Goal: Information Seeking & Learning: Learn about a topic

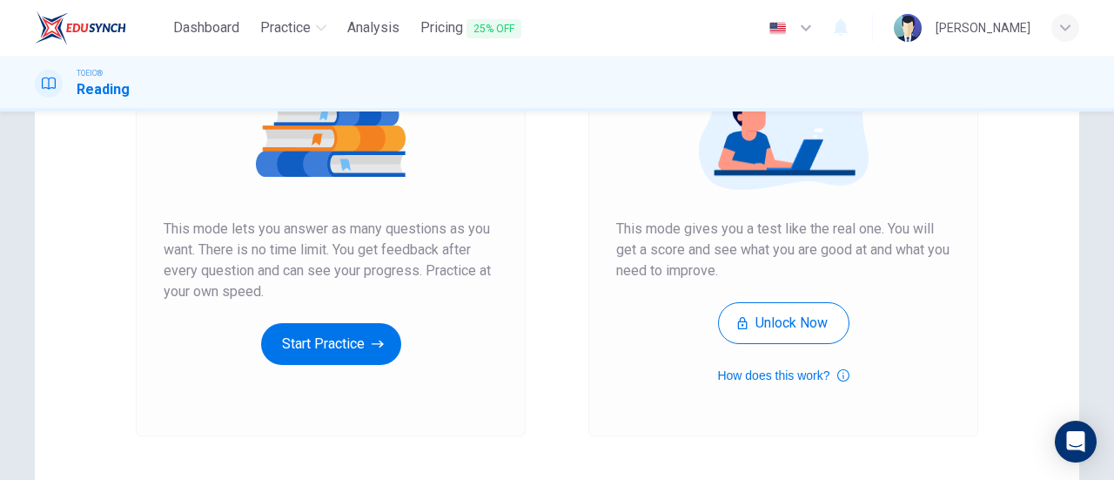
scroll to position [239, 0]
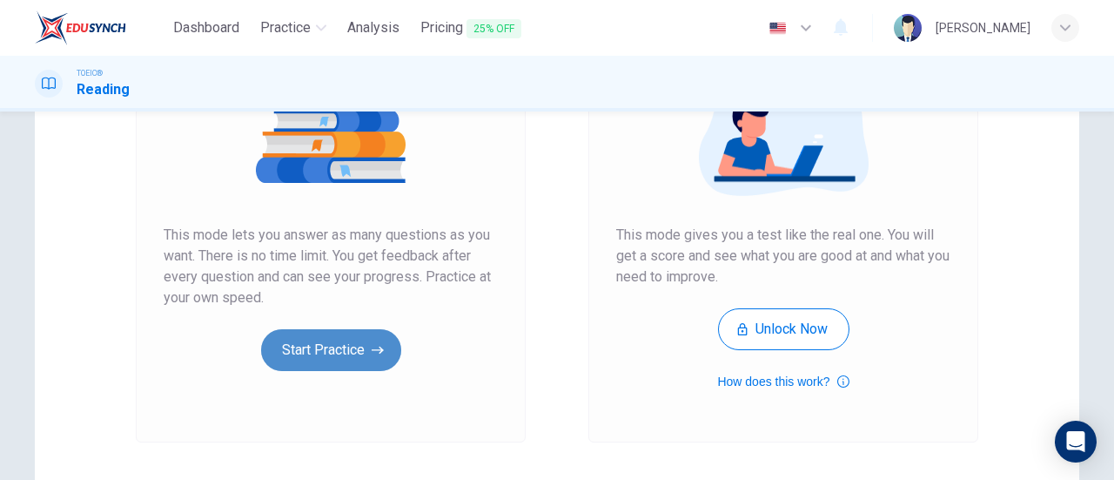
click at [384, 350] on button "Start Practice" at bounding box center [331, 350] width 140 height 42
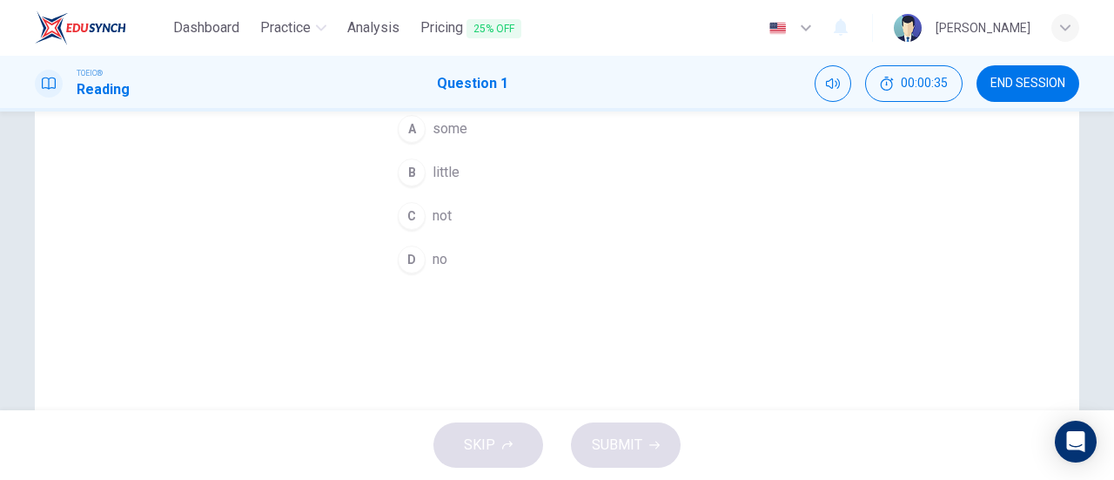
scroll to position [0, 0]
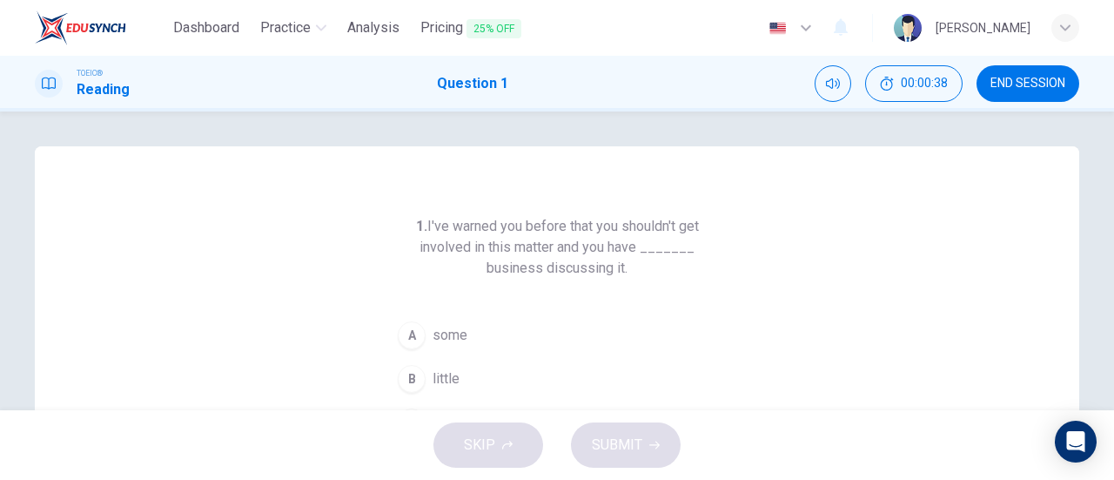
click at [645, 241] on h6 "1. I've warned you before that you shouldn't get involved in this matter and yo…" at bounding box center [557, 247] width 334 height 63
click at [635, 251] on h6 "1. I've warned you before that you shouldn't get involved in this matter and yo…" at bounding box center [557, 247] width 334 height 63
click at [834, 84] on icon "Mute" at bounding box center [833, 84] width 14 height 14
click at [834, 84] on icon "Unmute" at bounding box center [833, 84] width 14 height 14
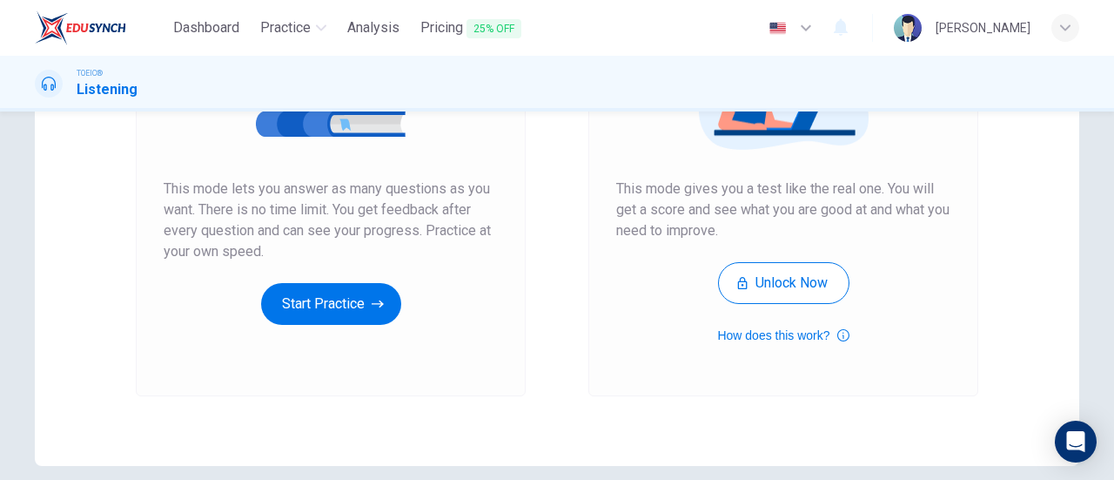
scroll to position [315, 0]
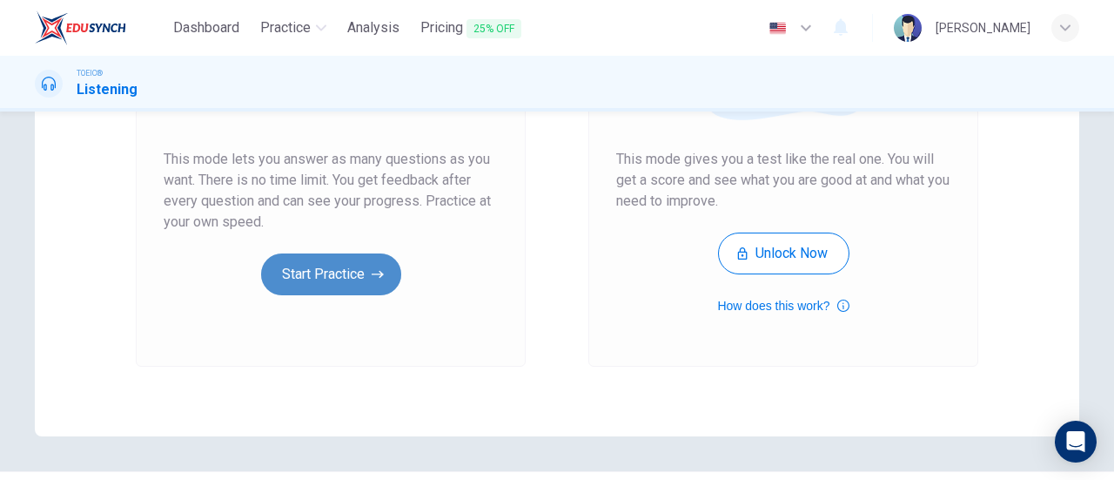
click at [356, 286] on button "Start Practice" at bounding box center [331, 274] width 140 height 42
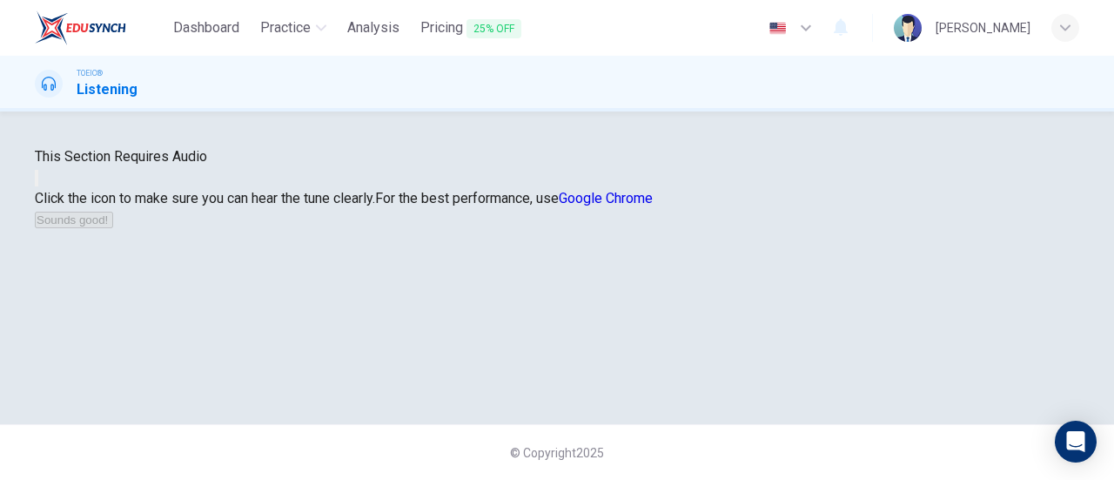
click at [38, 186] on button "button" at bounding box center [36, 178] width 3 height 17
click at [37, 182] on icon "button" at bounding box center [37, 182] width 0 height 0
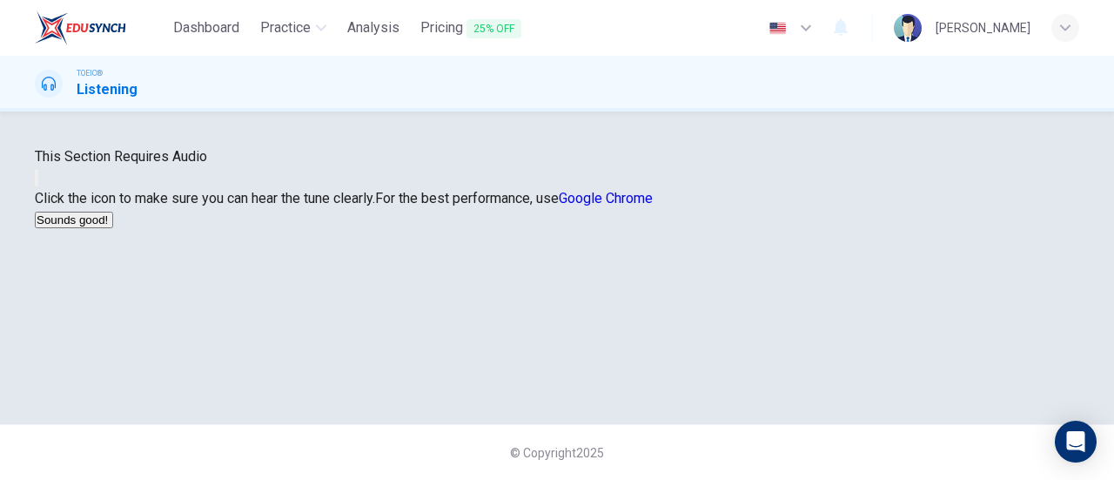
click at [584, 167] on div at bounding box center [557, 177] width 1044 height 21
click at [38, 186] on button "button" at bounding box center [36, 178] width 3 height 17
click at [113, 228] on button "Sounds good!" at bounding box center [74, 219] width 78 height 17
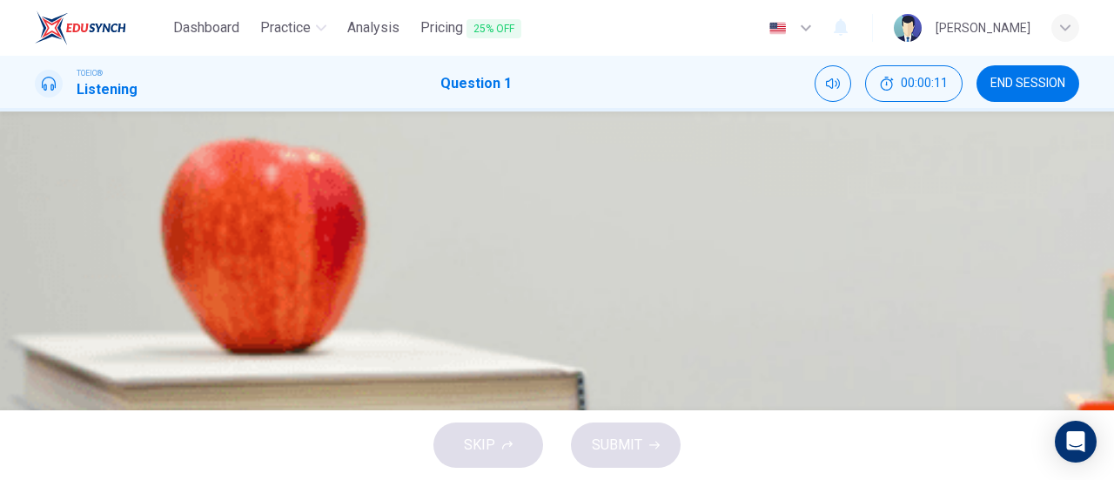
scroll to position [35, 0]
click at [54, 319] on icon "button" at bounding box center [47, 329] width 18 height 21
click at [35, 309] on span at bounding box center [35, 309] width 0 height 0
click at [37, 301] on icon "button" at bounding box center [37, 301] width 0 height 0
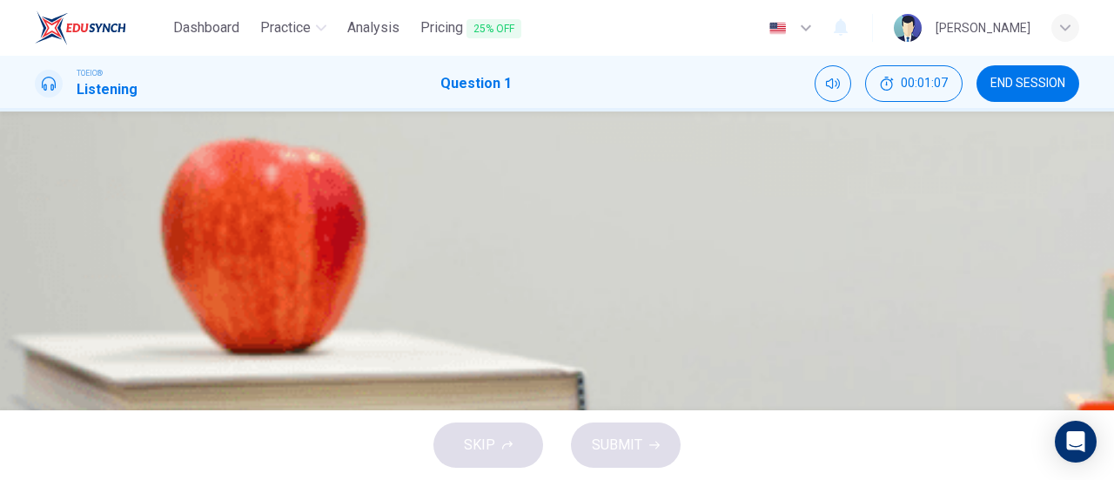
click at [70, 214] on div "B" at bounding box center [57, 200] width 28 height 28
type input "0"
click at [605, 464] on button "SUBMIT" at bounding box center [626, 444] width 110 height 45
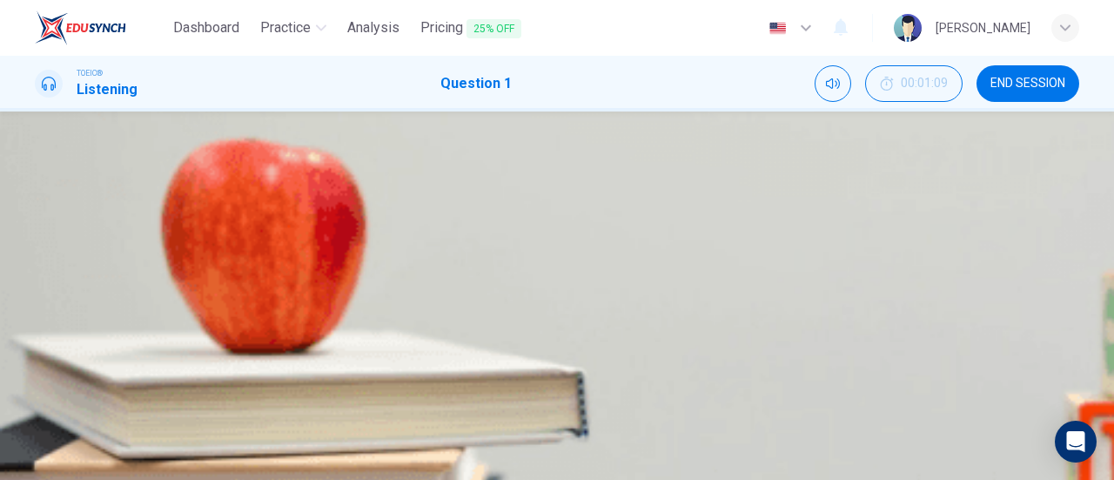
scroll to position [183, 0]
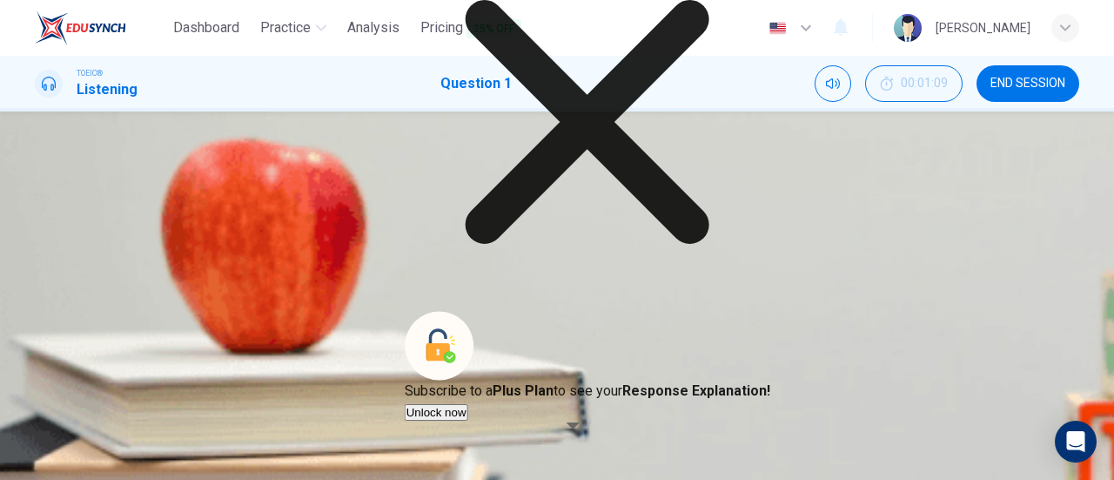
click at [713, 238] on icon at bounding box center [588, 122] width 366 height 366
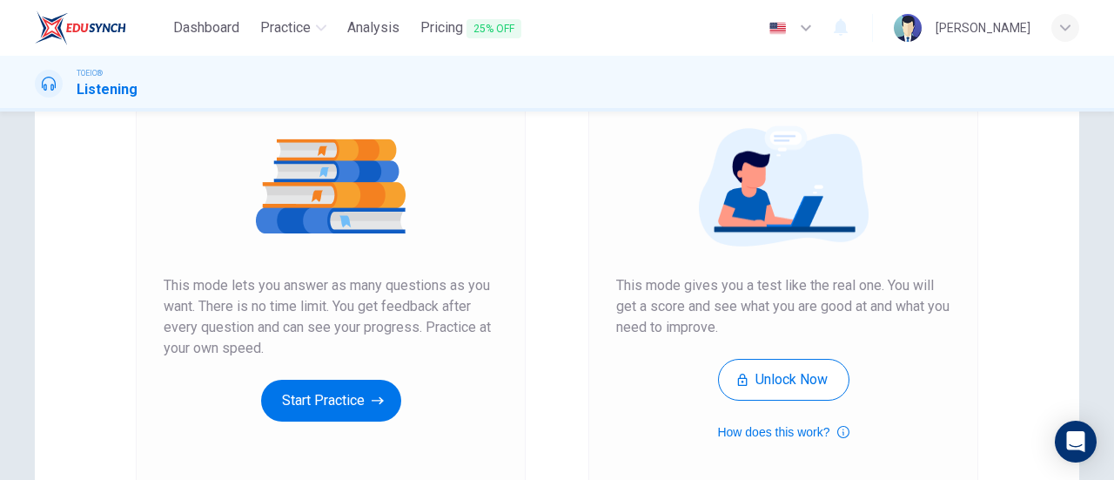
scroll to position [190, 0]
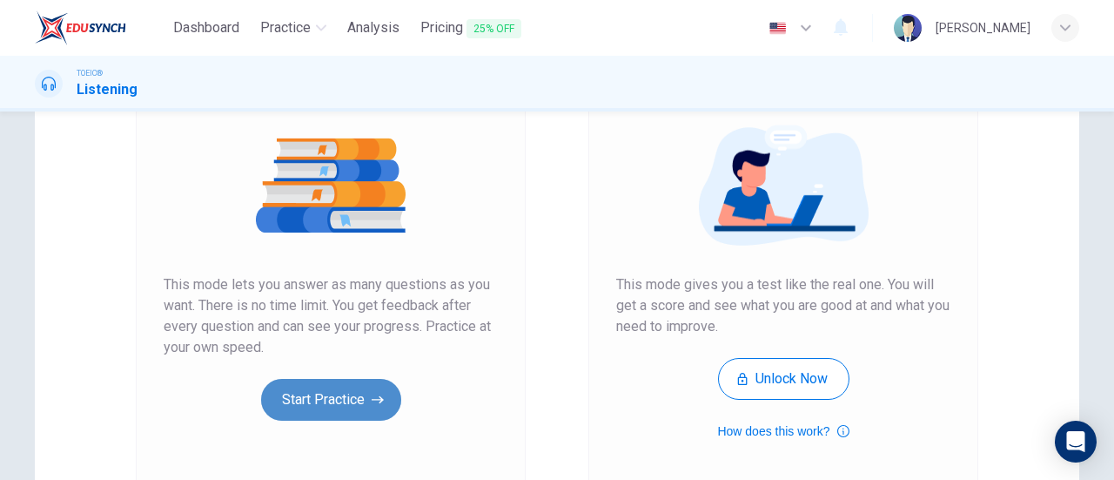
click at [329, 412] on button "Start Practice" at bounding box center [331, 400] width 140 height 42
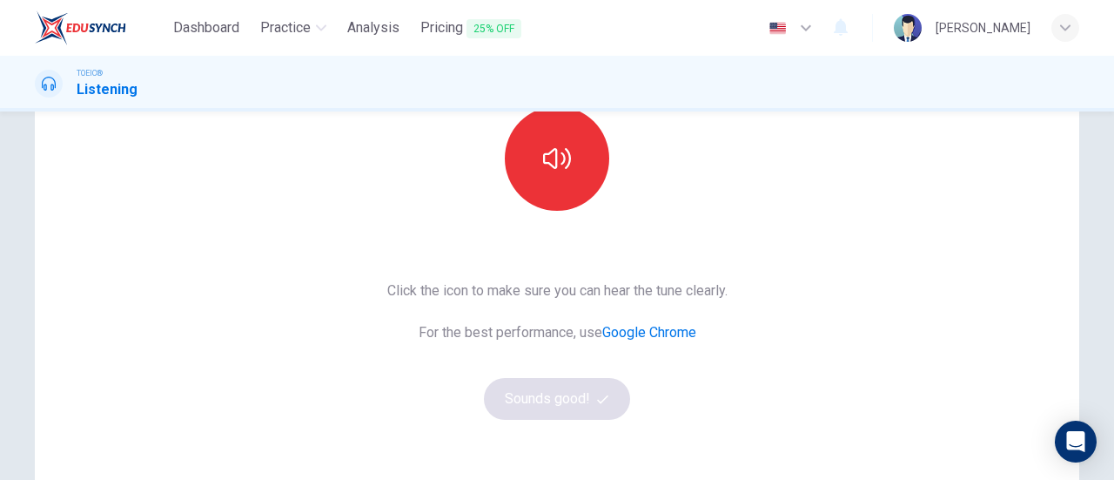
scroll to position [191, 0]
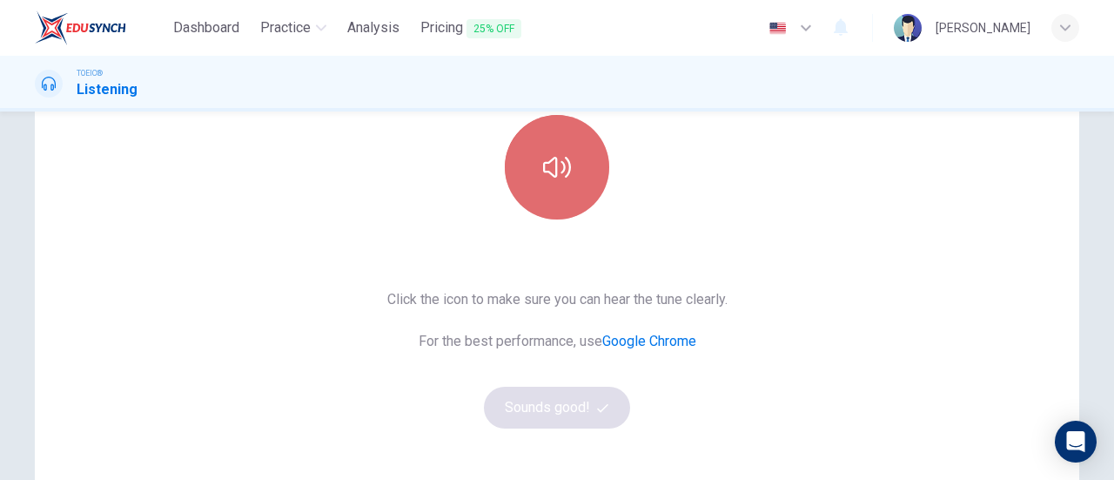
click at [574, 137] on button "button" at bounding box center [557, 167] width 104 height 104
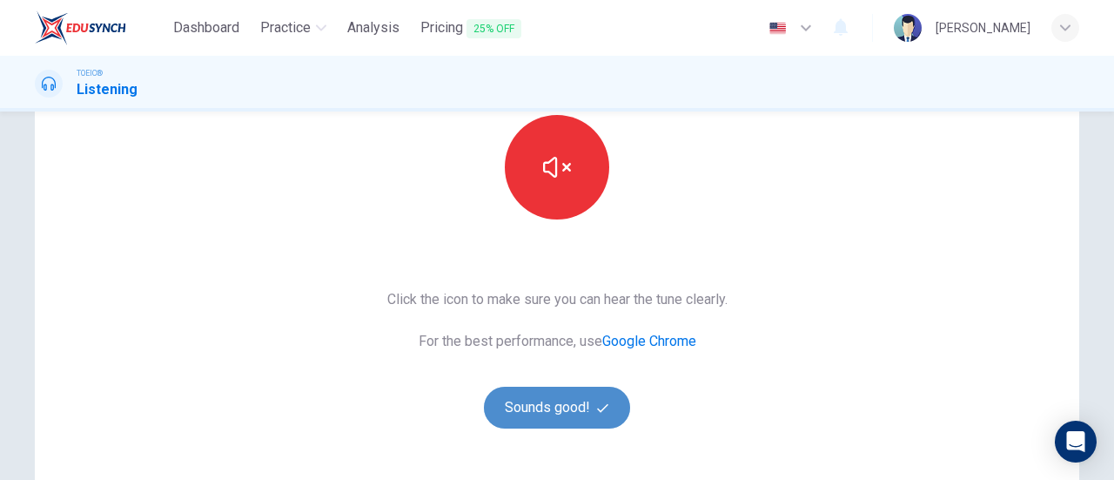
click at [587, 417] on button "Sounds good!" at bounding box center [557, 407] width 146 height 42
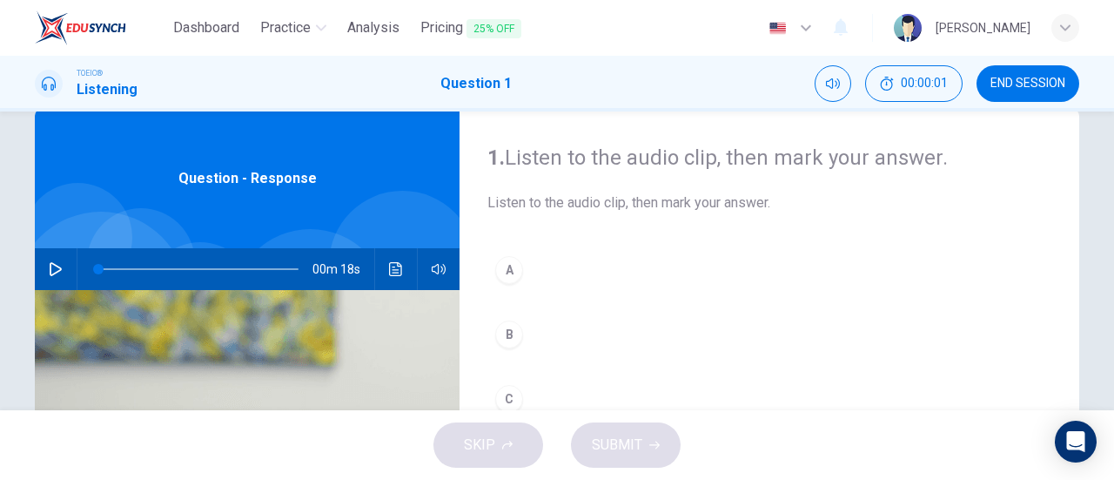
scroll to position [33, 0]
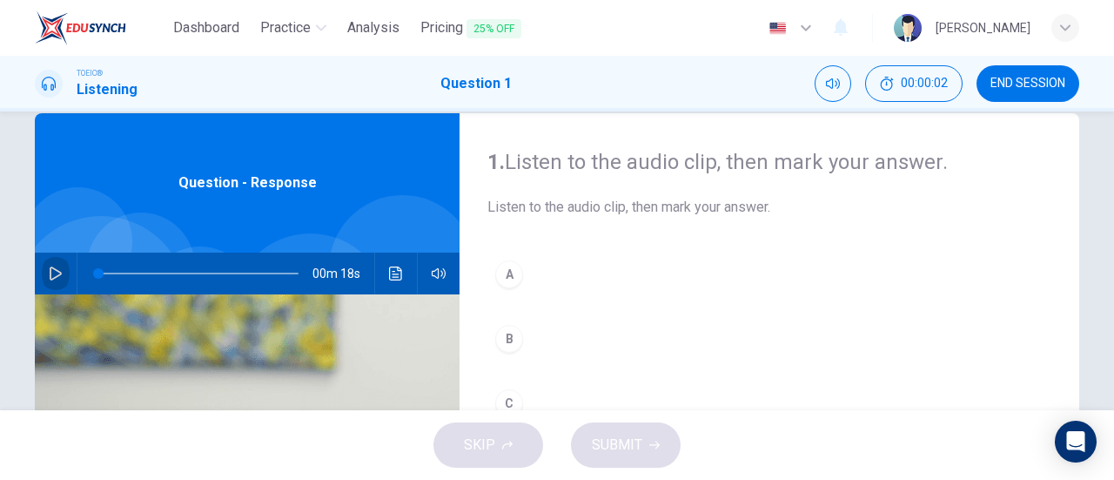
click at [64, 272] on button "button" at bounding box center [56, 273] width 28 height 42
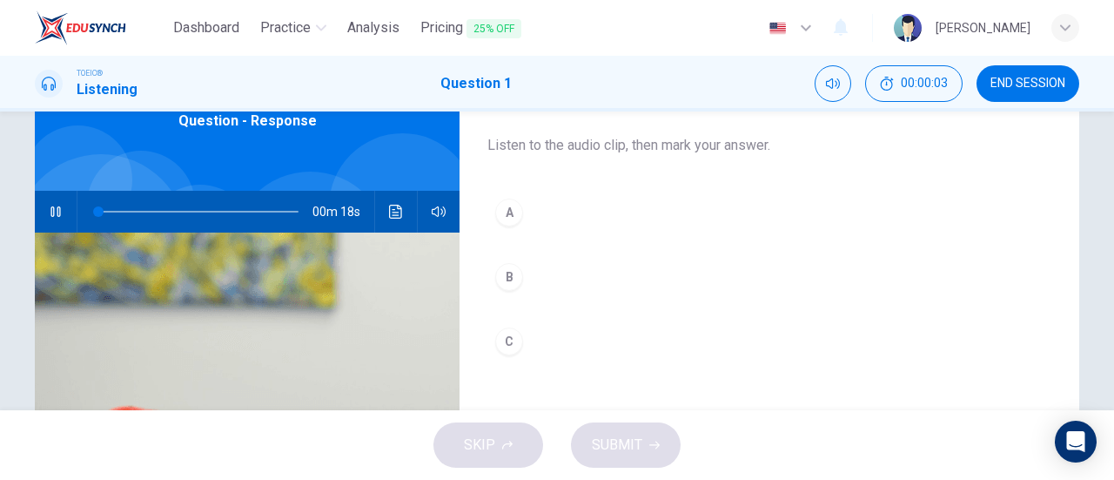
scroll to position [94, 0]
type input "11"
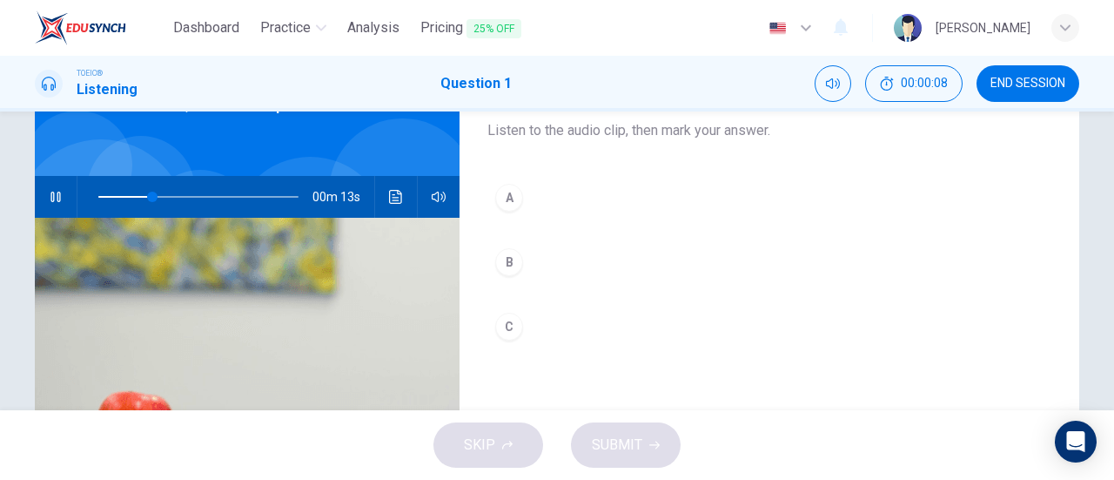
scroll to position [106, 0]
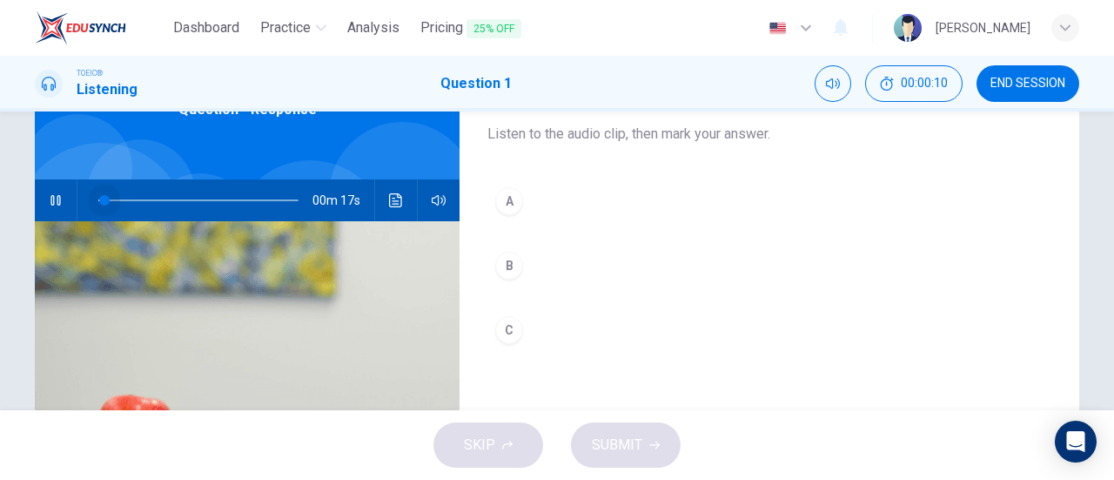
click at [100, 205] on span at bounding box center [198, 200] width 200 height 24
click at [96, 199] on span at bounding box center [100, 200] width 10 height 10
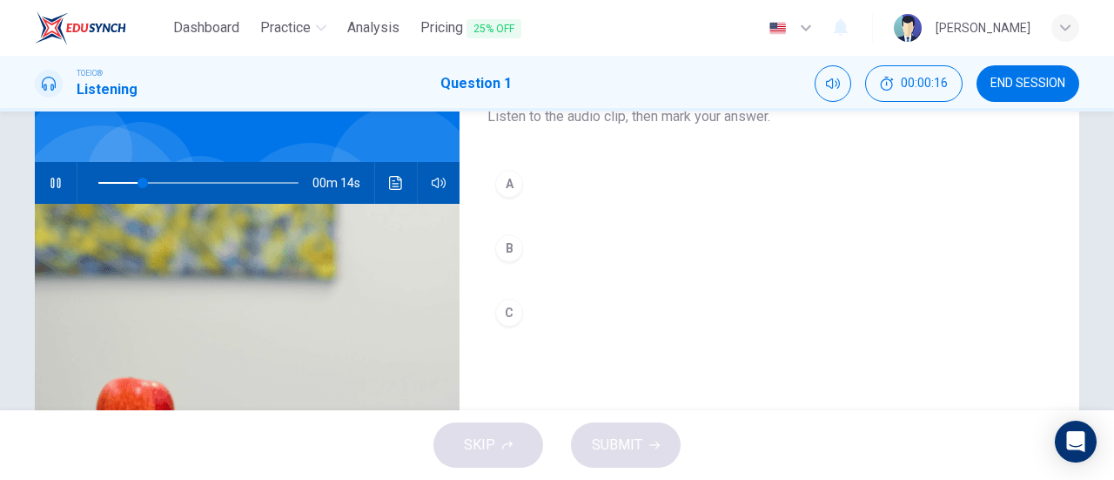
scroll to position [118, 0]
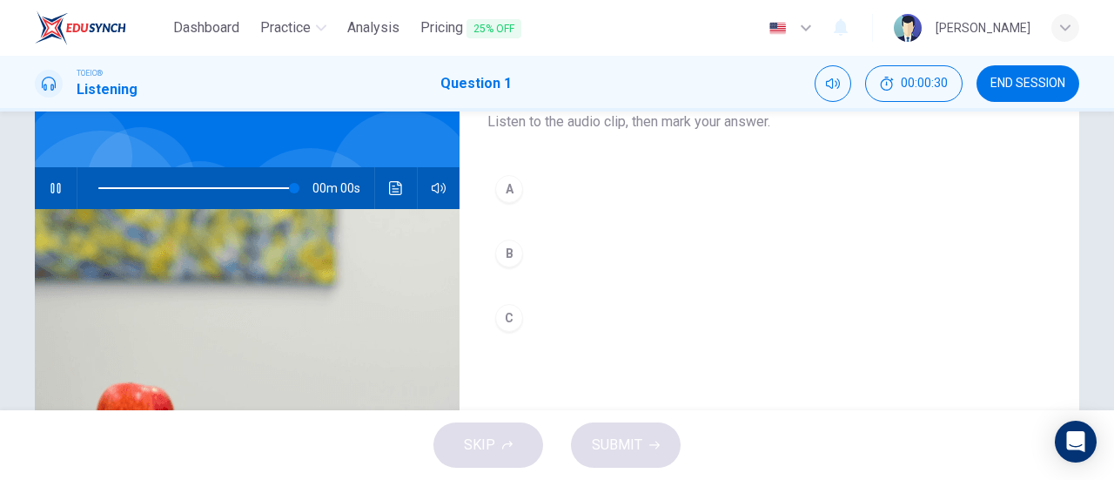
type input "0"
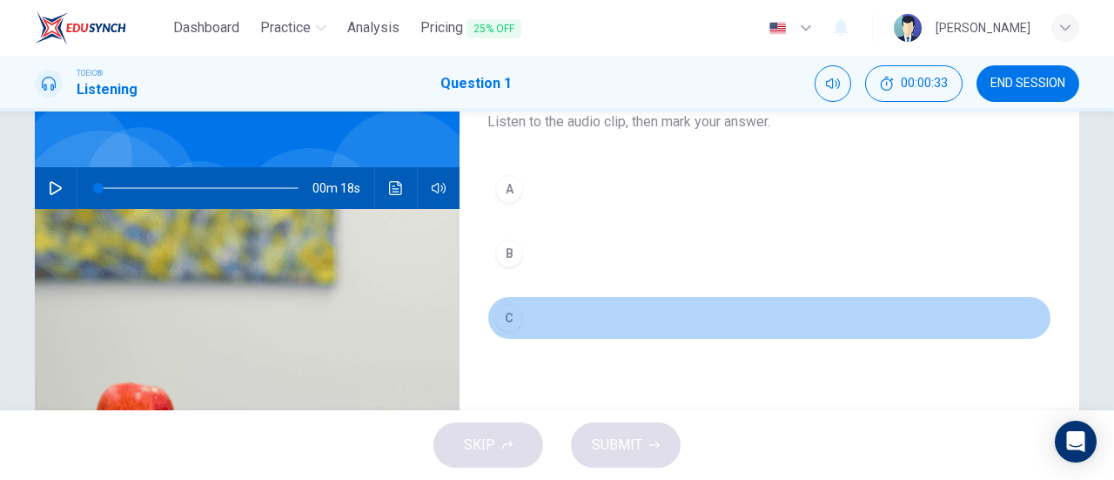
click at [506, 310] on div "C" at bounding box center [509, 318] width 28 height 28
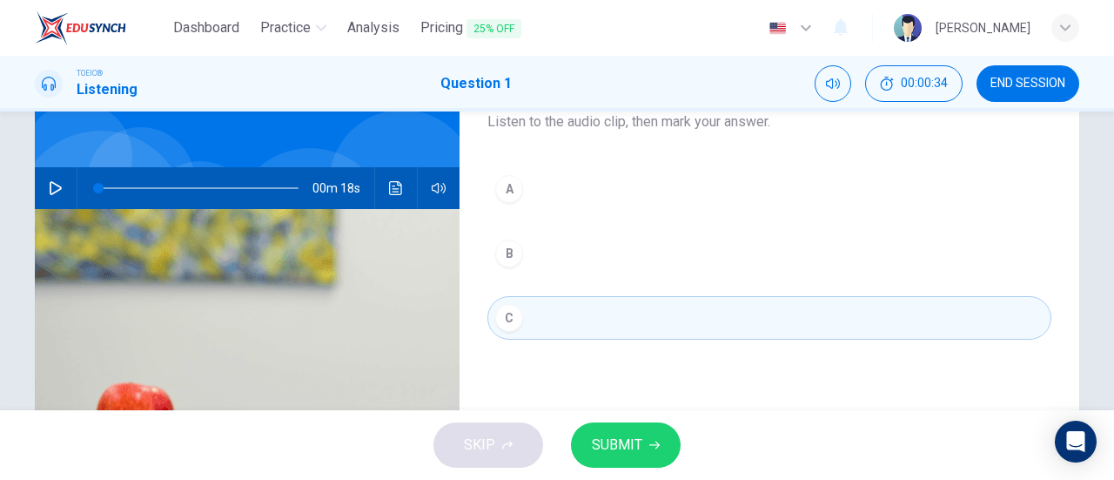
click at [600, 441] on span "SUBMIT" at bounding box center [617, 445] width 50 height 24
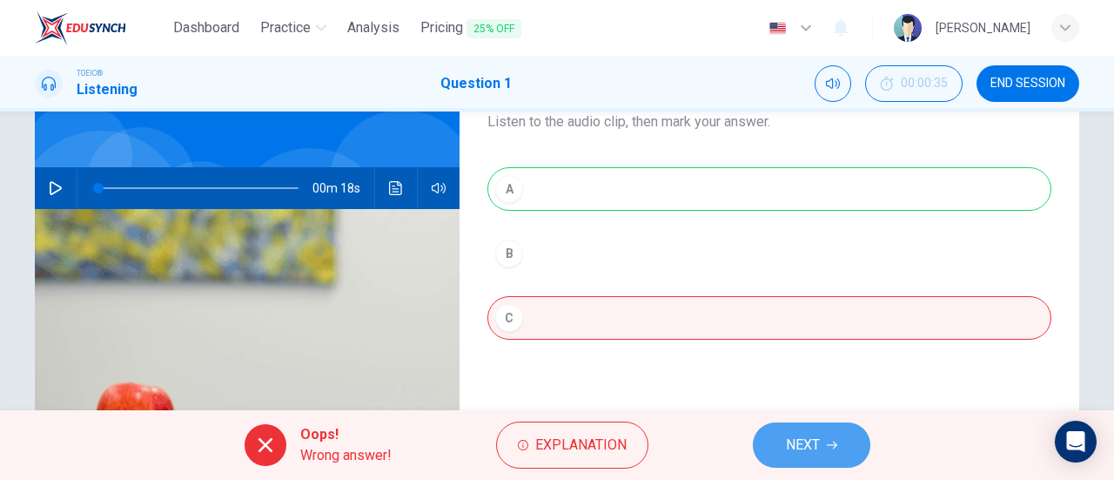
click at [827, 433] on button "NEXT" at bounding box center [811, 444] width 117 height 45
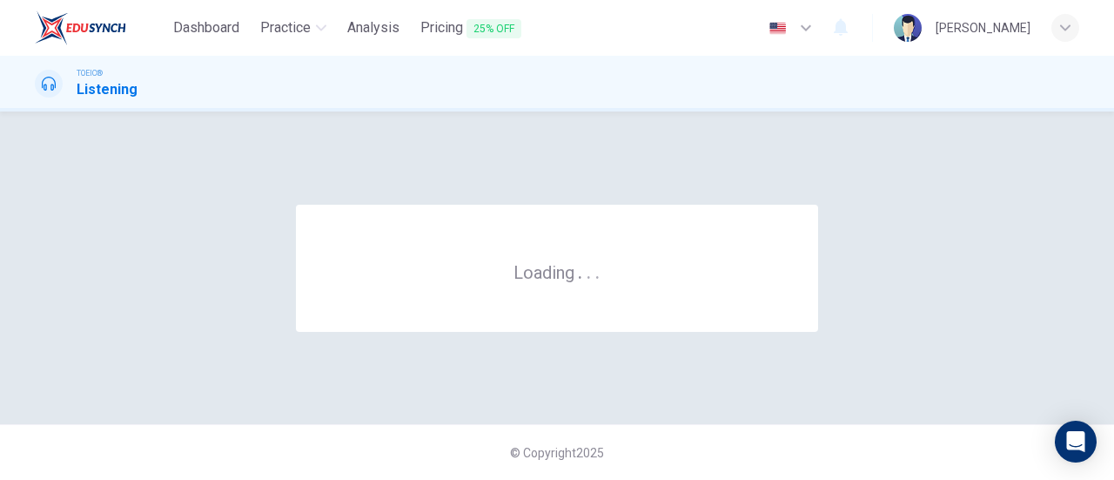
scroll to position [0, 0]
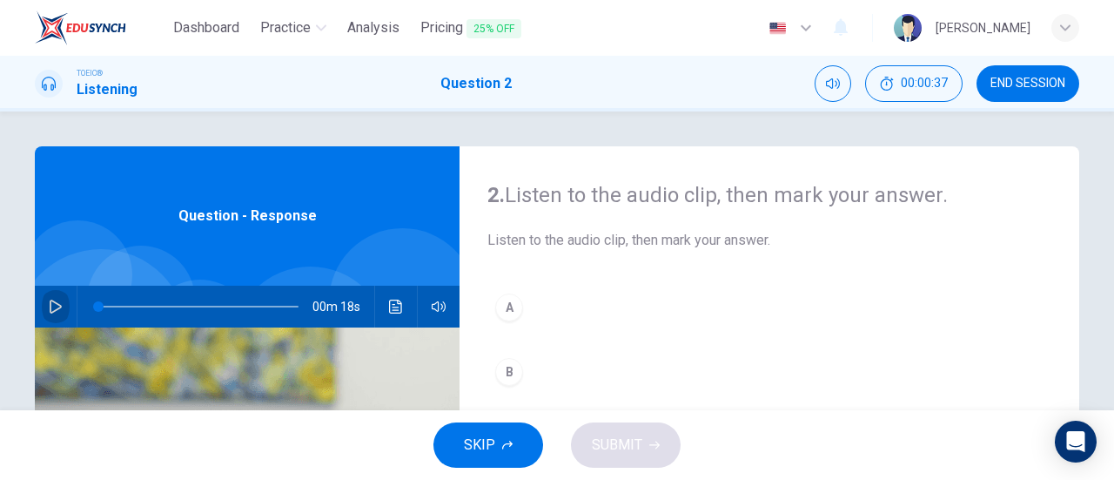
click at [50, 298] on button "button" at bounding box center [56, 306] width 28 height 42
type input "54"
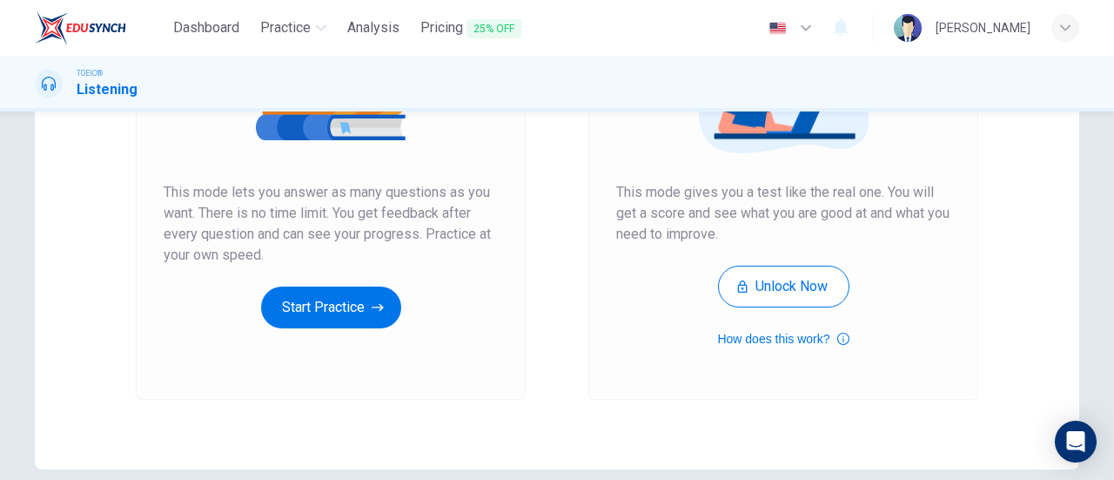
scroll to position [284, 0]
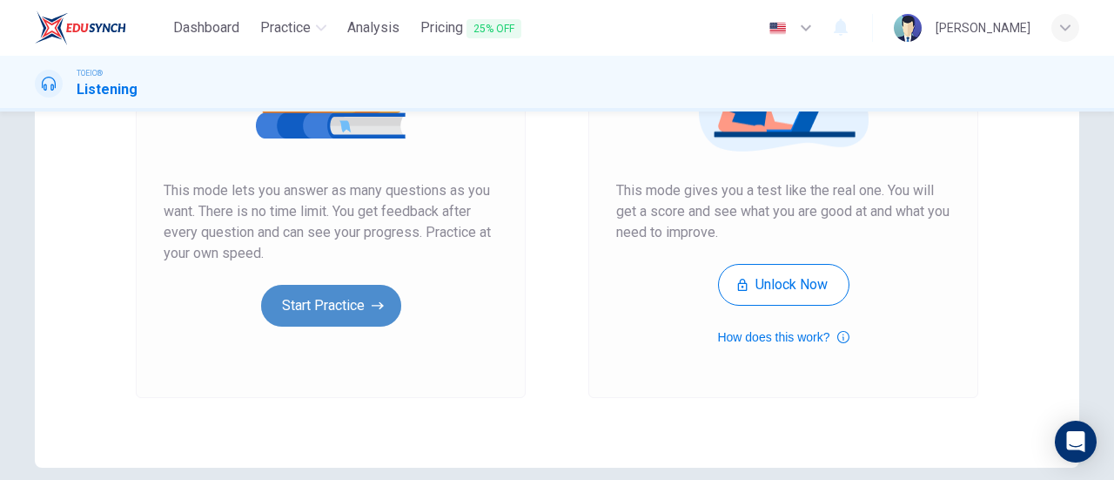
click at [348, 298] on button "Start Practice" at bounding box center [331, 306] width 140 height 42
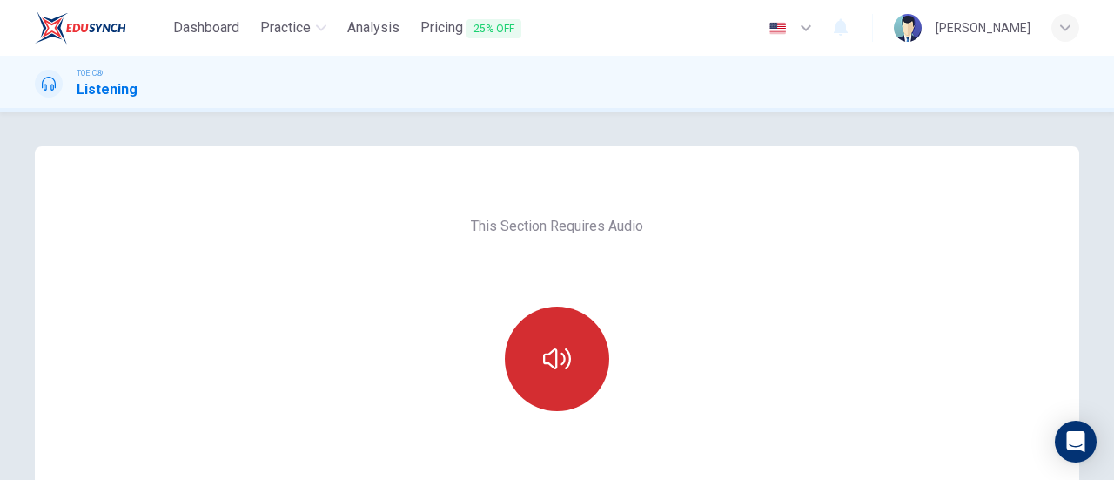
drag, startPoint x: 567, startPoint y: 446, endPoint x: 566, endPoint y: 357, distance: 89.7
click at [566, 357] on div "This Section Requires Audio Click the icon to make sure you can hear the tune c…" at bounding box center [557, 448] width 368 height 605
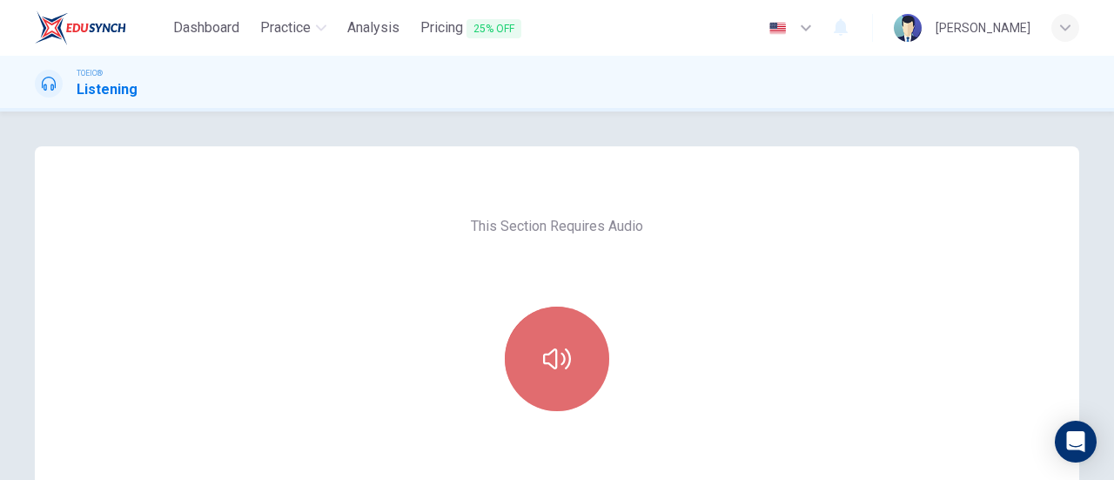
click at [566, 357] on icon "button" at bounding box center [557, 358] width 28 height 21
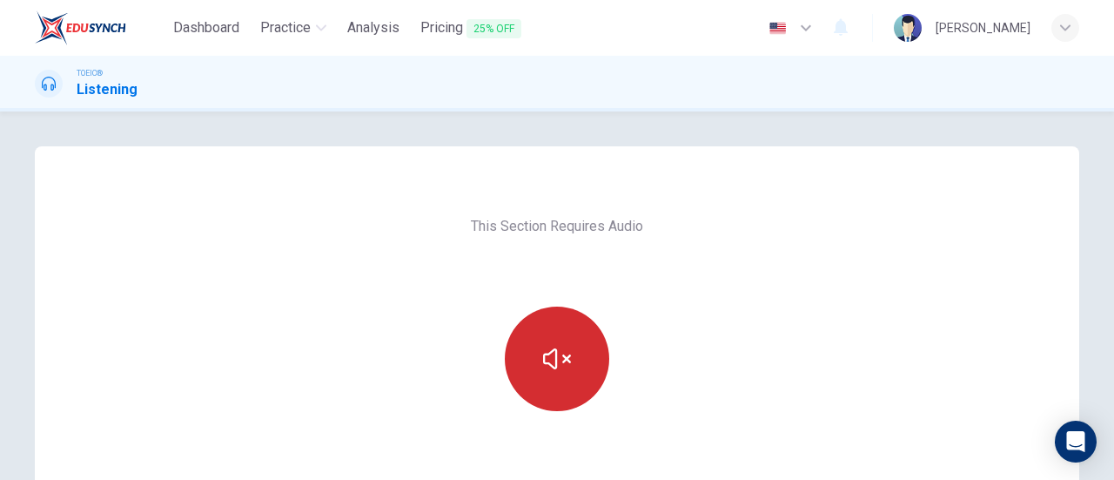
scroll to position [183, 0]
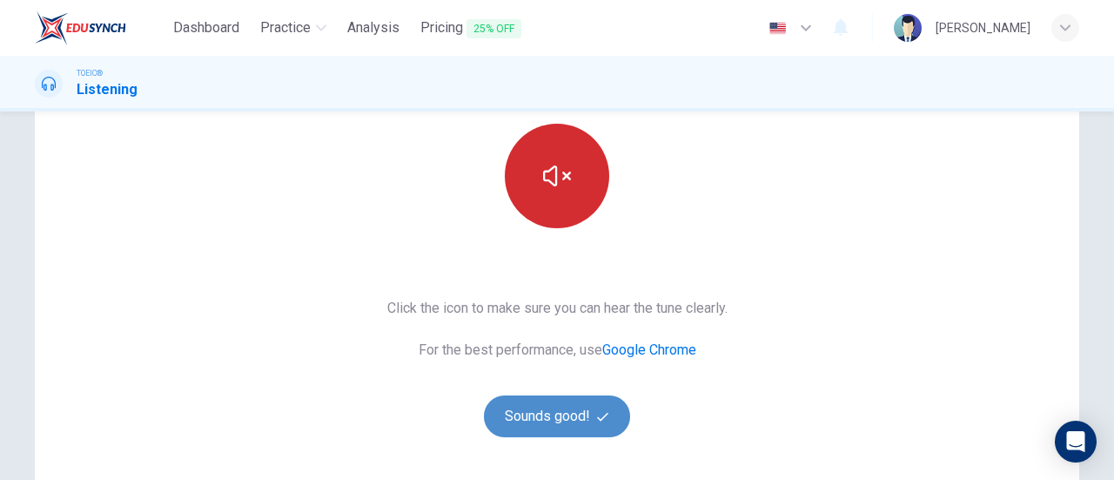
click at [560, 397] on button "Sounds good!" at bounding box center [557, 416] width 146 height 42
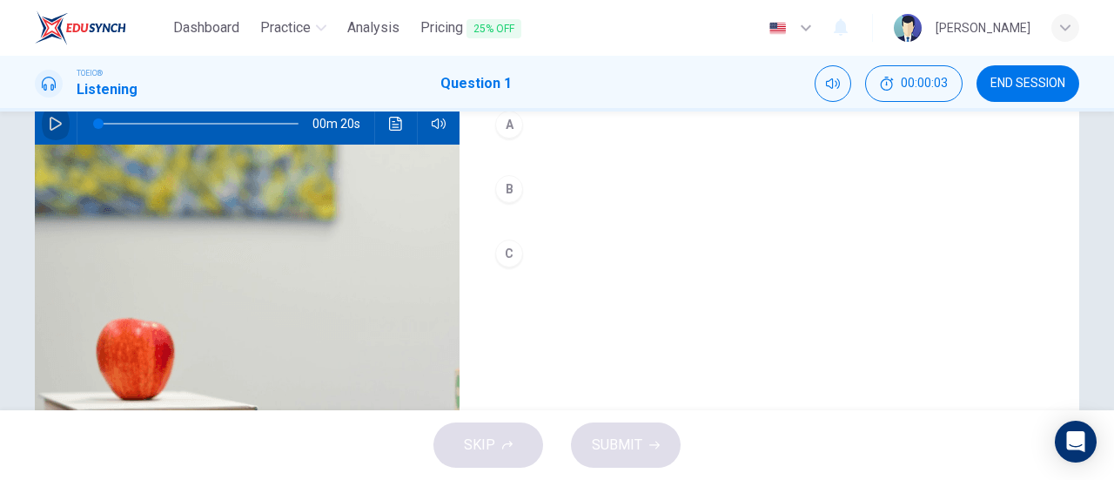
click at [49, 117] on icon "button" at bounding box center [56, 124] width 14 height 14
click at [52, 117] on icon "button" at bounding box center [56, 124] width 14 height 14
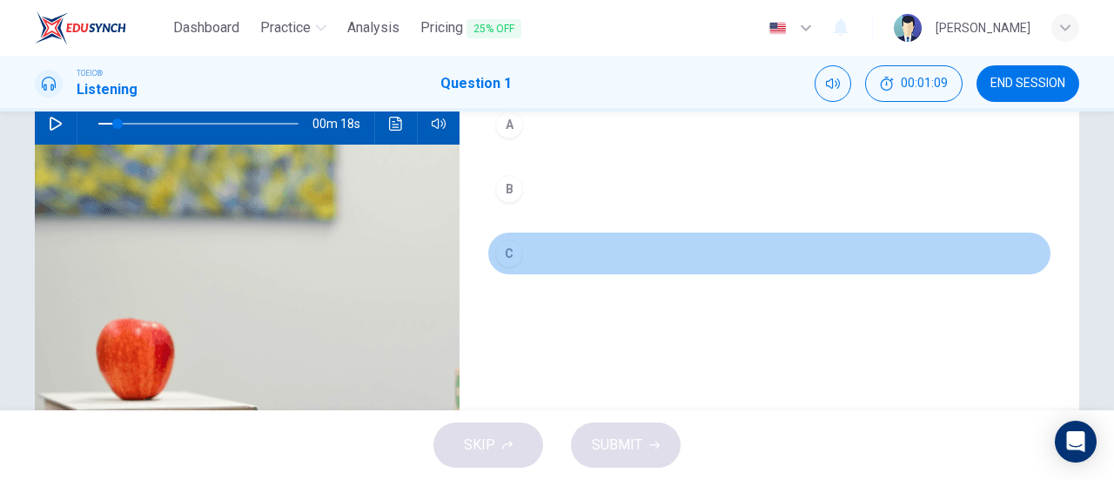
click at [744, 231] on button "C" at bounding box center [769, 253] width 564 height 44
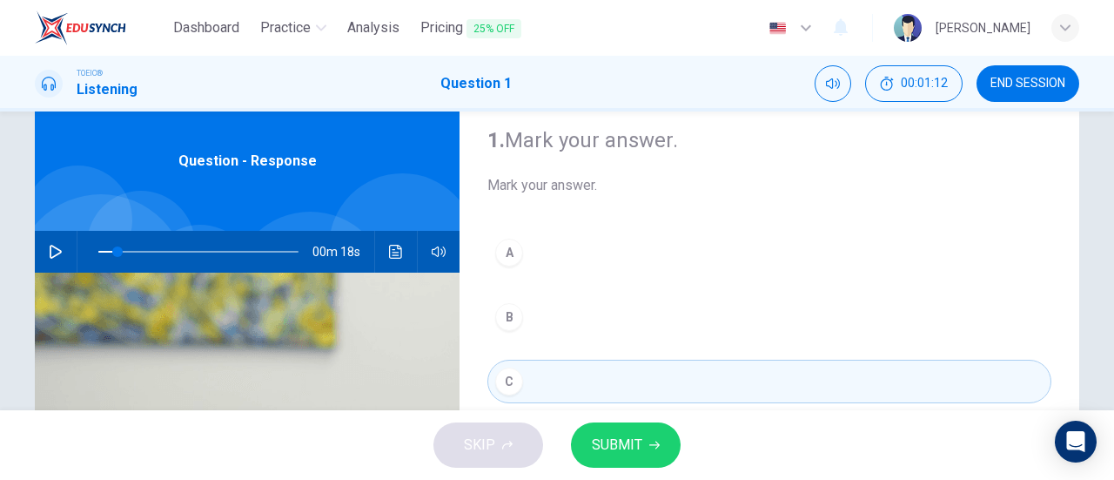
scroll to position [52, 0]
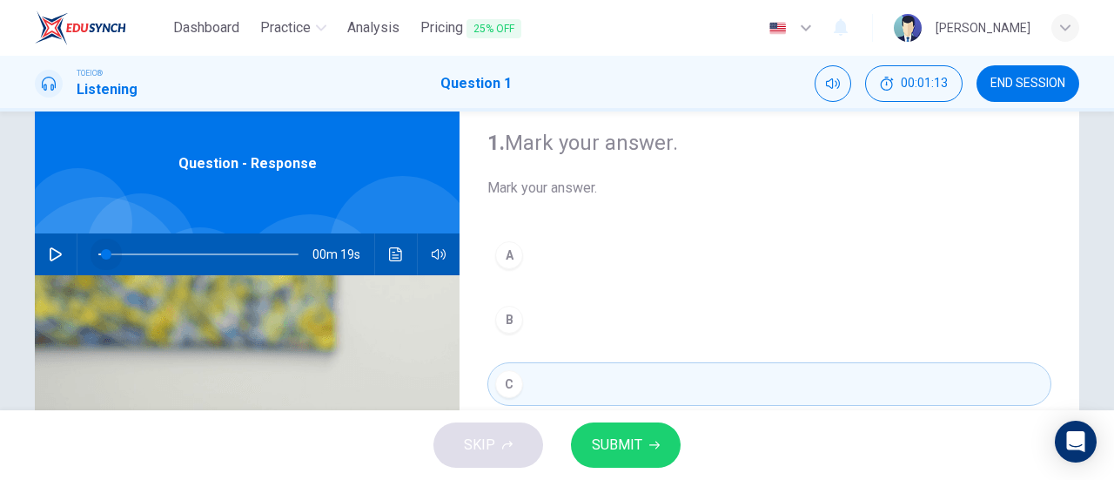
click at [101, 257] on span at bounding box center [106, 254] width 10 height 10
drag, startPoint x: 44, startPoint y: 250, endPoint x: 155, endPoint y: 228, distance: 113.5
click at [155, 228] on div "Question - Response 00m 19s" at bounding box center [247, 396] width 425 height 605
click at [55, 248] on icon "button" at bounding box center [56, 254] width 14 height 14
type input "8"
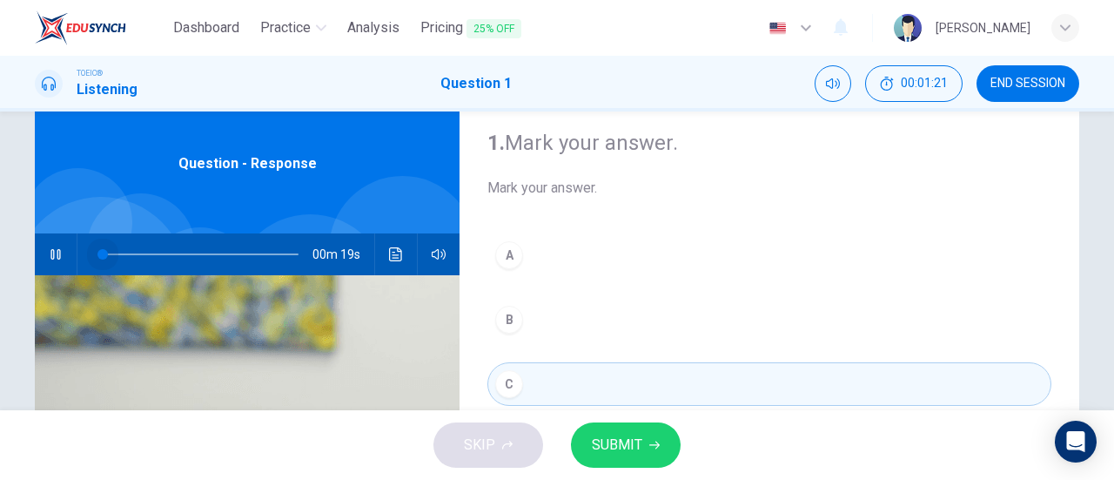
click at [98, 260] on span at bounding box center [198, 254] width 200 height 24
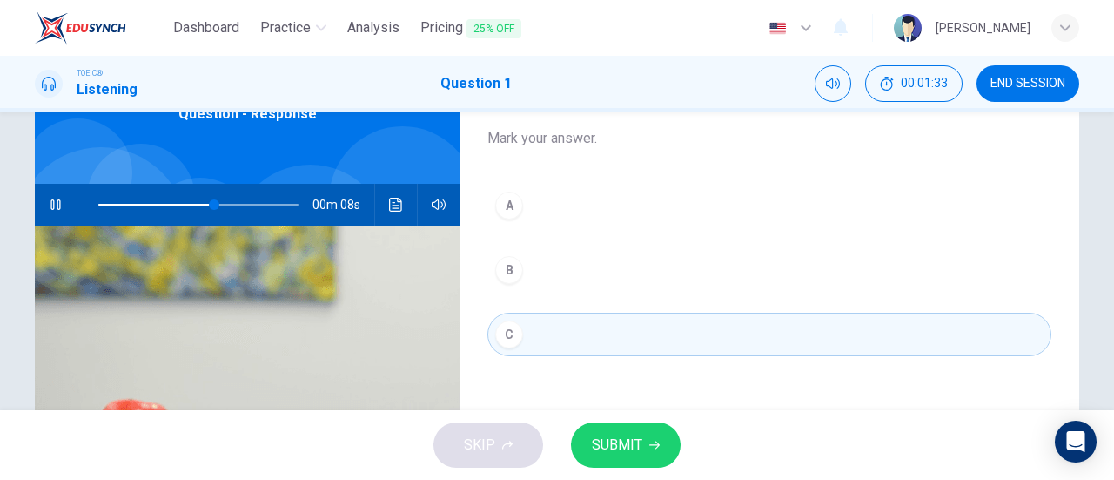
scroll to position [103, 0]
click at [57, 209] on icon "button" at bounding box center [56, 204] width 14 height 14
click at [98, 199] on span at bounding box center [198, 203] width 200 height 24
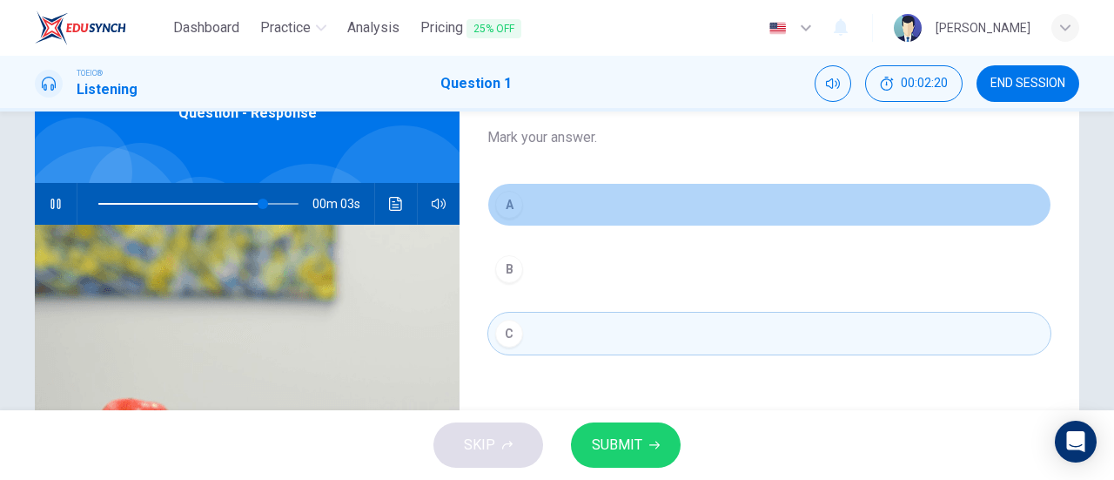
click at [508, 195] on div "A" at bounding box center [509, 205] width 28 height 28
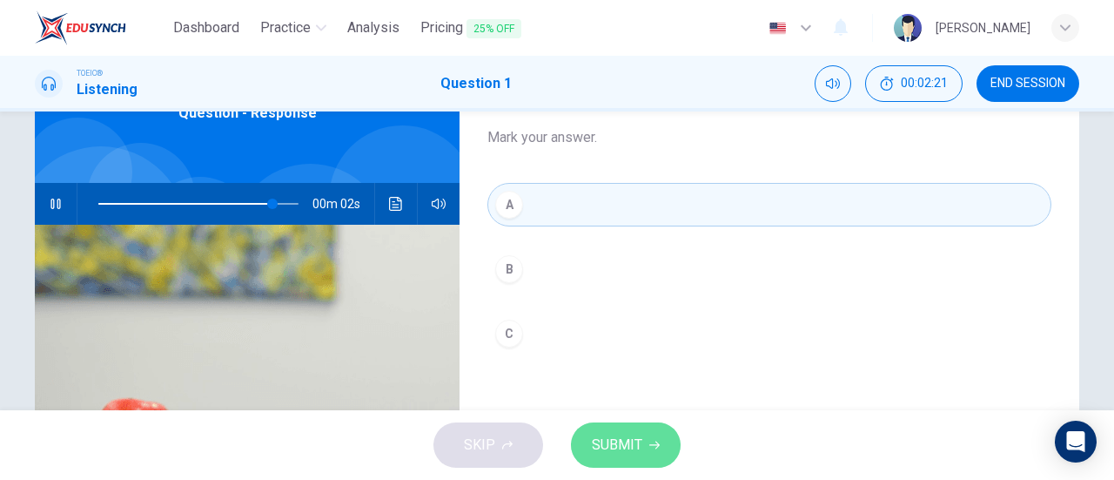
click at [631, 432] on button "SUBMIT" at bounding box center [626, 444] width 110 height 45
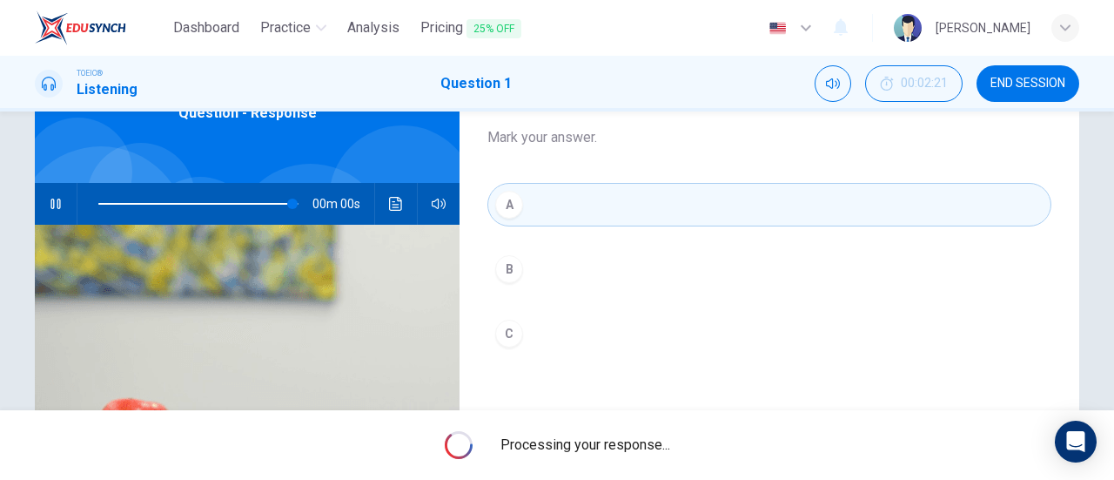
type input "0"
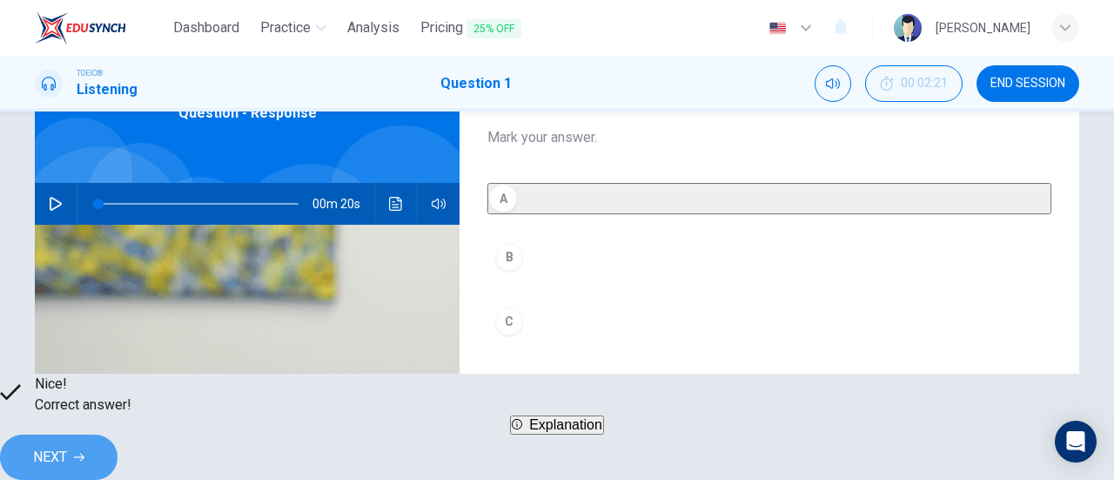
click at [67, 448] on span "NEXT" at bounding box center [50, 457] width 34 height 24
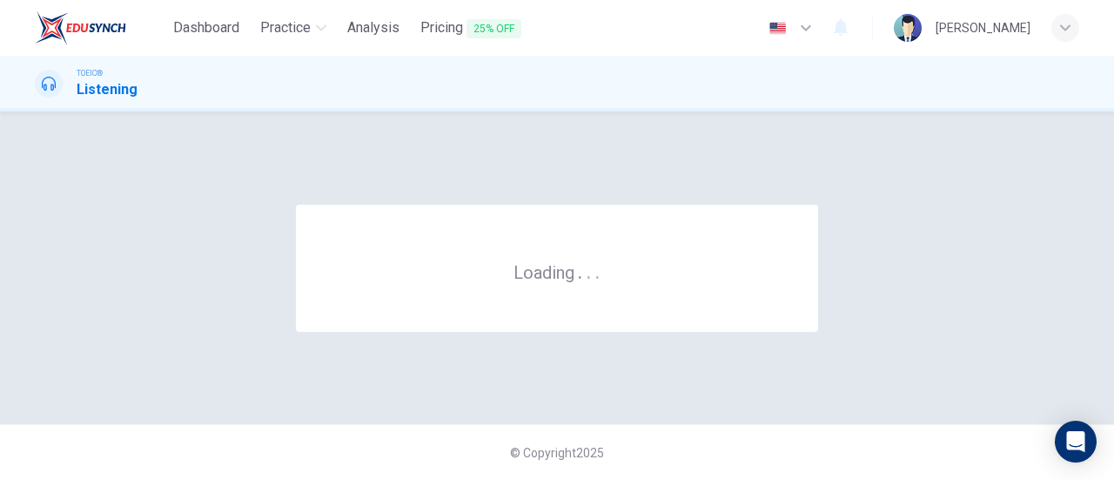
scroll to position [0, 0]
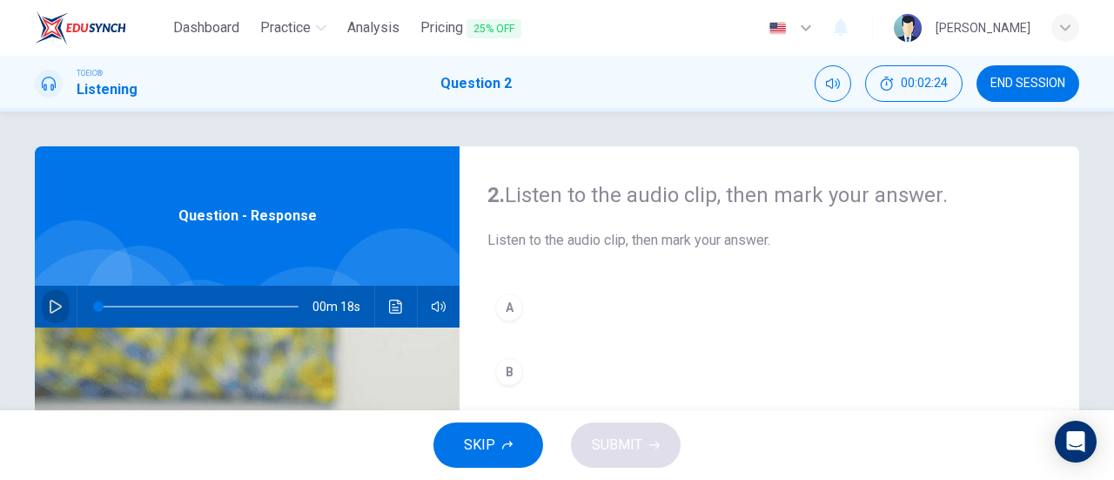
click at [43, 307] on button "button" at bounding box center [56, 306] width 28 height 42
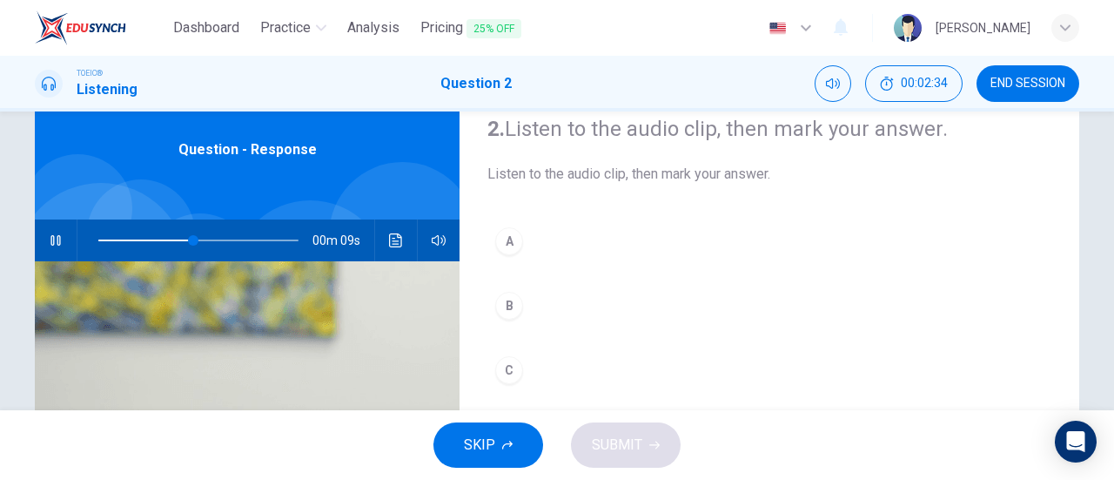
scroll to position [67, 0]
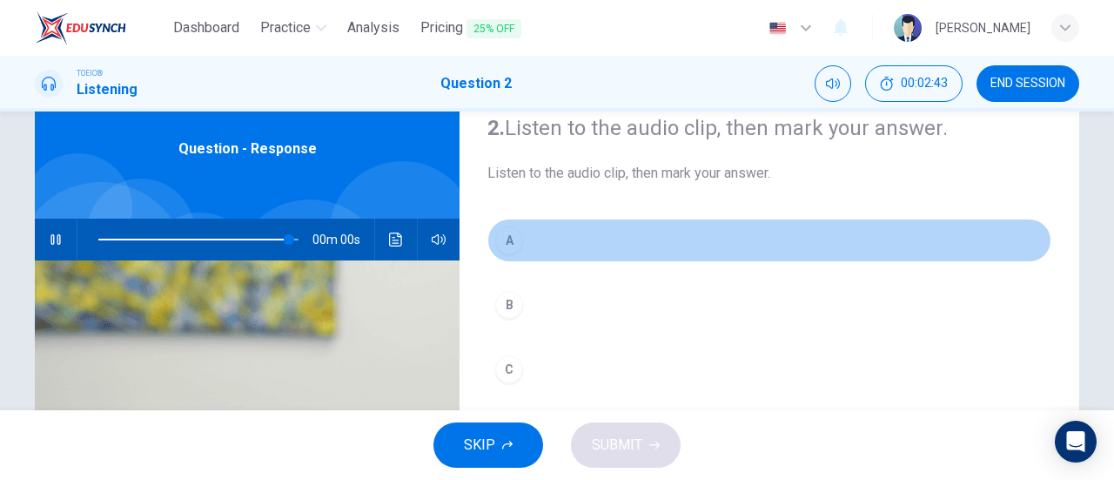
click at [510, 246] on div "A" at bounding box center [509, 240] width 28 height 28
type input "0"
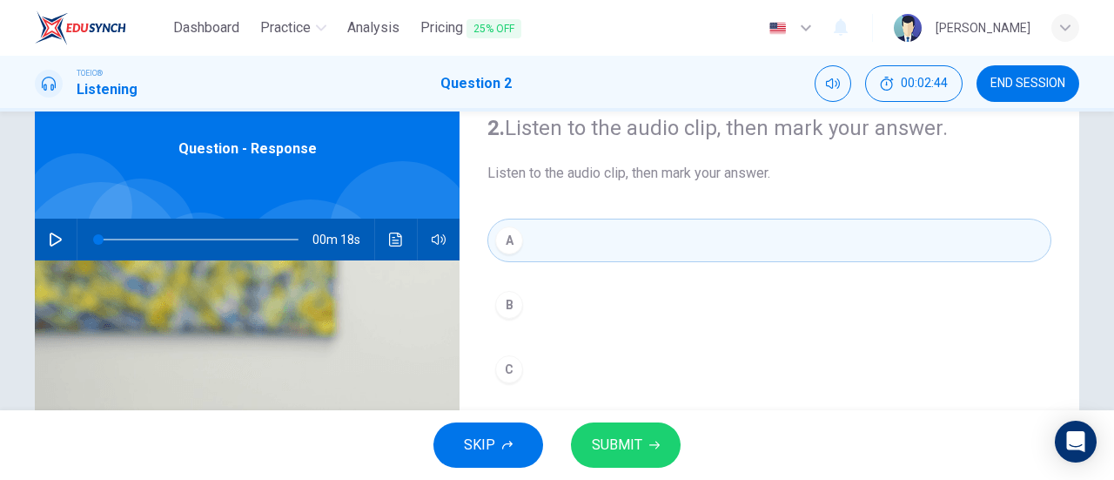
click at [607, 434] on span "SUBMIT" at bounding box center [617, 445] width 50 height 24
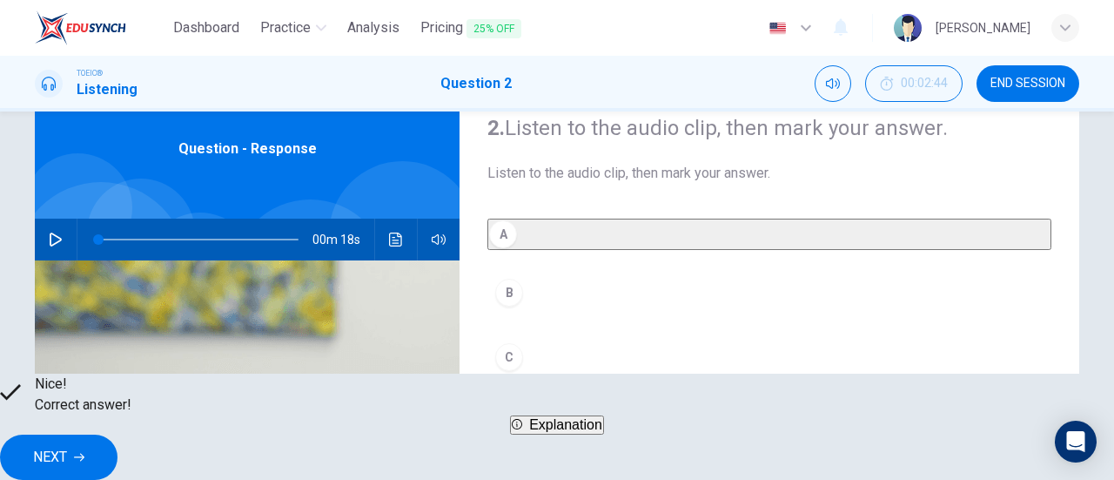
click at [67, 445] on span "NEXT" at bounding box center [50, 457] width 34 height 24
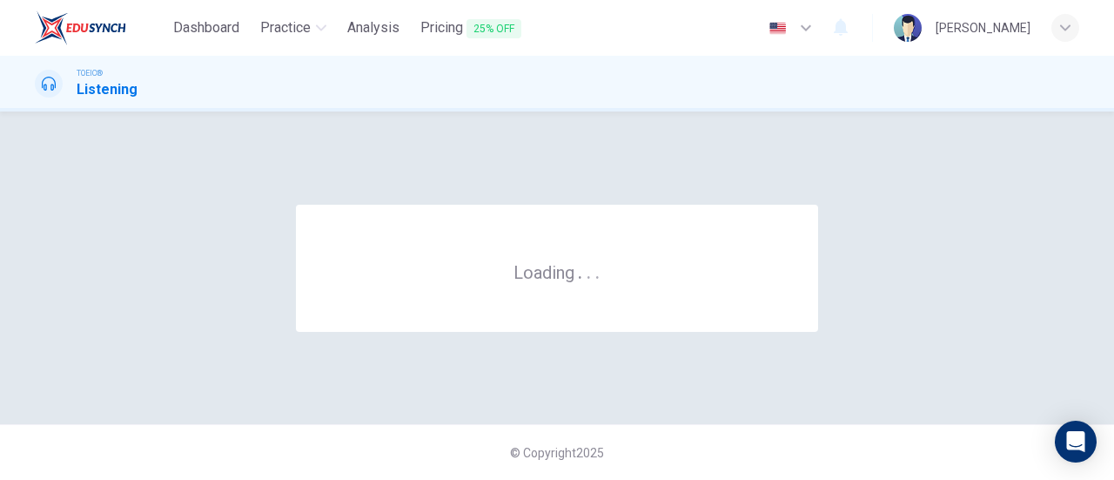
scroll to position [0, 0]
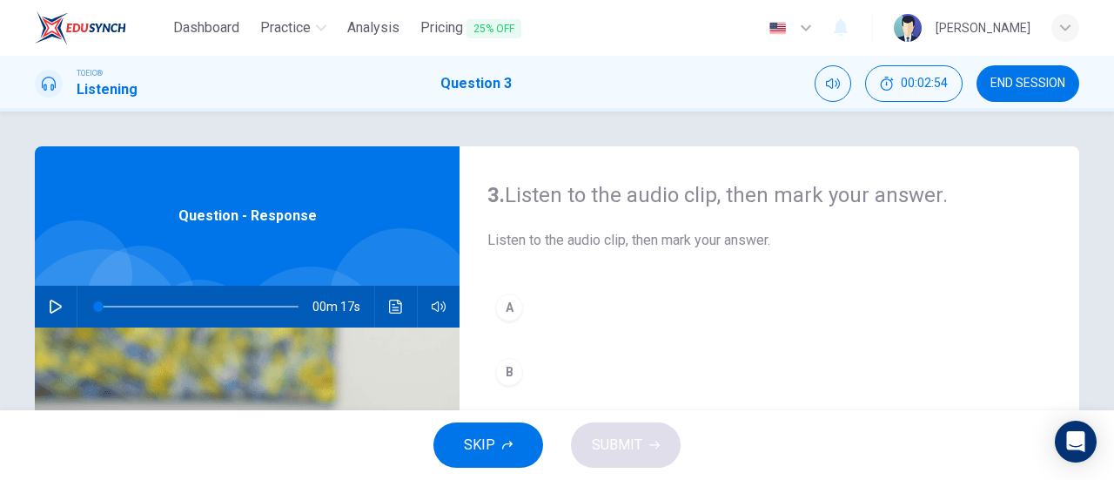
click at [59, 297] on button "button" at bounding box center [56, 306] width 28 height 42
click at [93, 307] on span at bounding box center [98, 306] width 10 height 10
click at [61, 311] on button "button" at bounding box center [56, 306] width 28 height 42
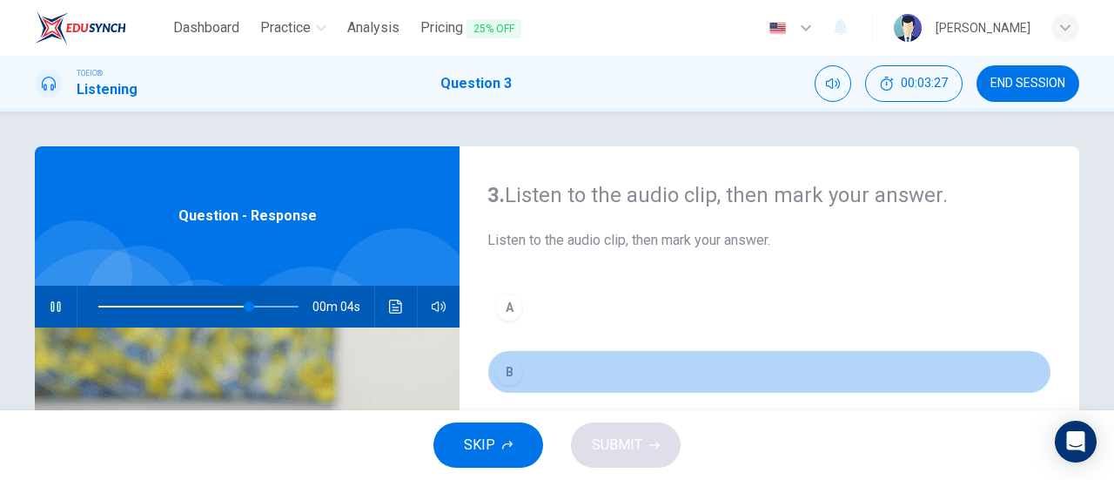
click at [517, 366] on div "B" at bounding box center [509, 372] width 28 height 28
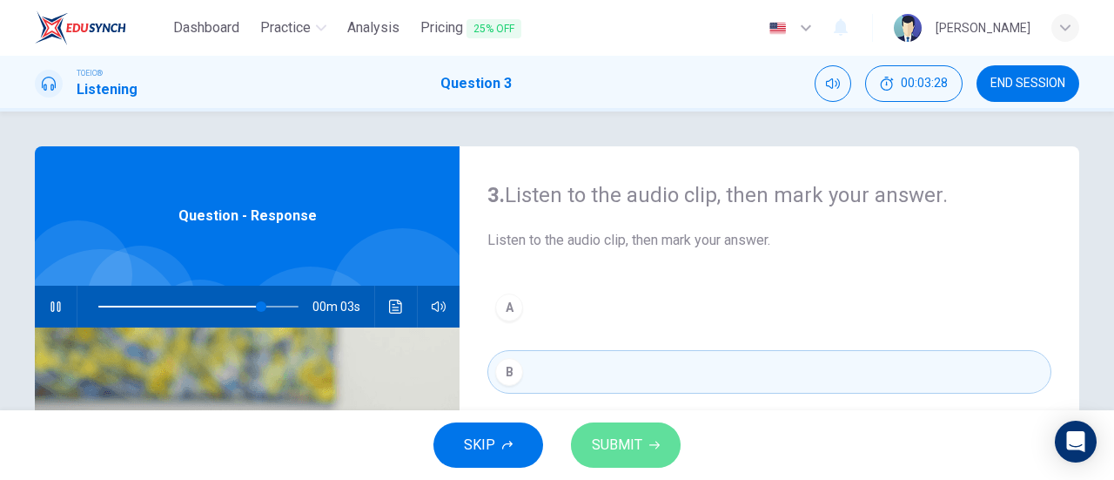
click at [641, 446] on button "SUBMIT" at bounding box center [626, 444] width 110 height 45
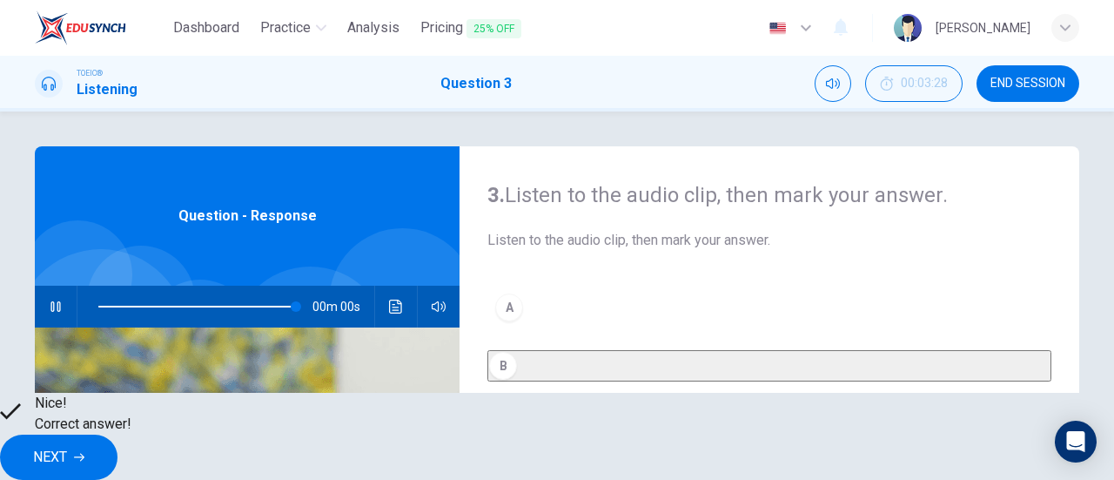
type input "0"
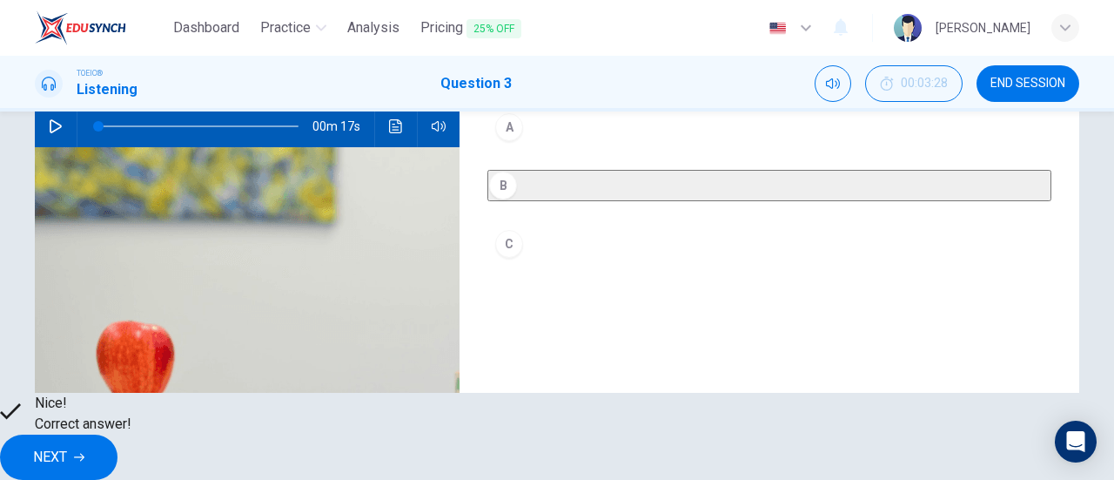
scroll to position [181, 0]
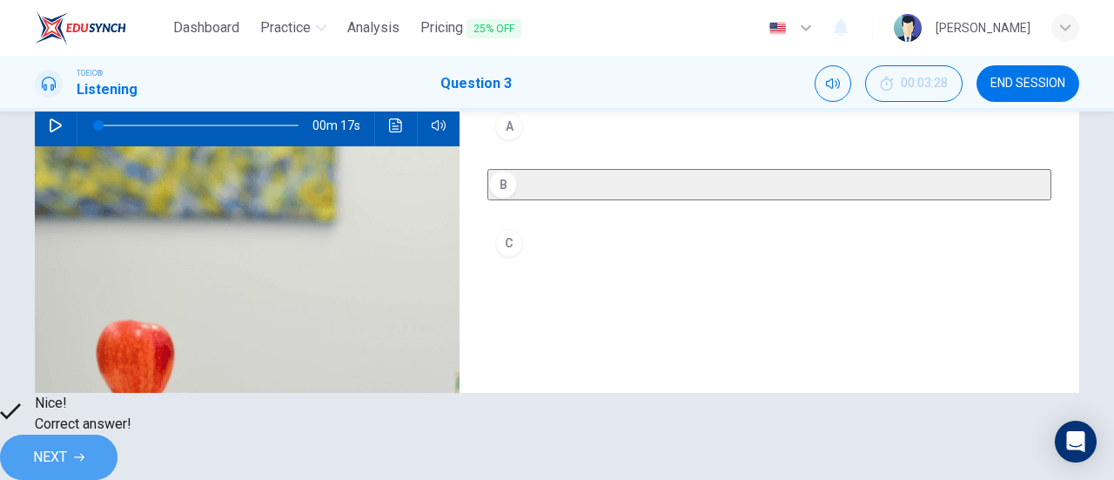
click at [117, 434] on button "NEXT" at bounding box center [58, 456] width 117 height 45
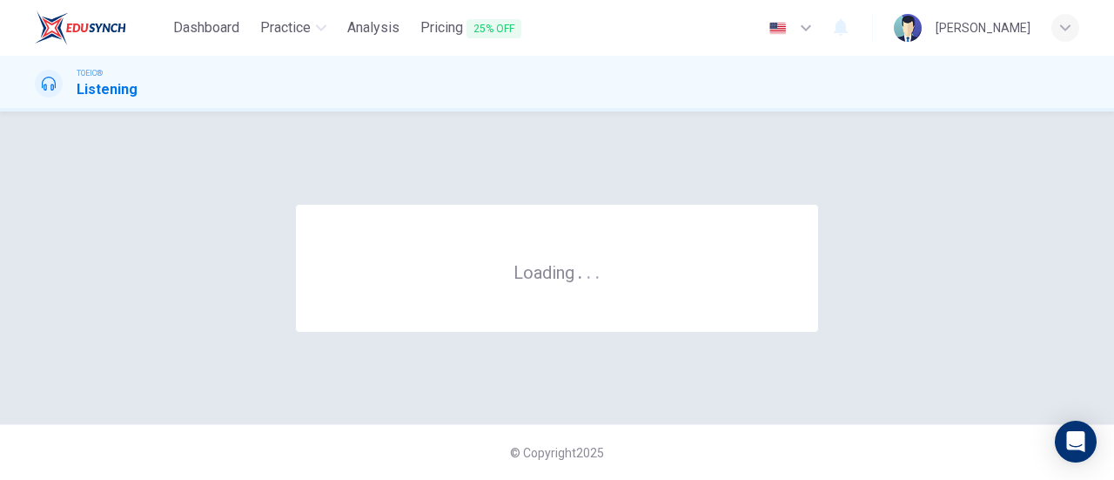
scroll to position [0, 0]
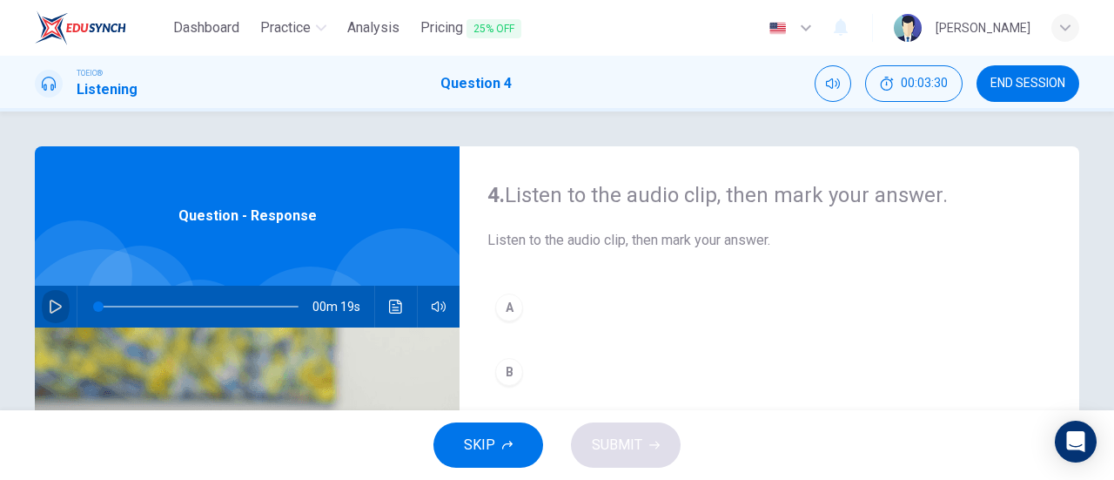
click at [52, 312] on icon "button" at bounding box center [56, 306] width 14 height 14
type input "0"
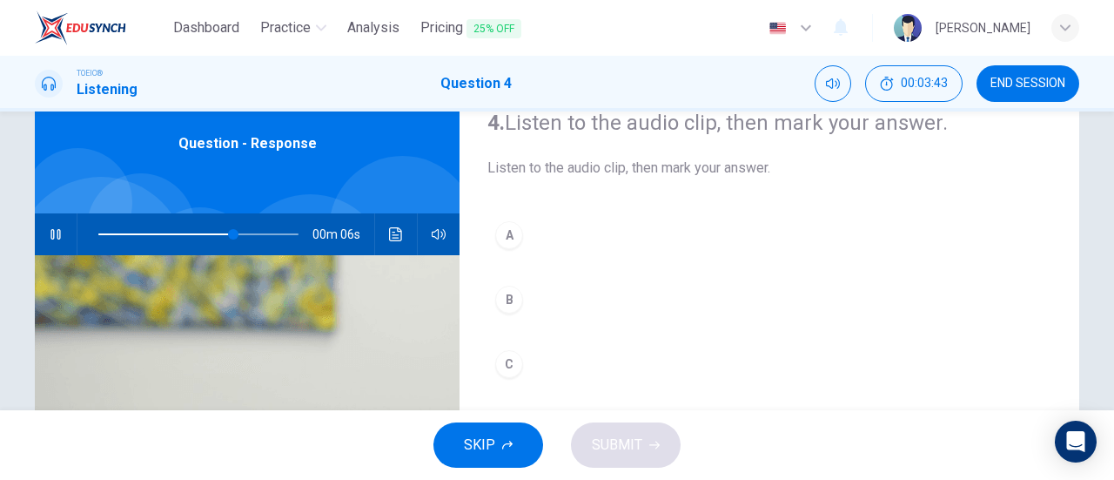
scroll to position [73, 0]
type input "0"
click at [502, 363] on div "C" at bounding box center [509, 363] width 28 height 28
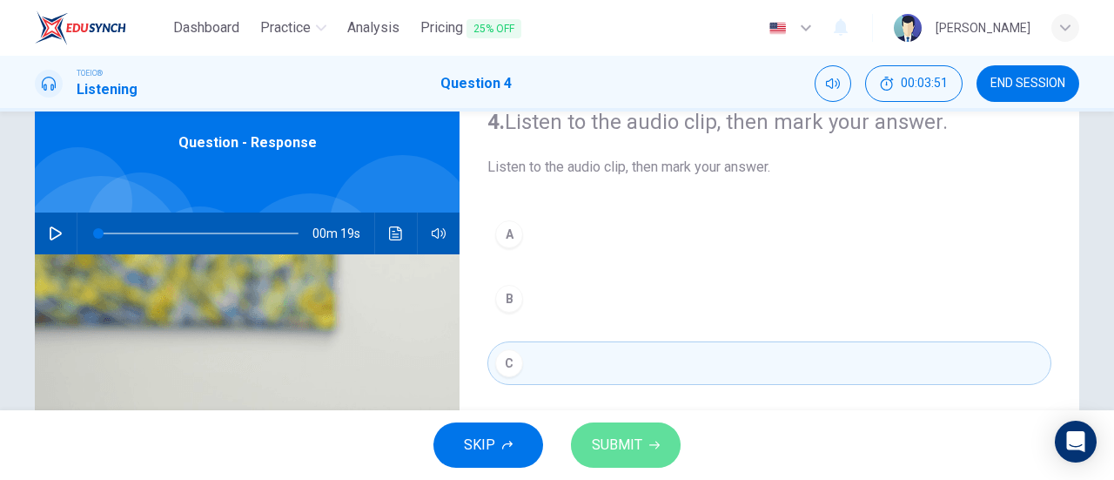
click at [624, 438] on span "SUBMIT" at bounding box center [617, 445] width 50 height 24
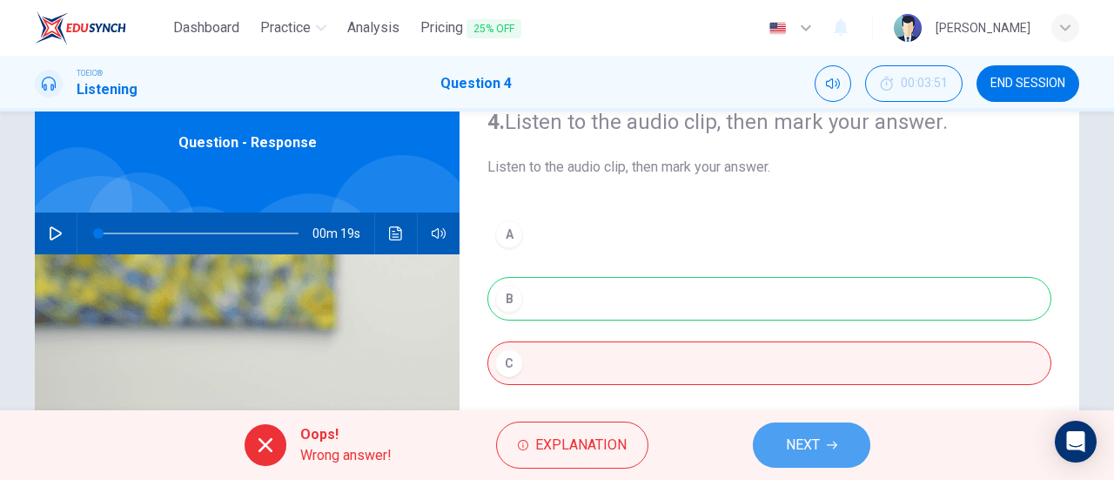
click at [816, 441] on span "NEXT" at bounding box center [803, 445] width 34 height 24
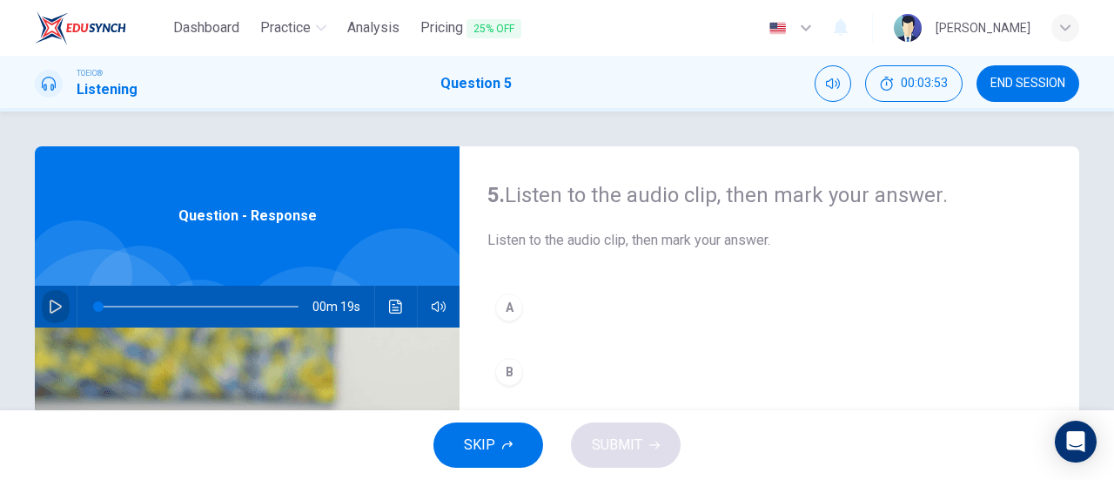
click at [49, 307] on icon "button" at bounding box center [56, 306] width 14 height 14
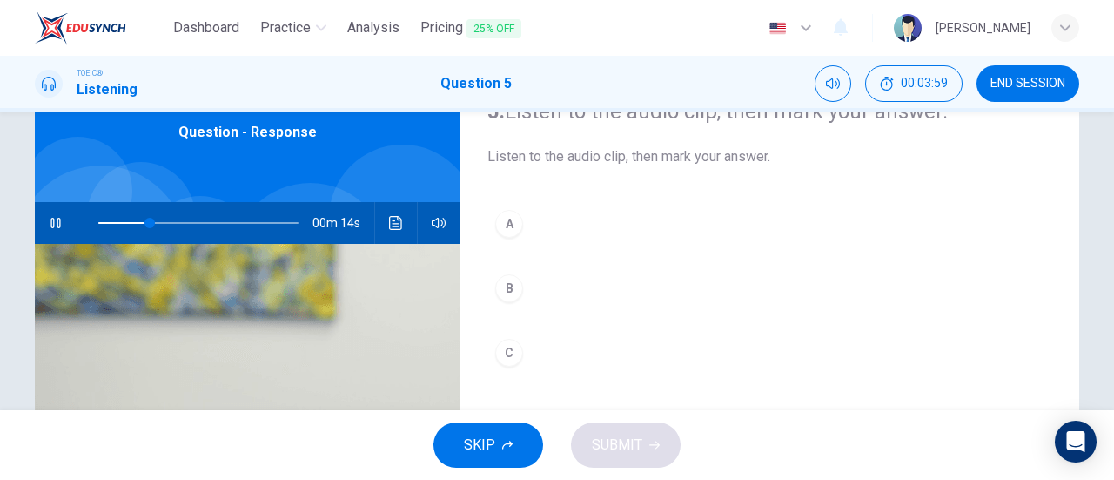
scroll to position [84, 0]
click at [53, 218] on icon "button" at bounding box center [56, 223] width 14 height 14
type input "0"
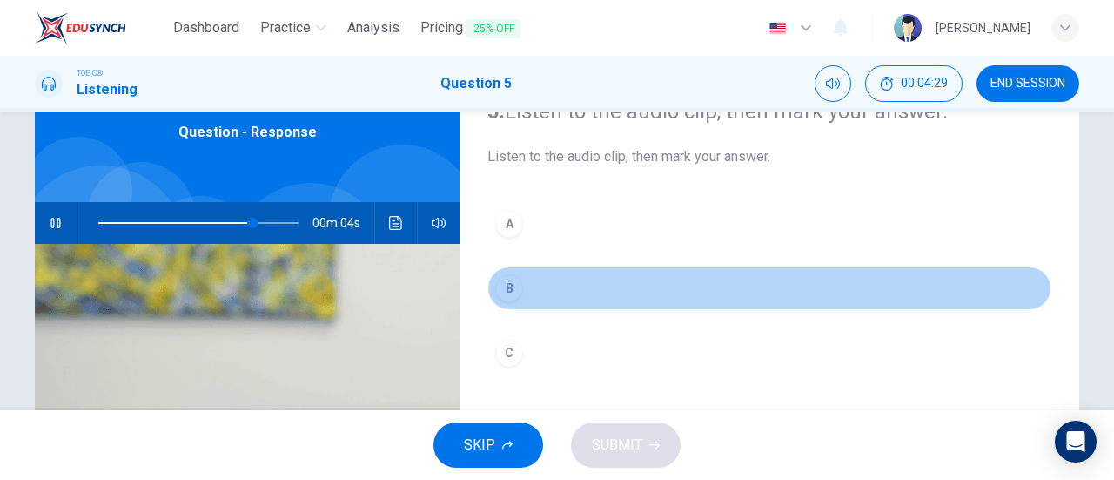
click at [501, 296] on div "B" at bounding box center [509, 288] width 28 height 28
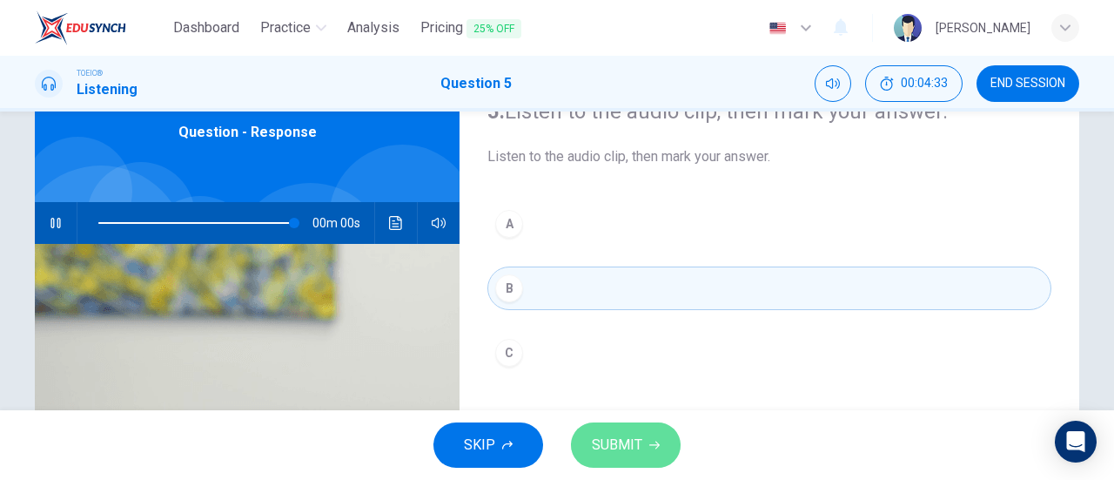
click at [601, 450] on span "SUBMIT" at bounding box center [617, 445] width 50 height 24
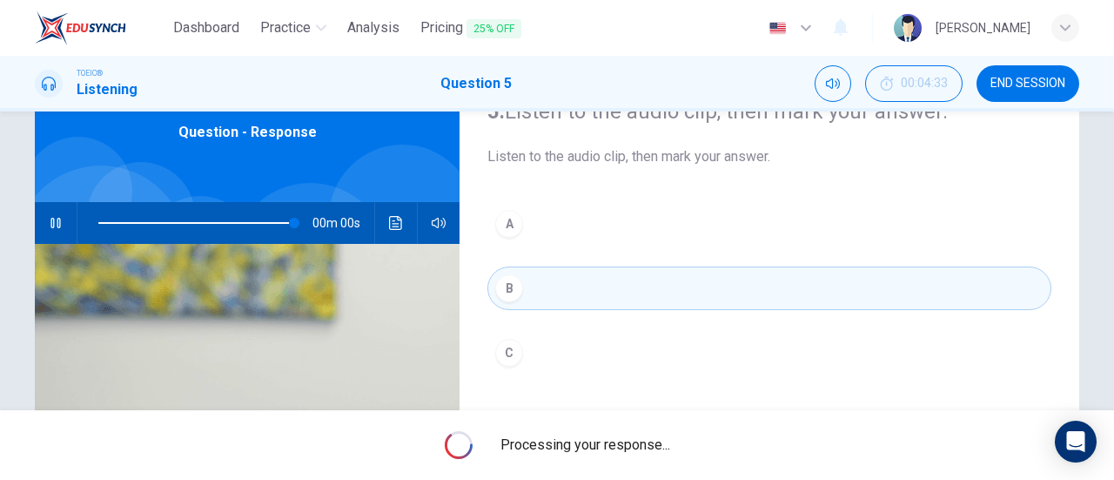
type input "0"
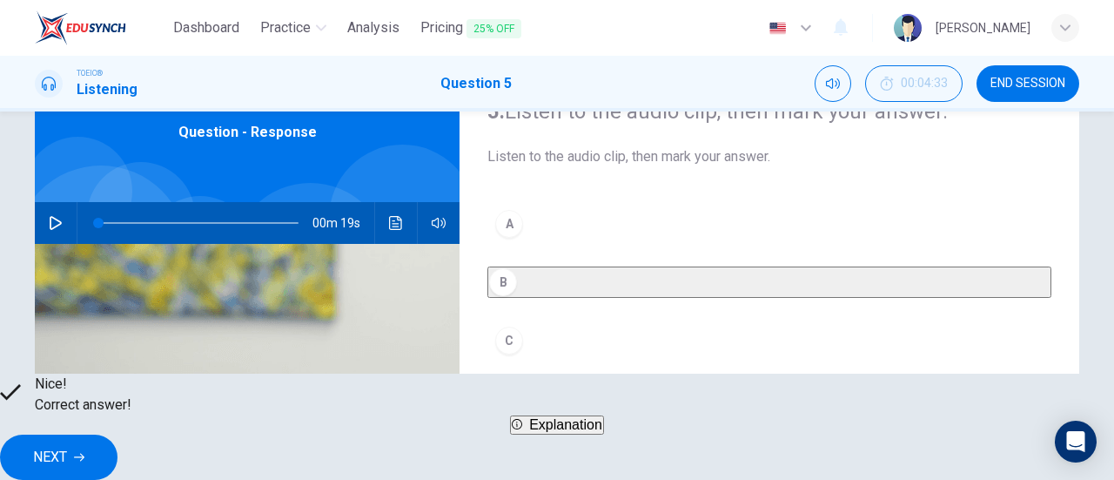
click at [117, 455] on button "NEXT" at bounding box center [58, 456] width 117 height 45
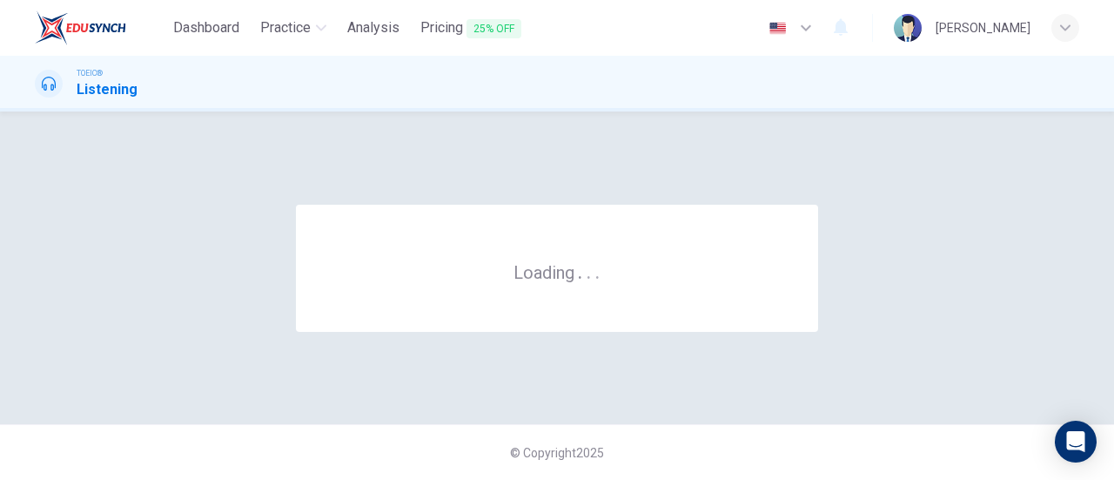
scroll to position [0, 0]
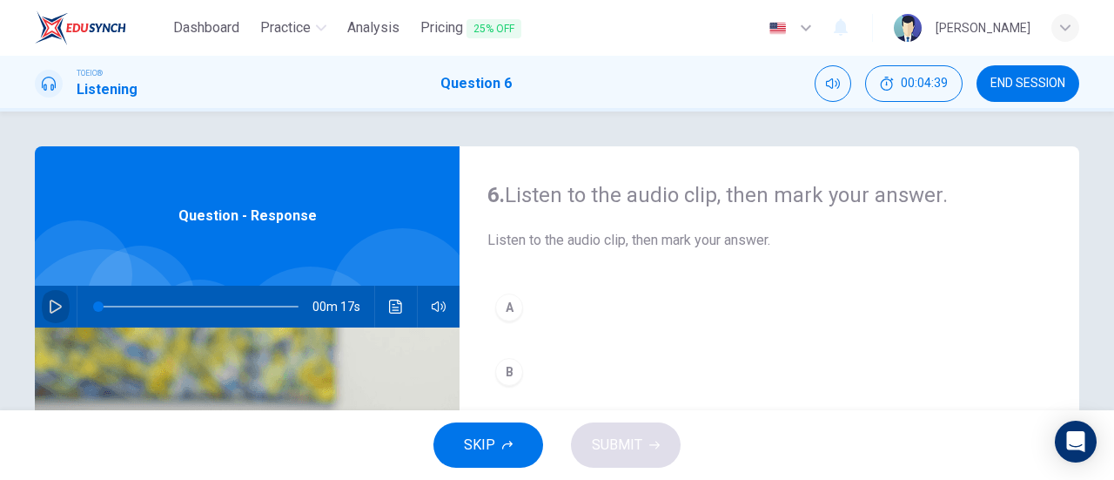
click at [49, 295] on button "button" at bounding box center [56, 306] width 28 height 42
click at [98, 307] on span at bounding box center [198, 306] width 200 height 24
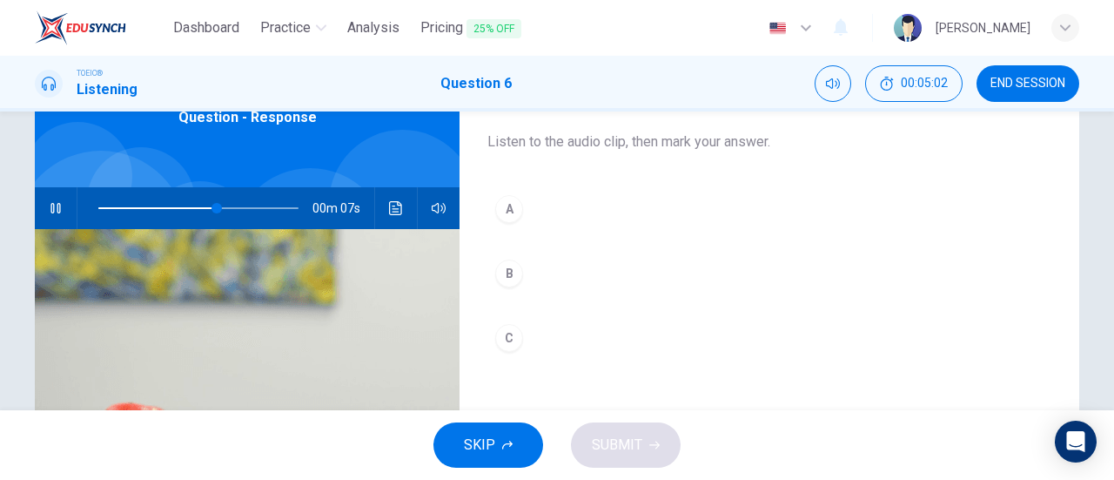
scroll to position [99, 0]
click at [495, 270] on div "B" at bounding box center [509, 272] width 28 height 28
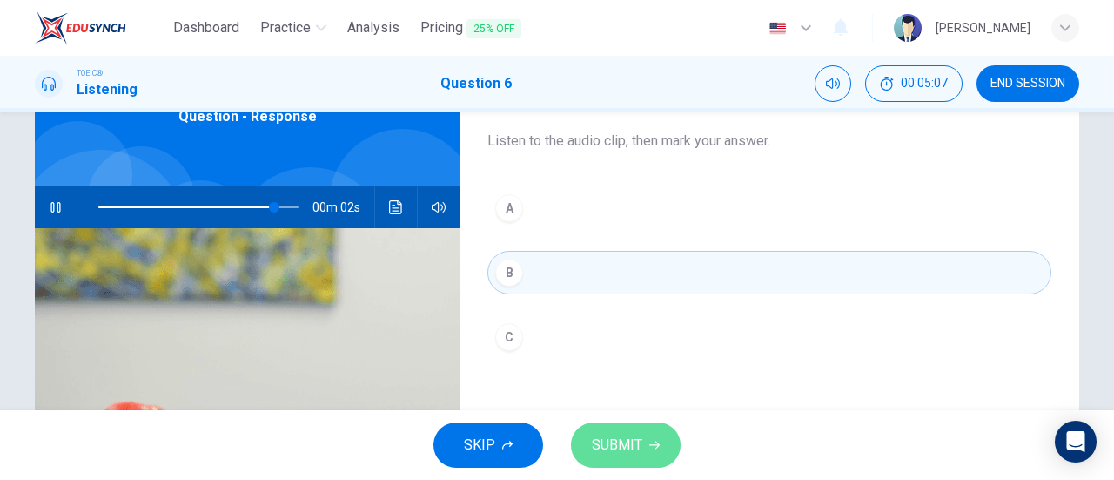
click at [657, 452] on button "SUBMIT" at bounding box center [626, 444] width 110 height 45
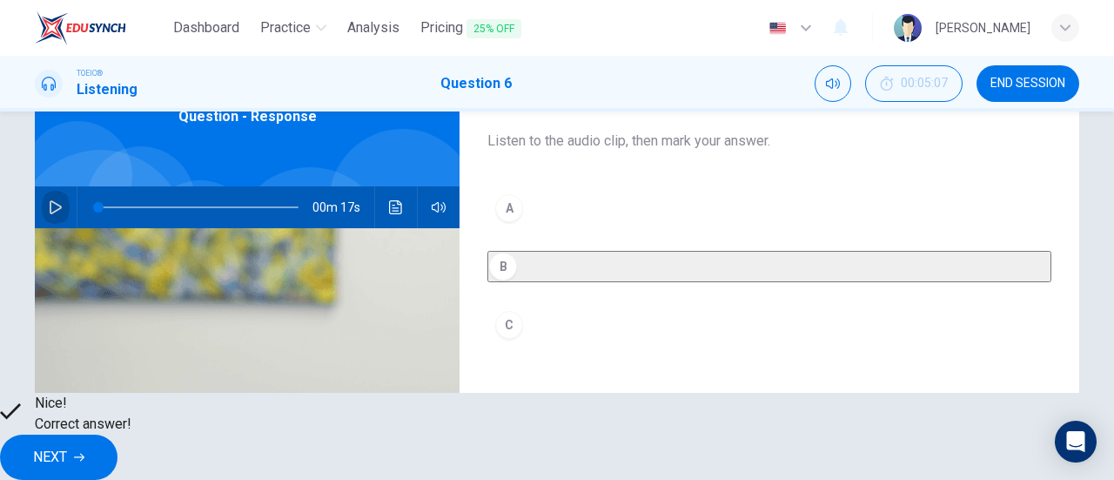
click at [50, 211] on icon "button" at bounding box center [56, 207] width 12 height 14
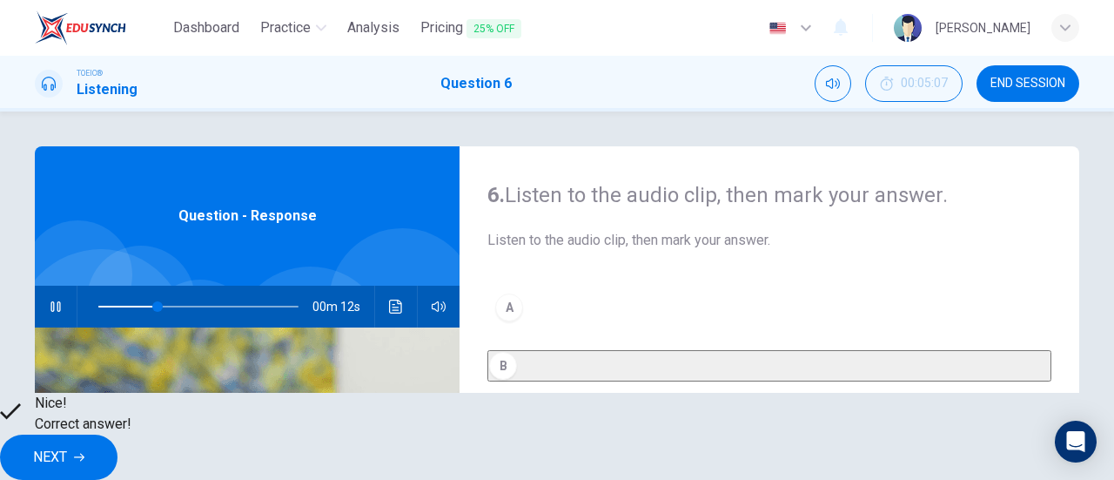
type input "35"
click at [117, 434] on button "NEXT" at bounding box center [58, 456] width 117 height 45
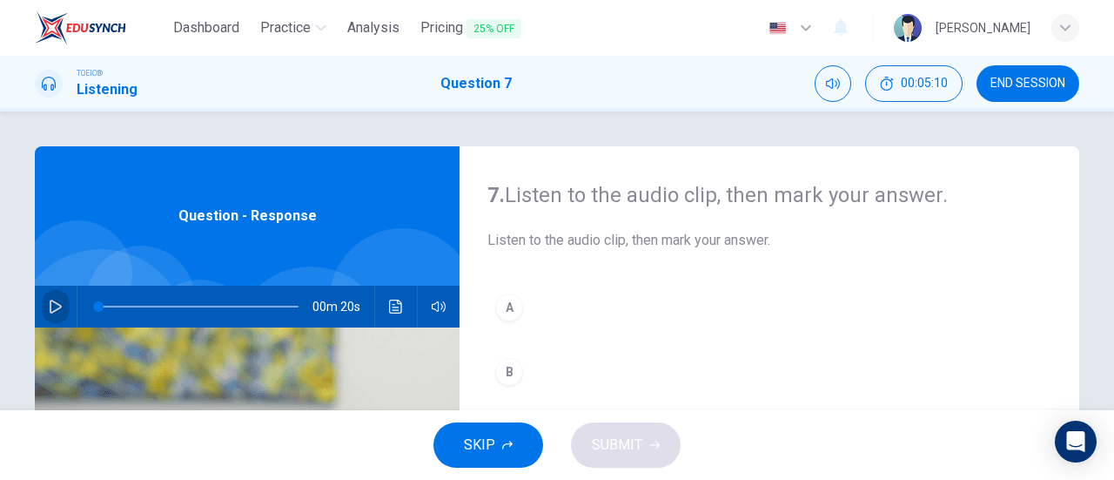
click at [49, 310] on icon "button" at bounding box center [56, 306] width 14 height 14
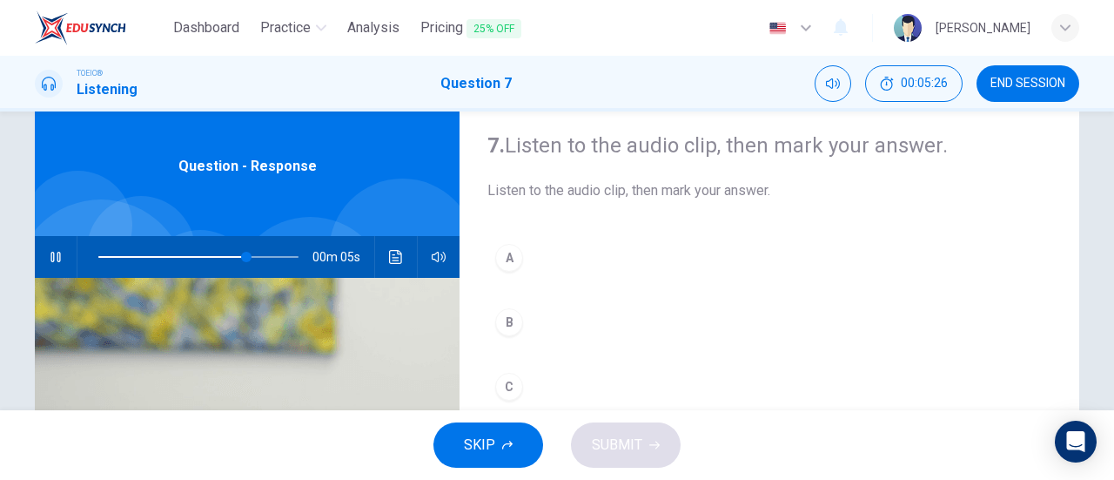
scroll to position [57, 0]
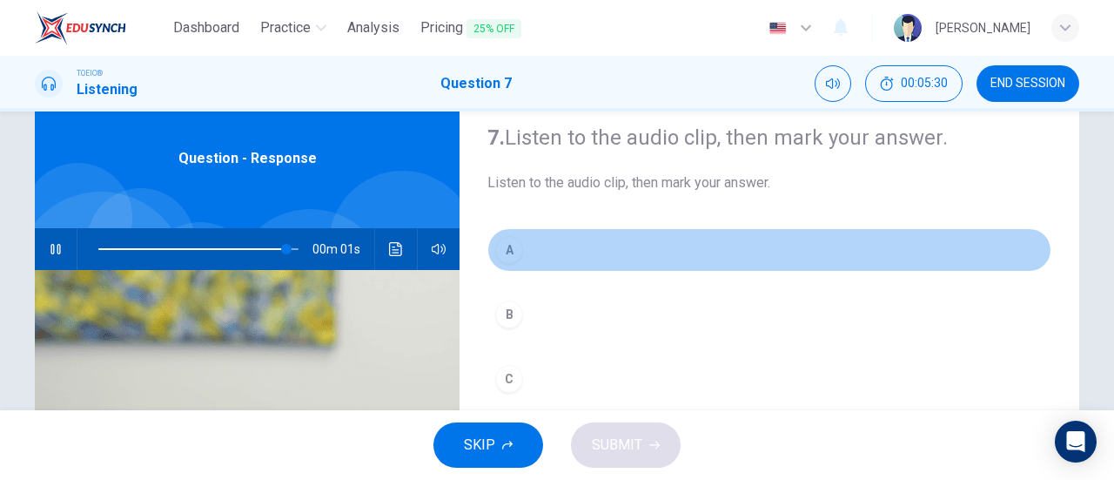
click at [512, 248] on div "A" at bounding box center [509, 250] width 28 height 28
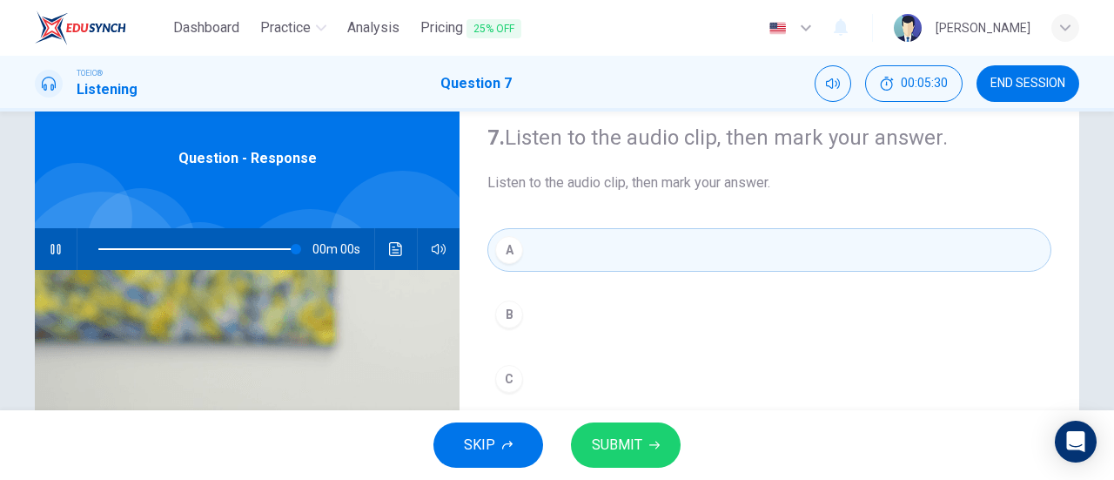
type input "0"
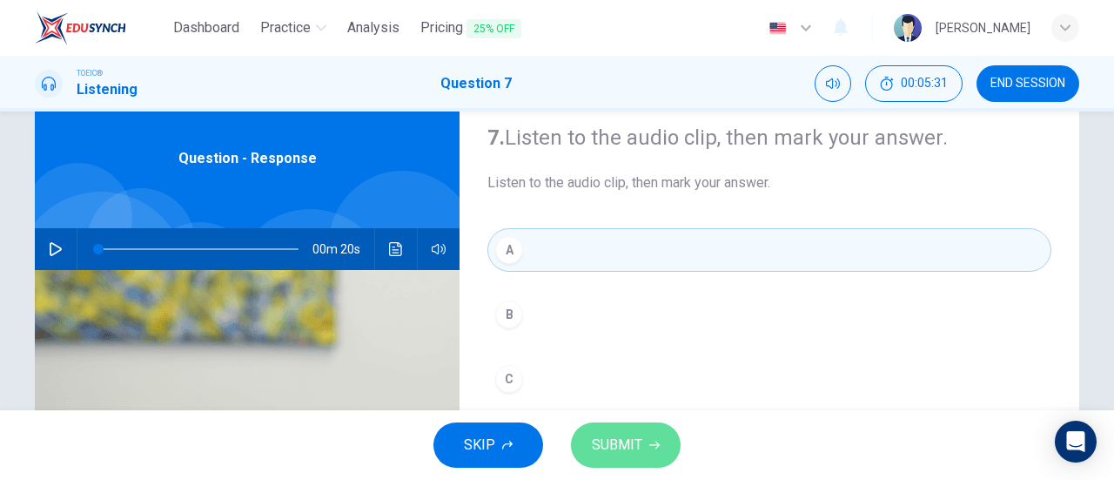
click at [599, 427] on button "SUBMIT" at bounding box center [626, 444] width 110 height 45
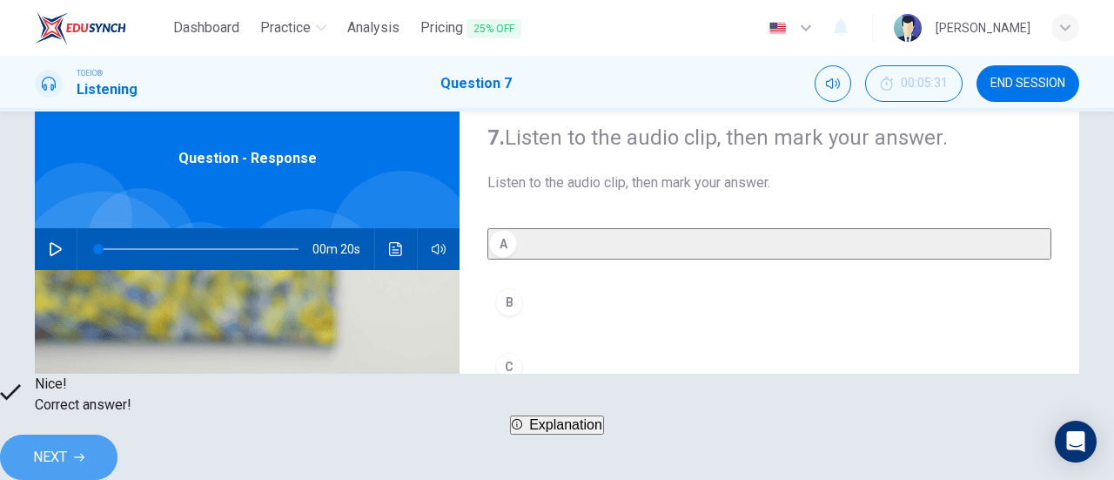
click at [117, 456] on button "NEXT" at bounding box center [58, 456] width 117 height 45
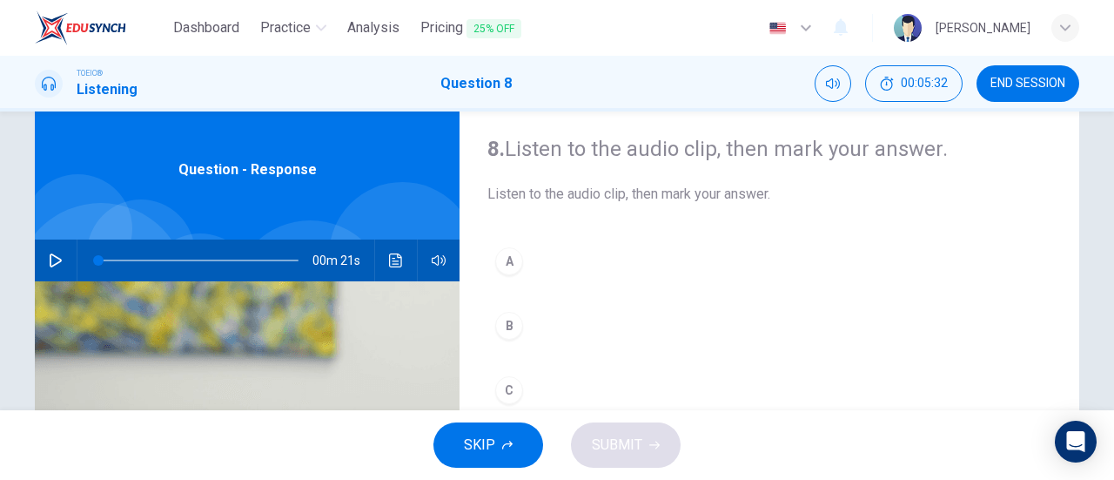
scroll to position [47, 0]
click at [37, 255] on div "00m 21s" at bounding box center [247, 259] width 425 height 42
click at [47, 267] on button "button" at bounding box center [56, 259] width 28 height 42
type input "0"
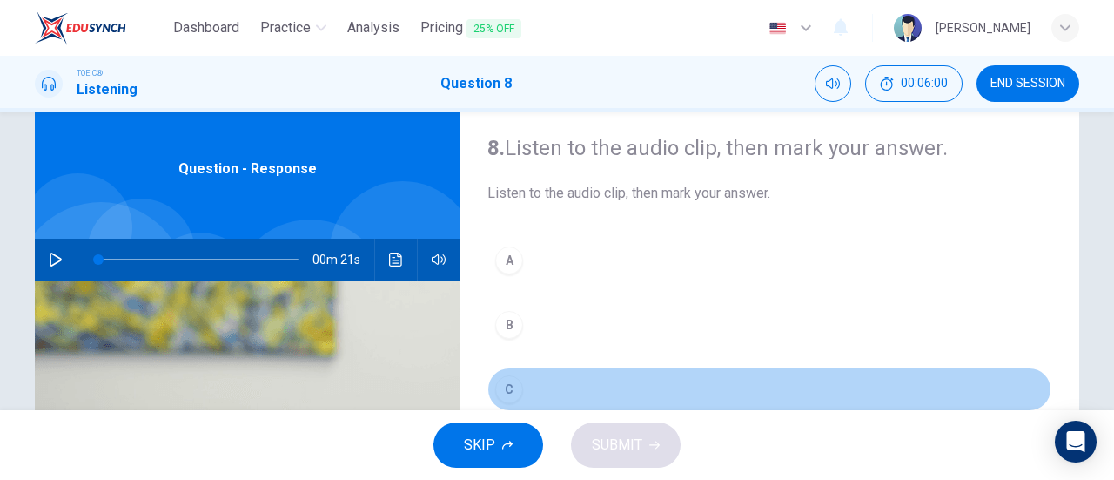
click at [513, 382] on div "C" at bounding box center [509, 389] width 28 height 28
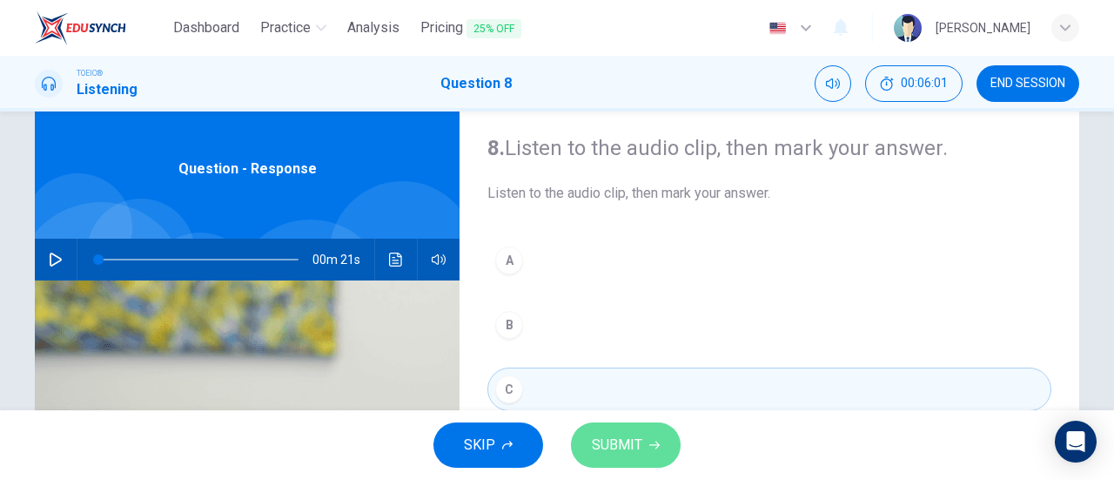
click at [609, 434] on span "SUBMIT" at bounding box center [617, 445] width 50 height 24
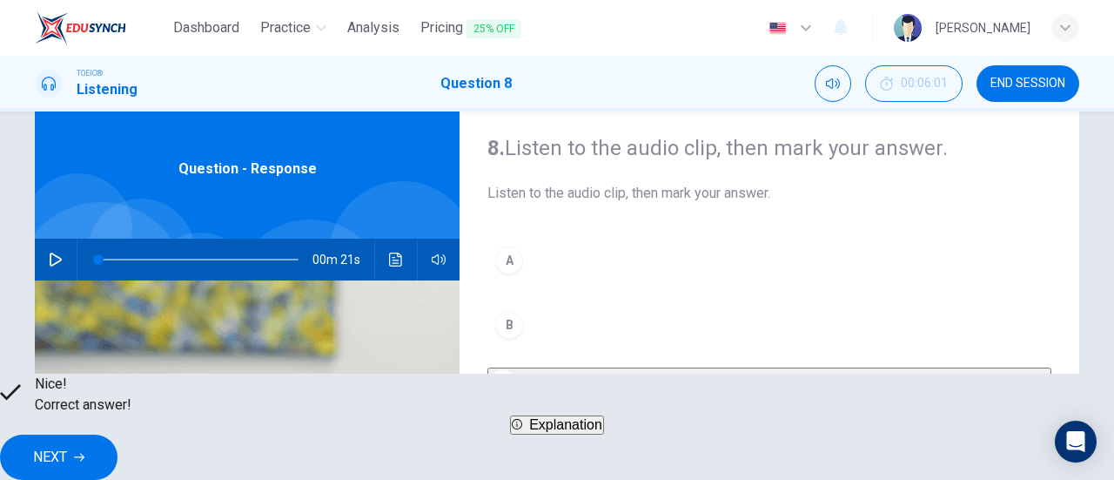
click at [117, 439] on button "NEXT" at bounding box center [58, 456] width 117 height 45
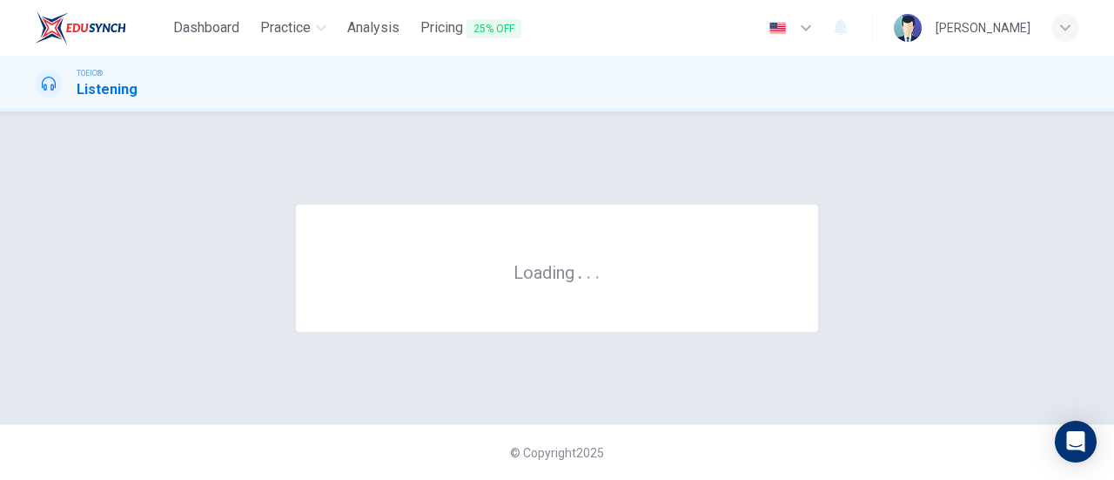
scroll to position [0, 0]
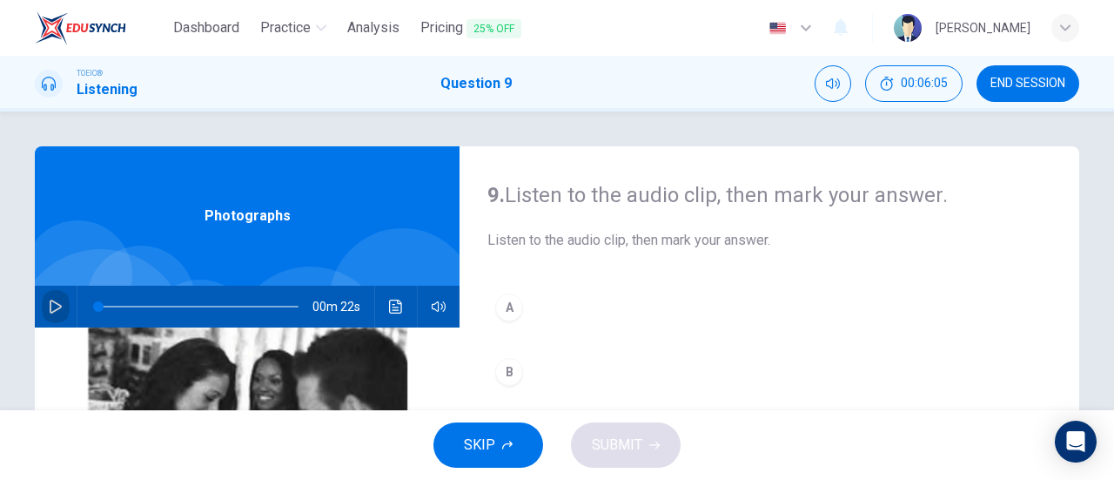
click at [49, 308] on icon "button" at bounding box center [56, 306] width 14 height 14
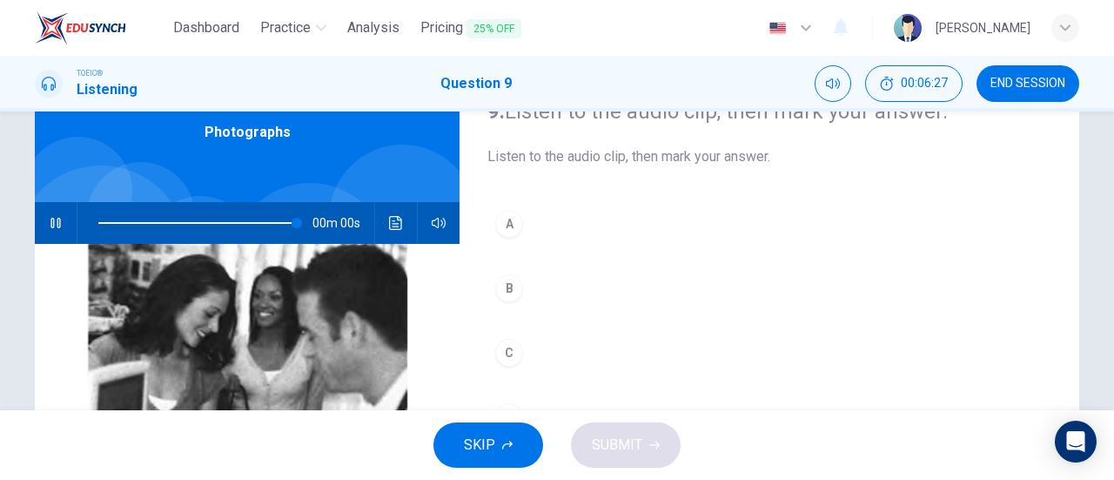
scroll to position [83, 0]
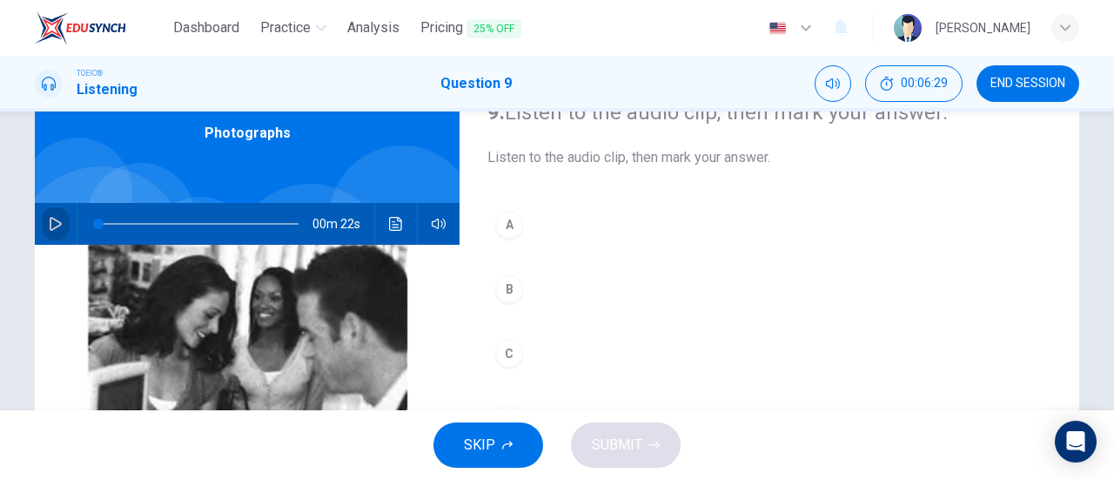
click at [54, 220] on icon "button" at bounding box center [56, 224] width 14 height 14
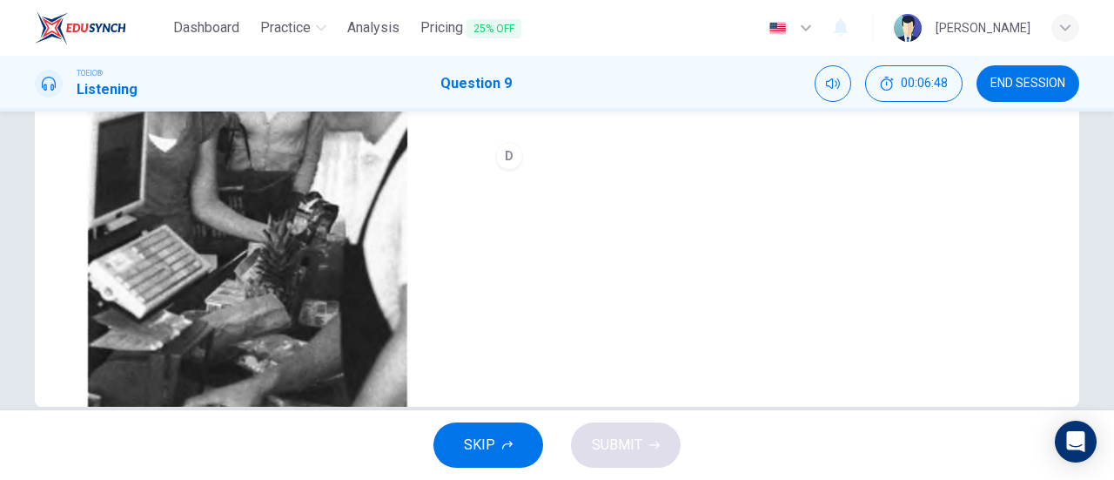
scroll to position [344, 0]
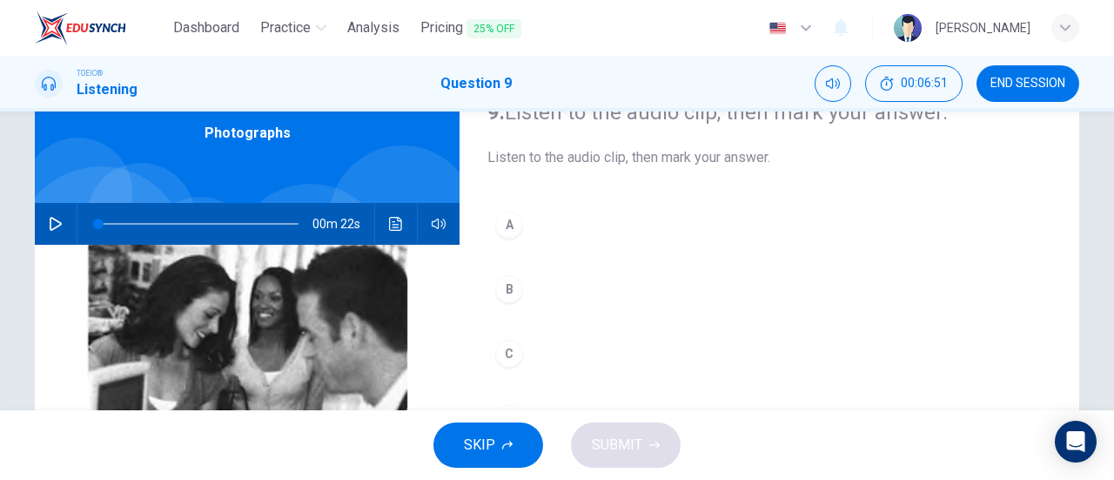
type input "0"
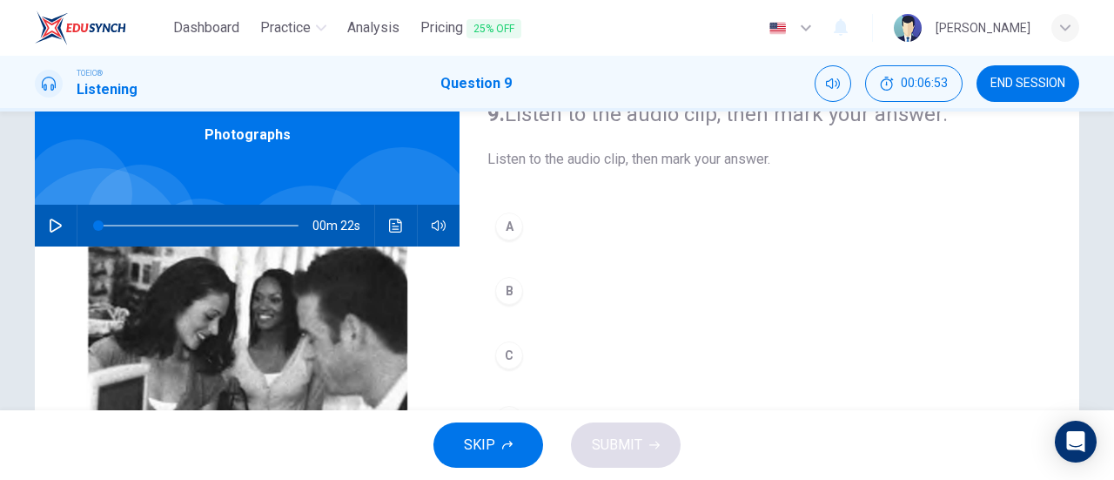
click at [506, 288] on div "B" at bounding box center [509, 291] width 28 height 28
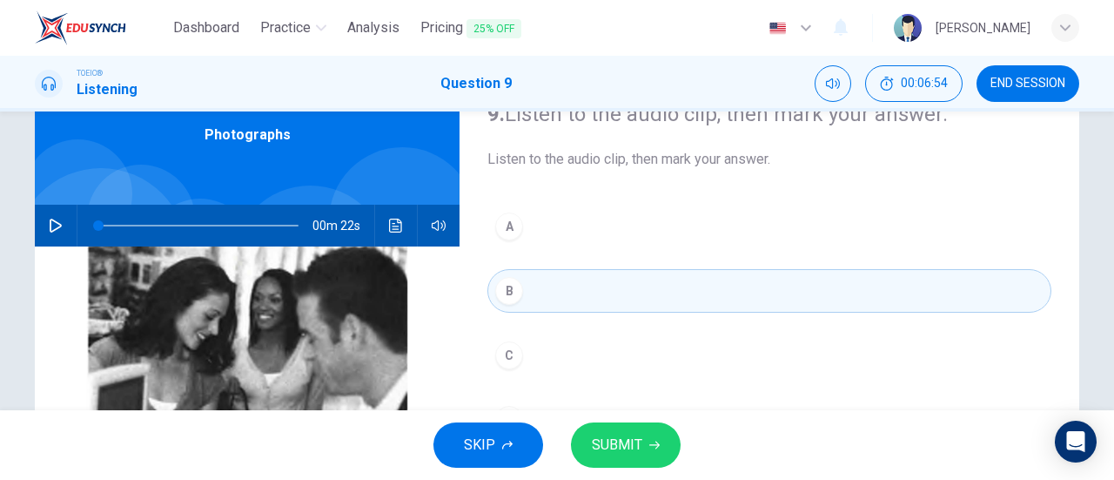
click at [671, 453] on button "SUBMIT" at bounding box center [626, 444] width 110 height 45
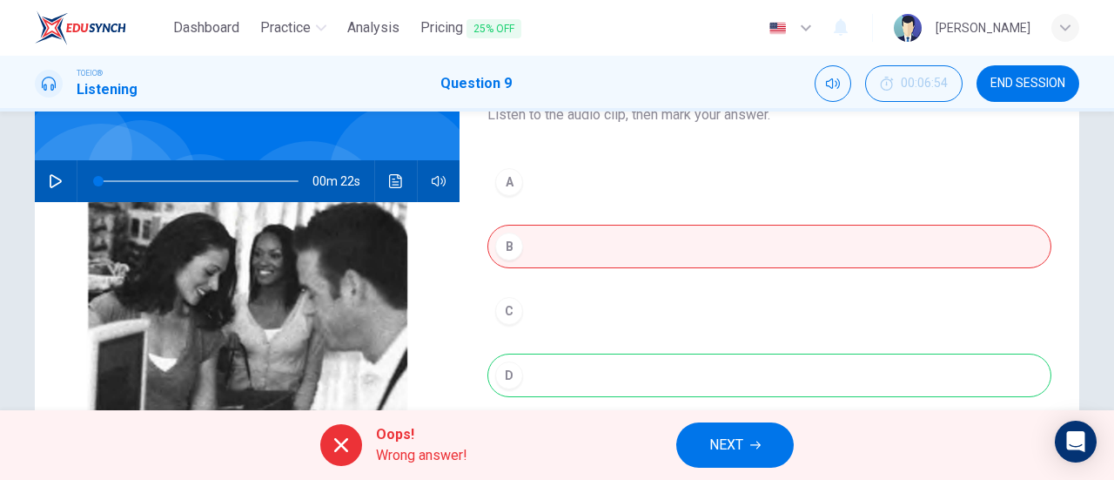
scroll to position [123, 0]
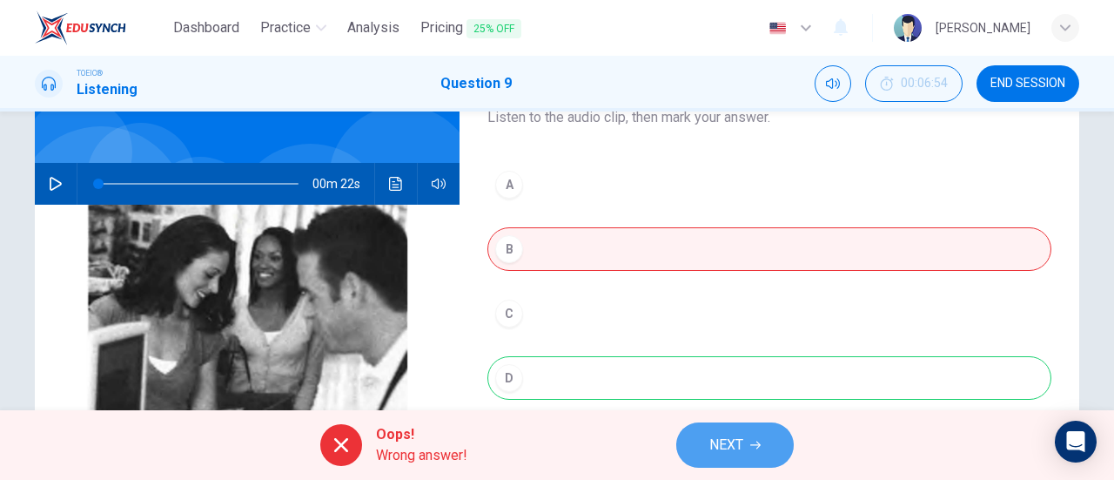
click at [754, 457] on button "NEXT" at bounding box center [734, 444] width 117 height 45
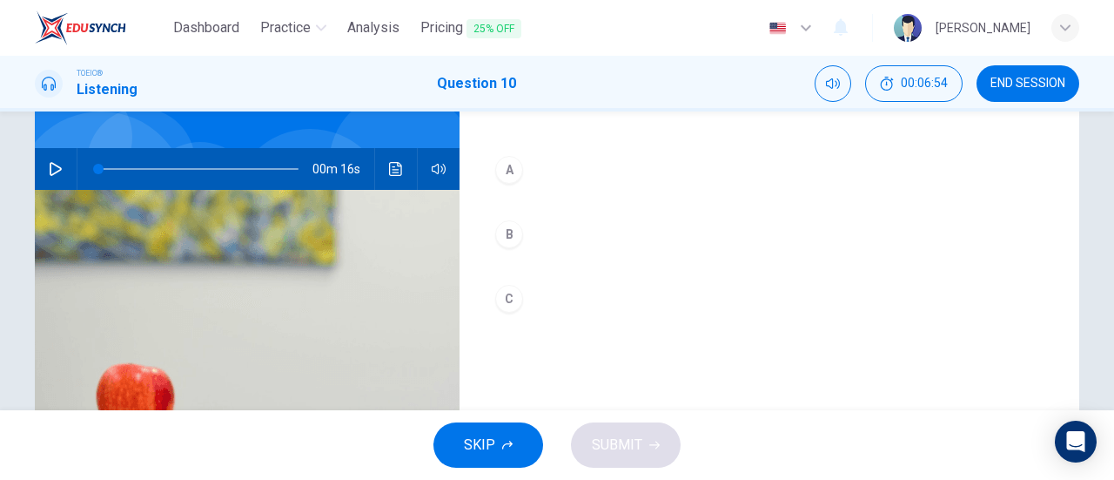
scroll to position [139, 0]
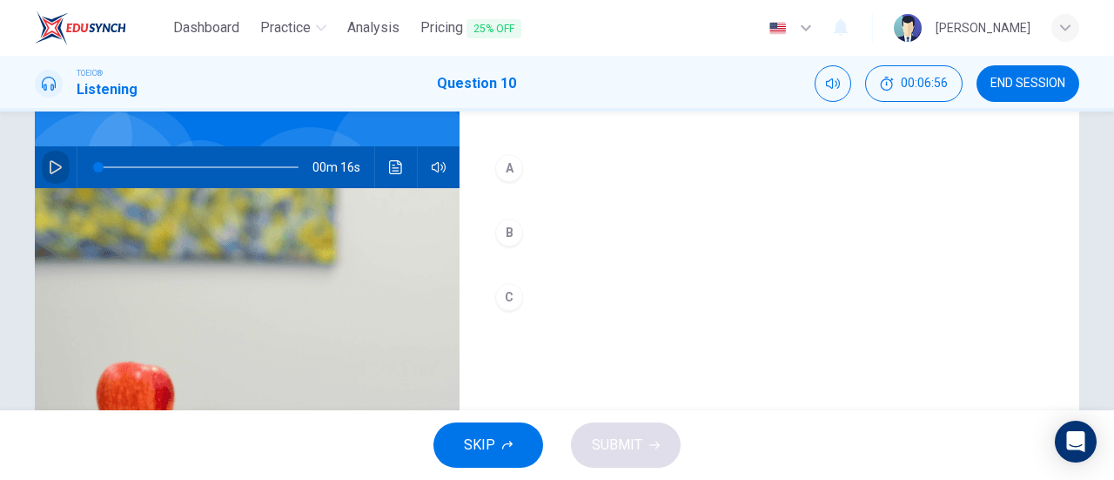
click at [50, 154] on button "button" at bounding box center [56, 167] width 28 height 42
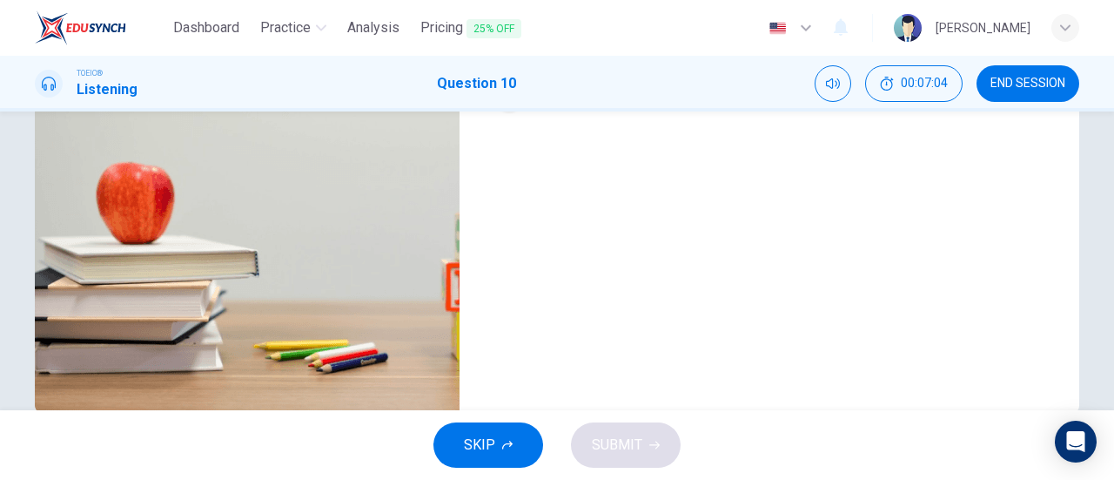
scroll to position [339, 0]
type input "0"
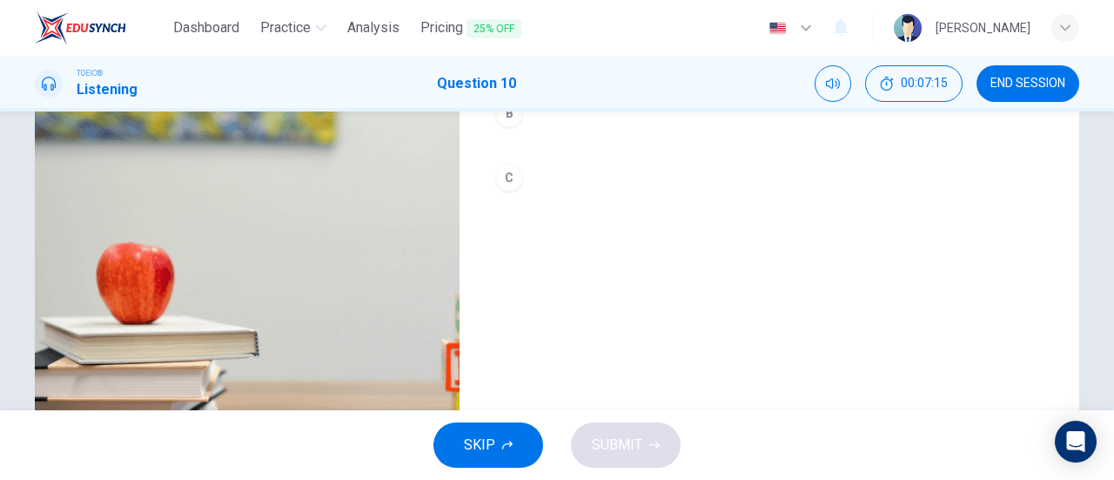
scroll to position [221, 0]
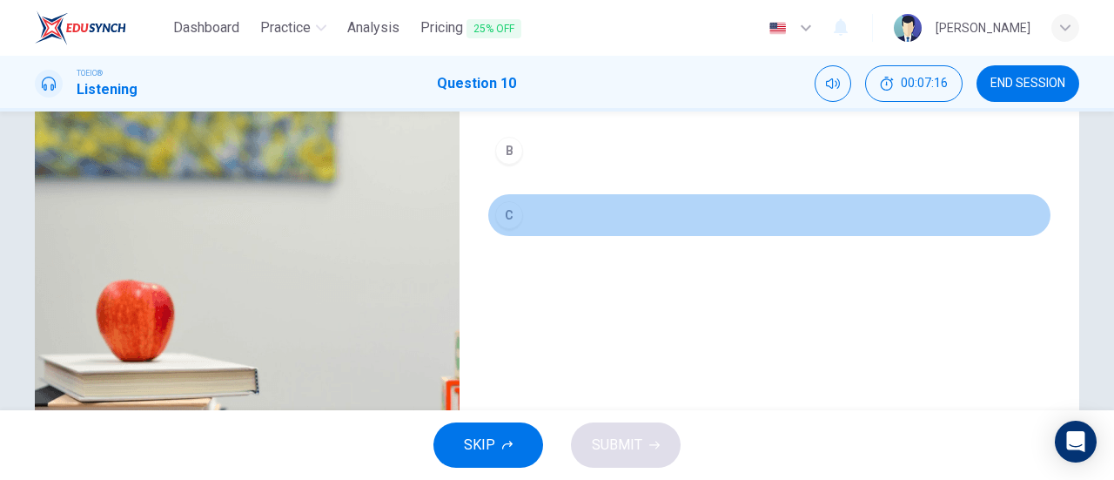
click at [503, 215] on div "C" at bounding box center [509, 215] width 28 height 28
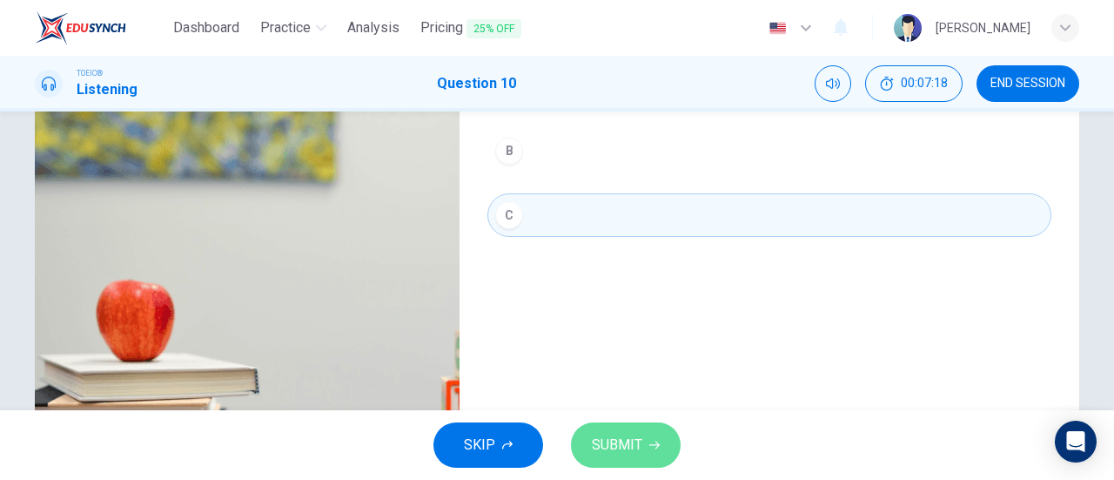
click at [622, 446] on span "SUBMIT" at bounding box center [617, 445] width 50 height 24
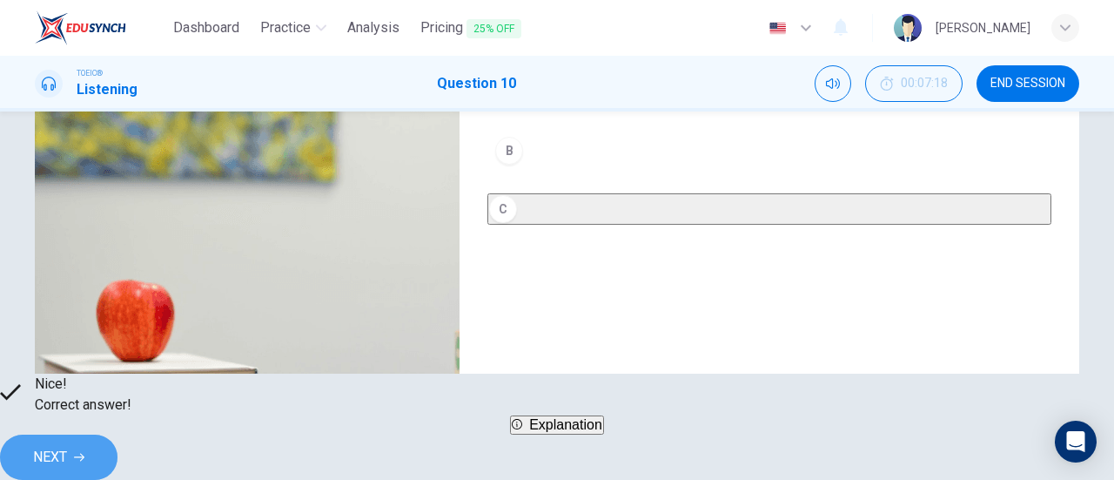
click at [67, 448] on span "NEXT" at bounding box center [50, 457] width 34 height 24
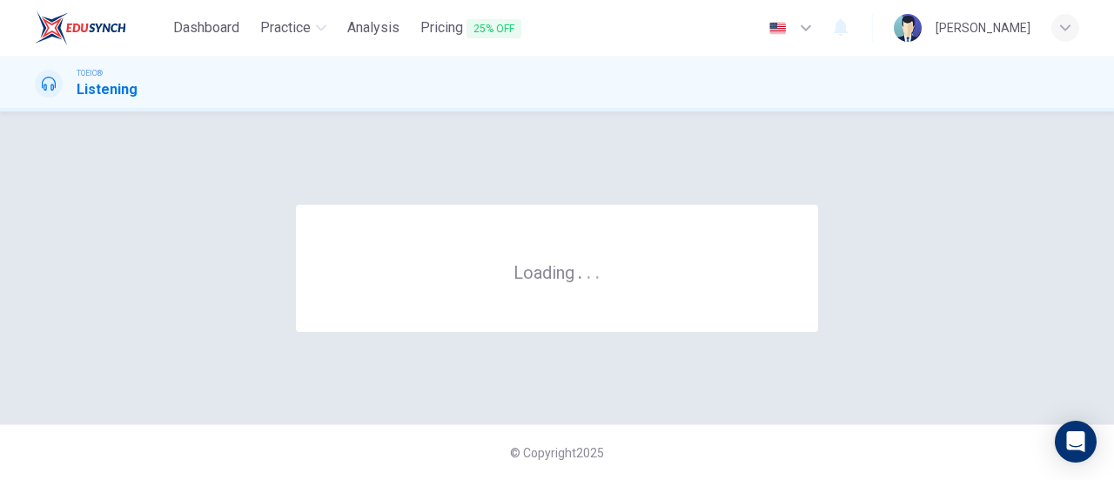
scroll to position [0, 0]
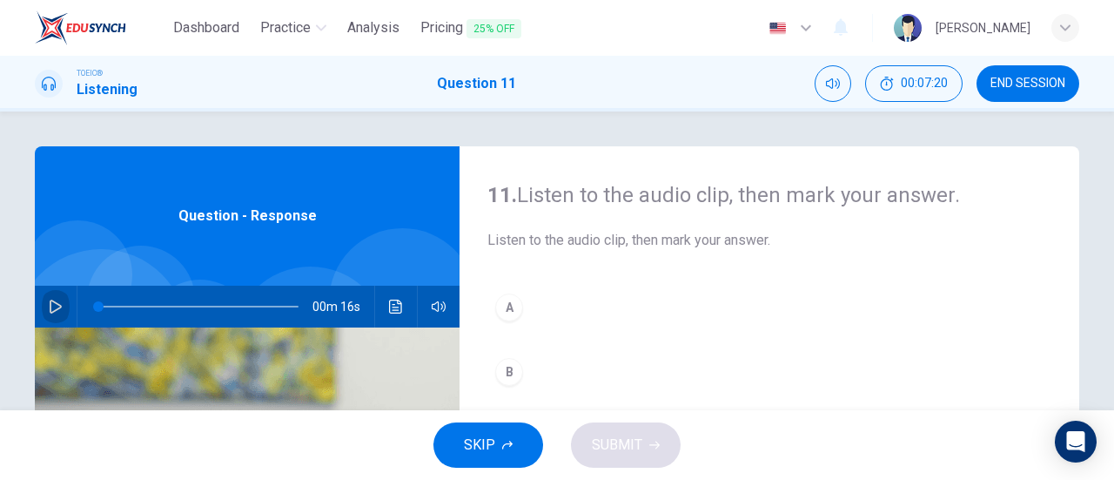
click at [50, 295] on button "button" at bounding box center [56, 306] width 28 height 42
type input "0"
click at [482, 302] on div "11. Listen to the audio clip, then mark your answer. Listen to the audio clip, …" at bounding box center [769, 448] width 620 height 605
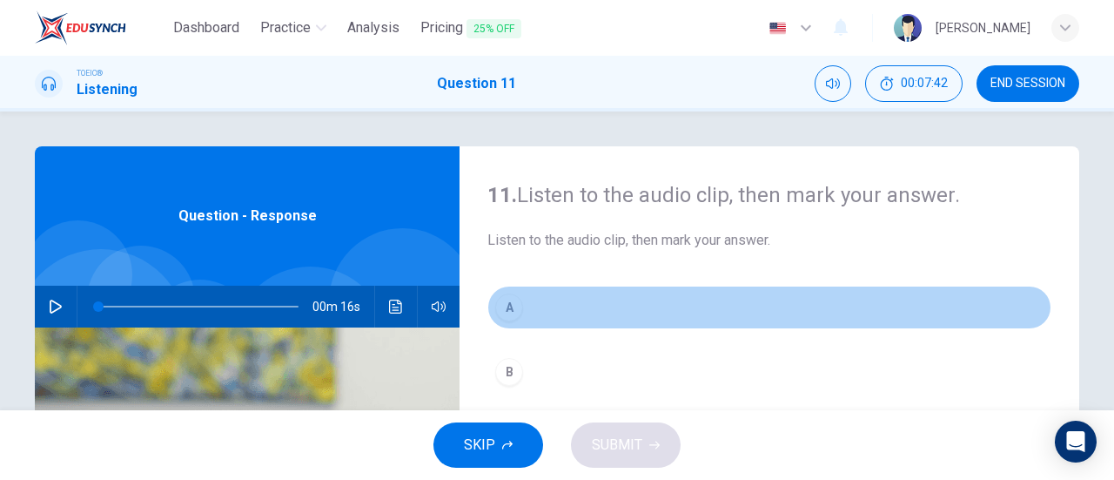
click at [495, 310] on div "A" at bounding box center [509, 307] width 28 height 28
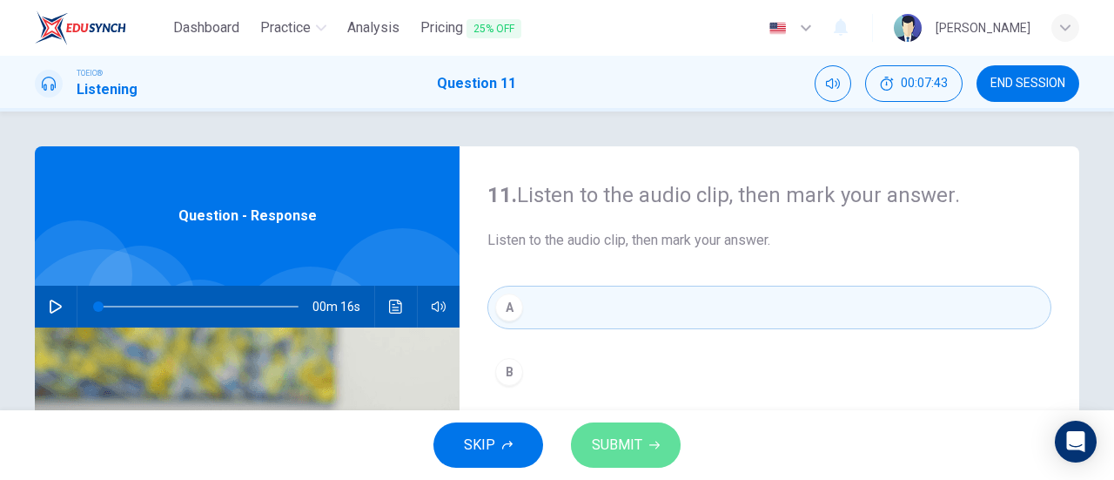
click at [619, 454] on span "SUBMIT" at bounding box center [617, 445] width 50 height 24
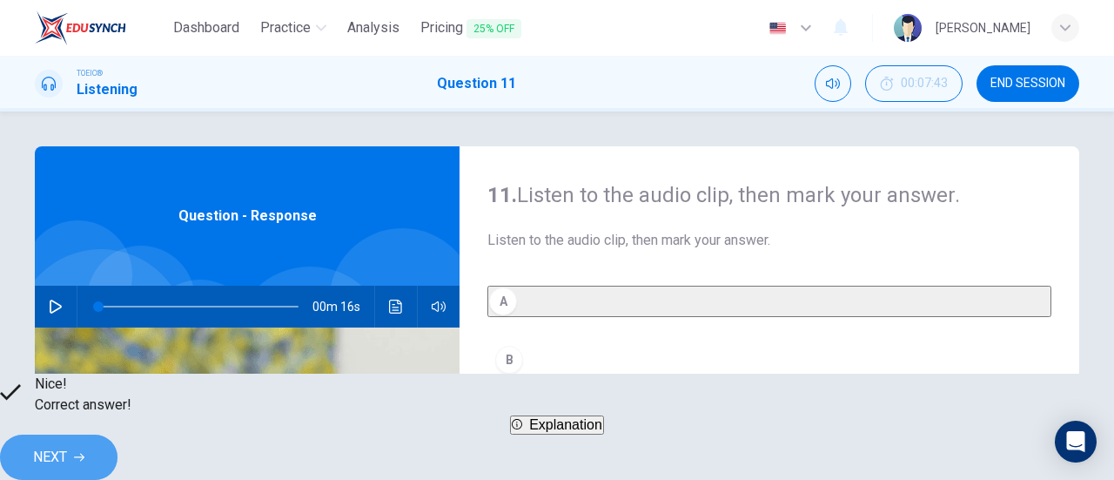
click at [67, 445] on span "NEXT" at bounding box center [50, 457] width 34 height 24
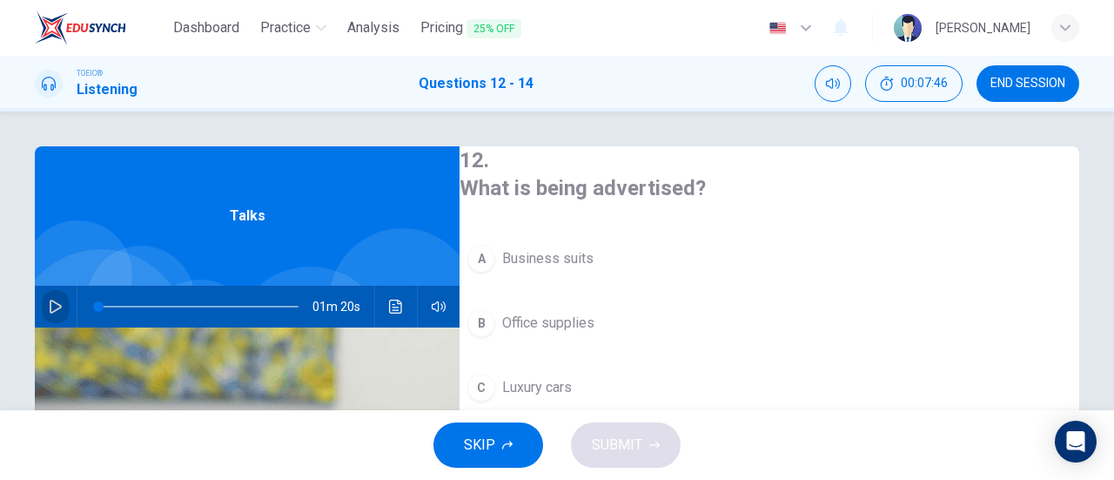
click at [49, 302] on icon "button" at bounding box center [56, 306] width 14 height 14
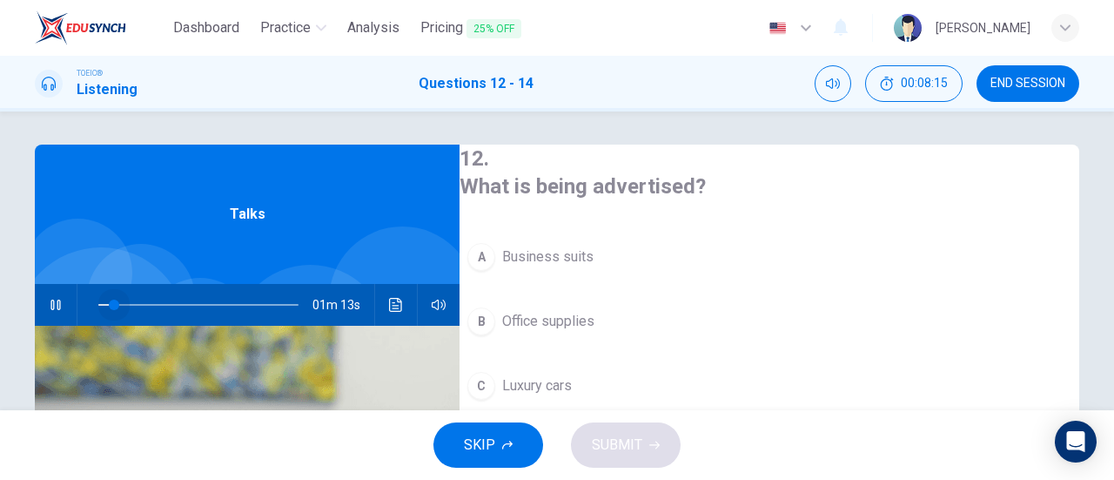
click at [111, 306] on span at bounding box center [198, 304] width 200 height 24
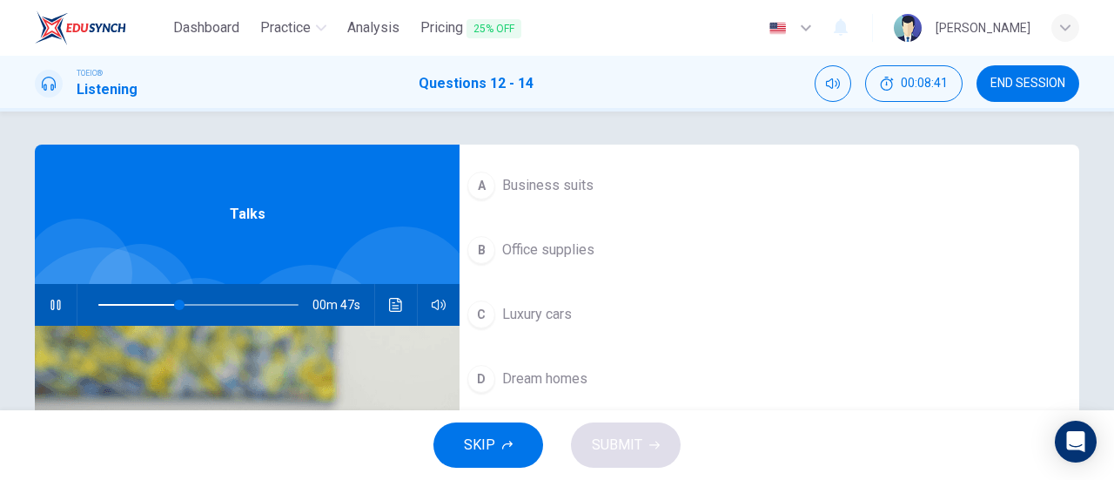
scroll to position [73, 0]
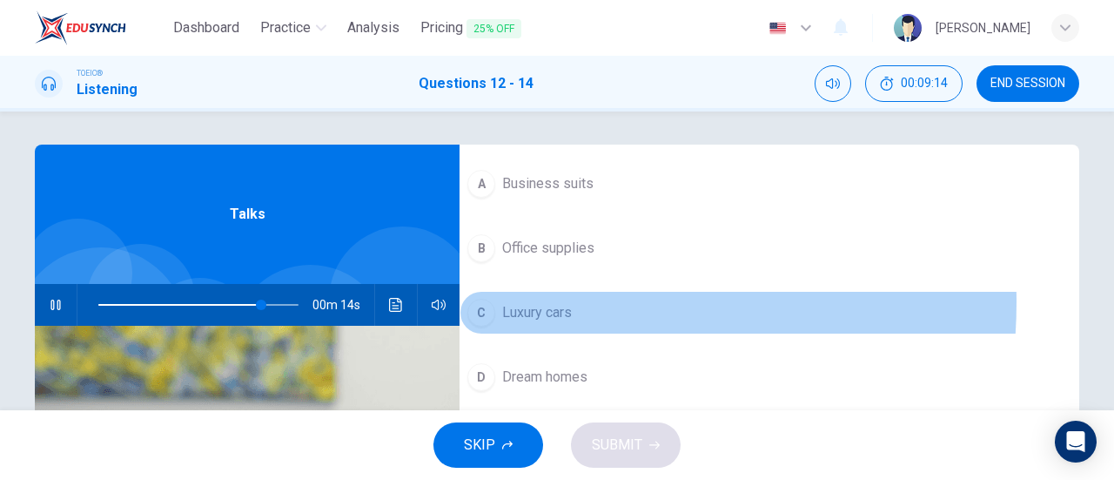
click at [553, 302] on span "Luxury cars" at bounding box center [537, 312] width 70 height 21
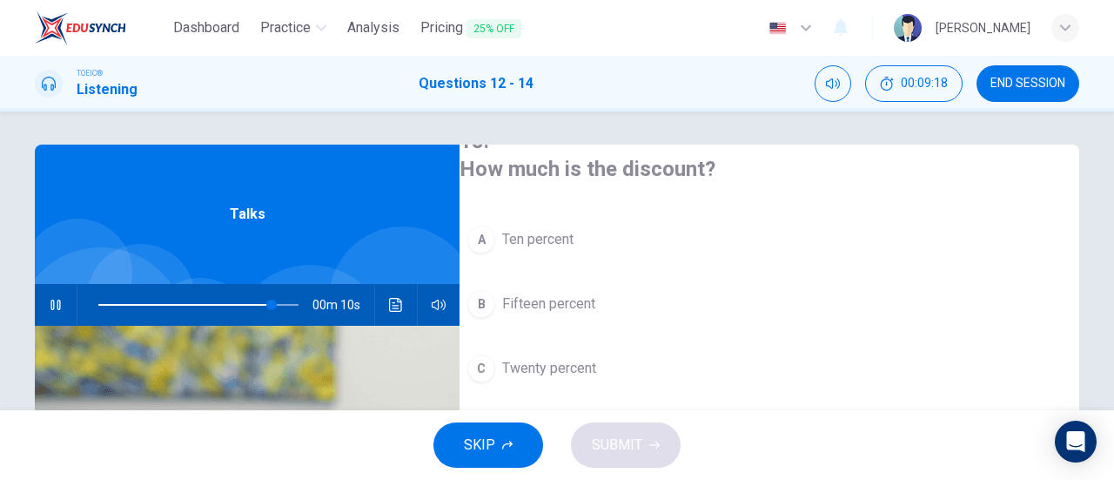
scroll to position [390, 0]
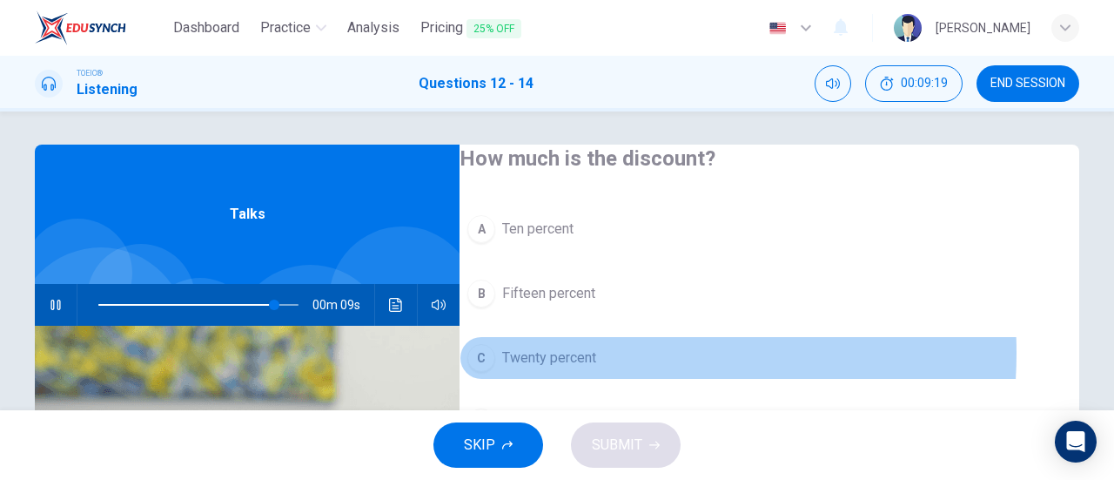
click at [593, 347] on span "Twenty percent" at bounding box center [549, 357] width 94 height 21
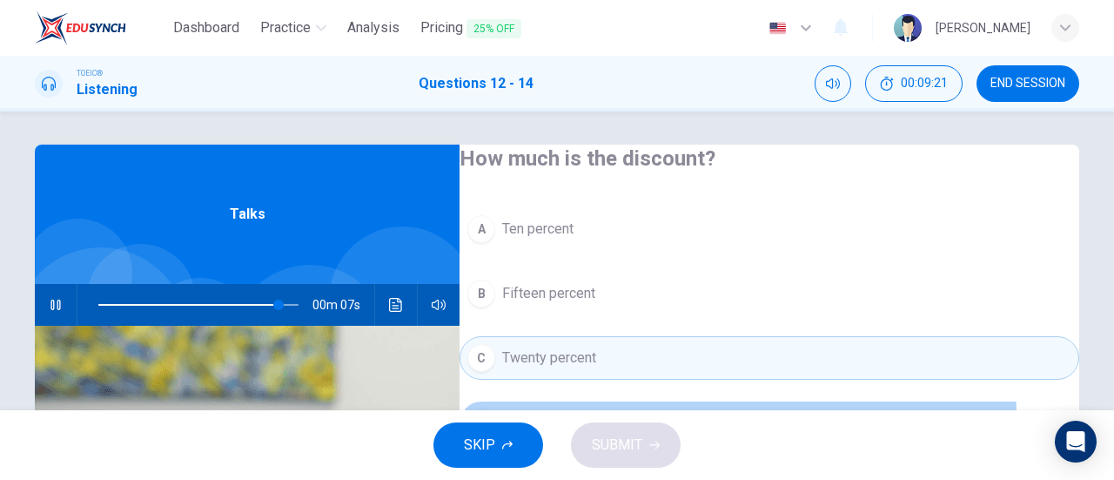
click at [608, 412] on span "Twenty-five percent" at bounding box center [563, 422] width 122 height 21
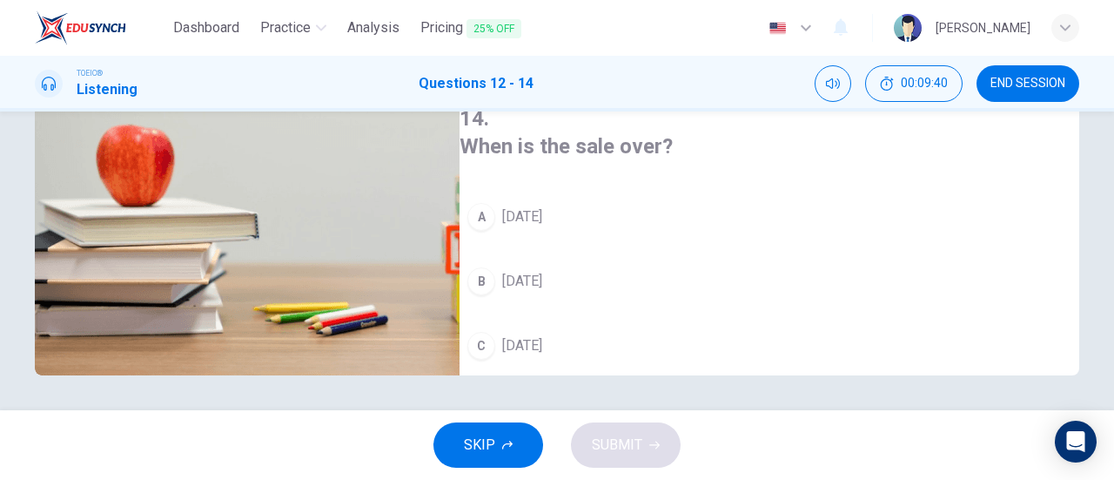
scroll to position [0, 0]
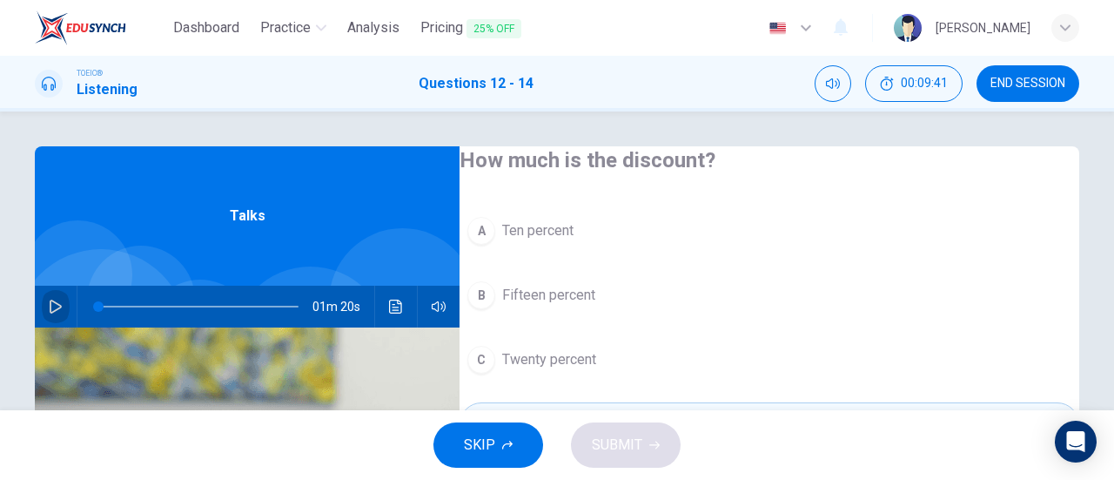
click at [50, 312] on icon "button" at bounding box center [56, 306] width 12 height 14
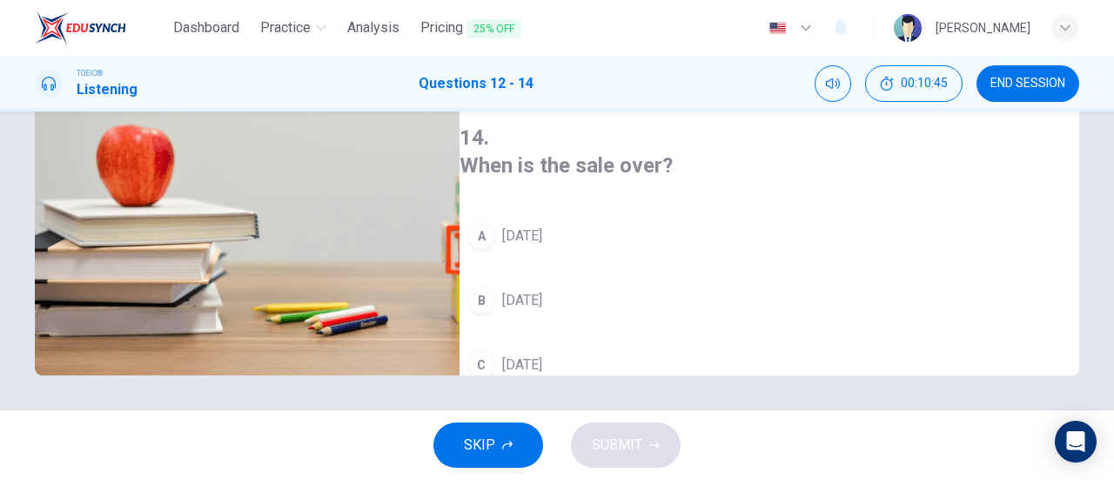
scroll to position [390, 0]
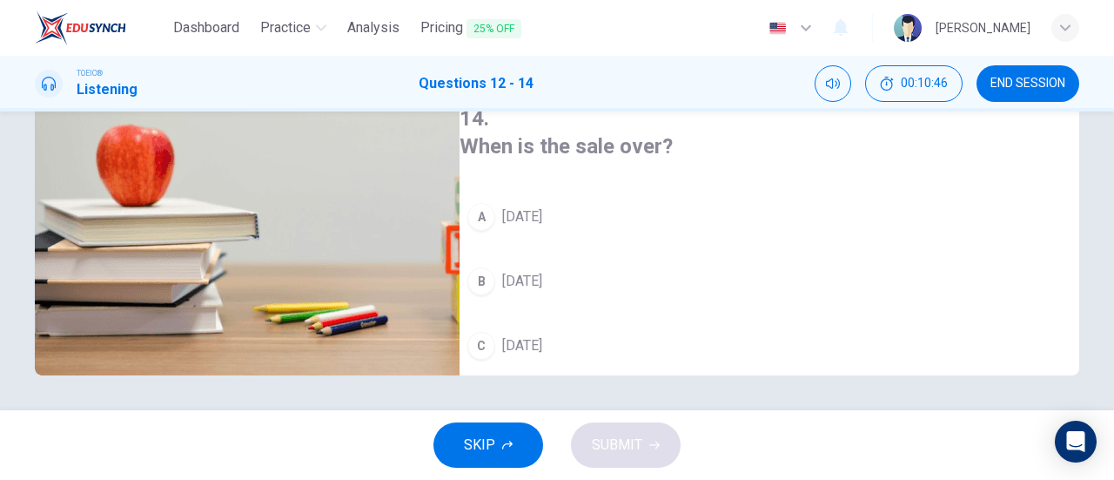
click at [495, 396] on div "D" at bounding box center [481, 410] width 28 height 28
click at [608, 437] on span "SUBMIT" at bounding box center [617, 445] width 50 height 24
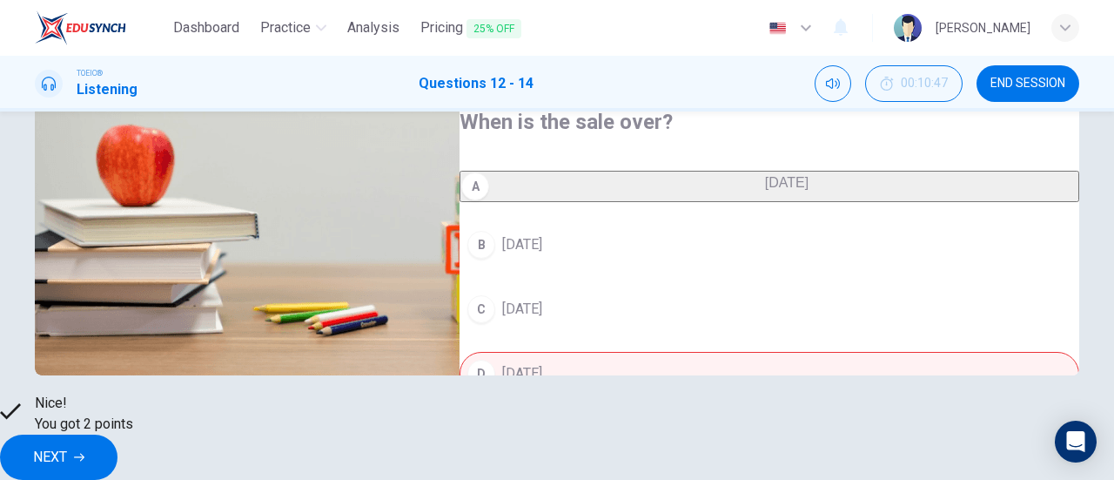
type input "90"
click at [117, 434] on button "NEXT" at bounding box center [58, 456] width 117 height 45
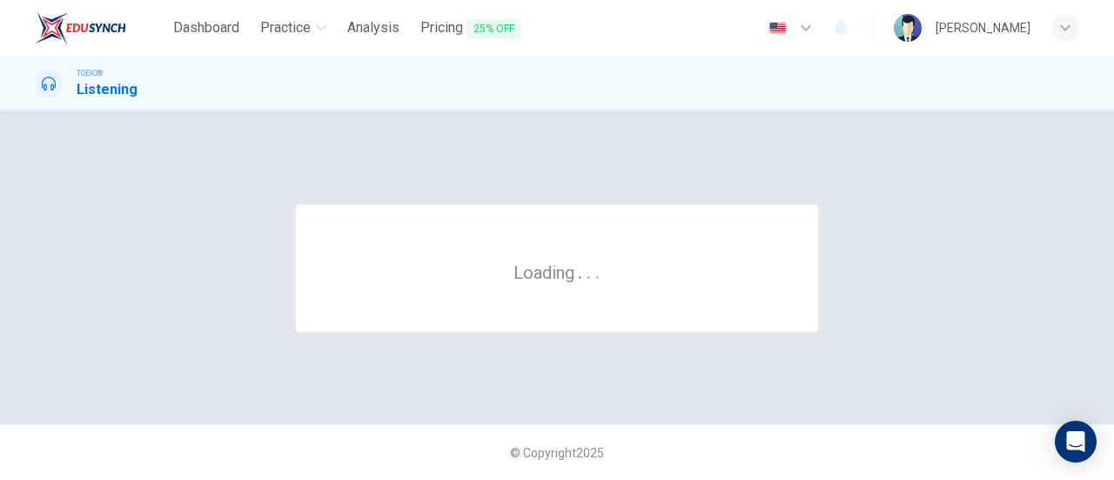
scroll to position [0, 0]
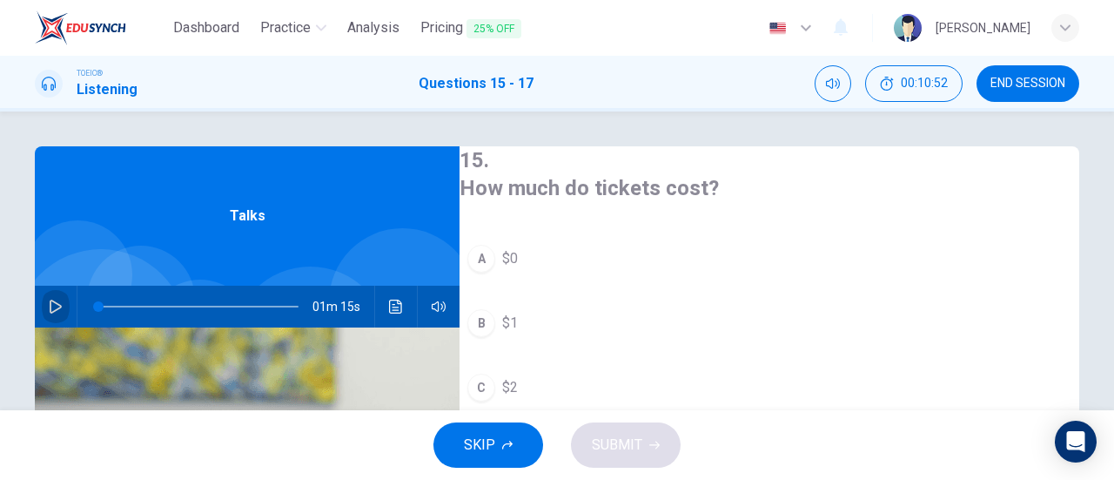
click at [56, 305] on icon "button" at bounding box center [56, 306] width 12 height 14
click at [50, 302] on icon "button" at bounding box center [56, 306] width 14 height 14
click at [50, 302] on icon "button" at bounding box center [56, 306] width 12 height 14
click at [98, 303] on span at bounding box center [198, 306] width 200 height 24
click at [97, 303] on span at bounding box center [102, 306] width 10 height 10
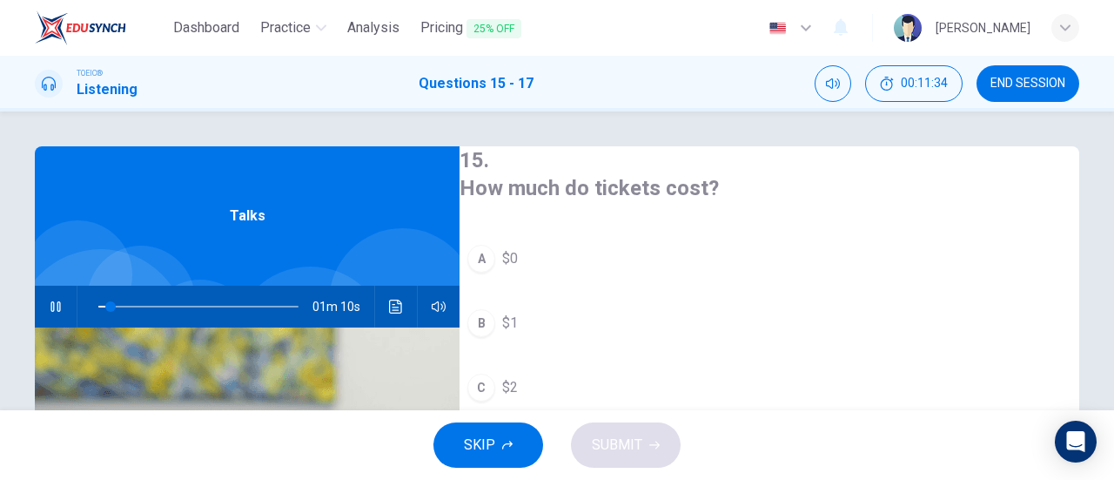
click at [101, 209] on div "Talks" at bounding box center [247, 215] width 425 height 139
click at [50, 311] on icon "button" at bounding box center [55, 306] width 10 height 10
click at [49, 311] on icon "button" at bounding box center [56, 306] width 14 height 14
click at [98, 302] on span at bounding box center [198, 306] width 200 height 24
click at [495, 246] on div "A" at bounding box center [481, 259] width 28 height 28
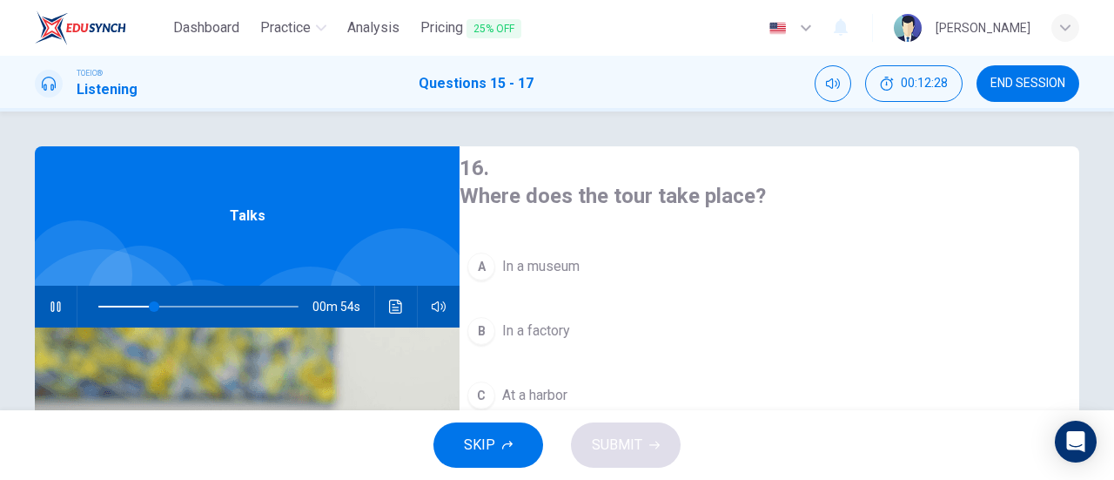
scroll to position [390, 0]
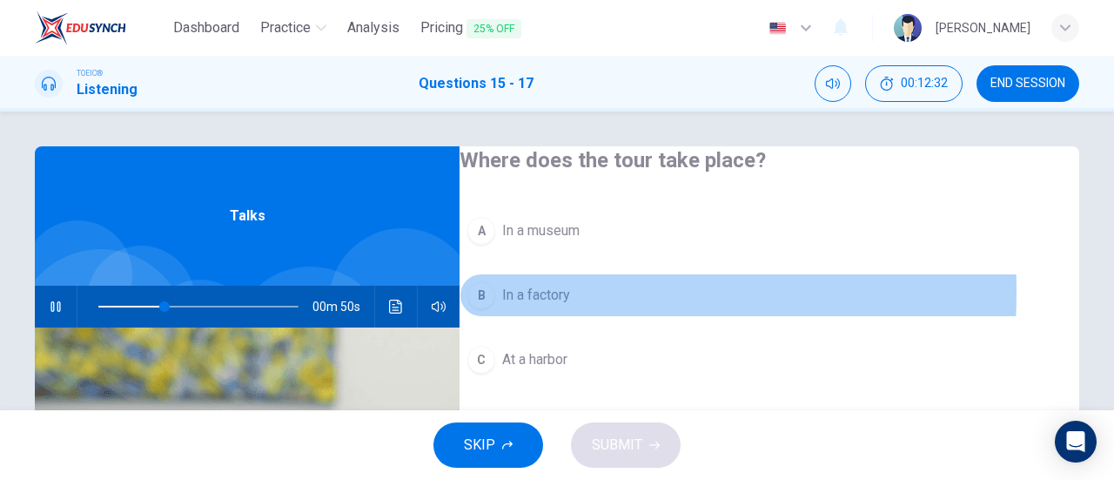
click at [495, 281] on div "B" at bounding box center [481, 295] width 28 height 28
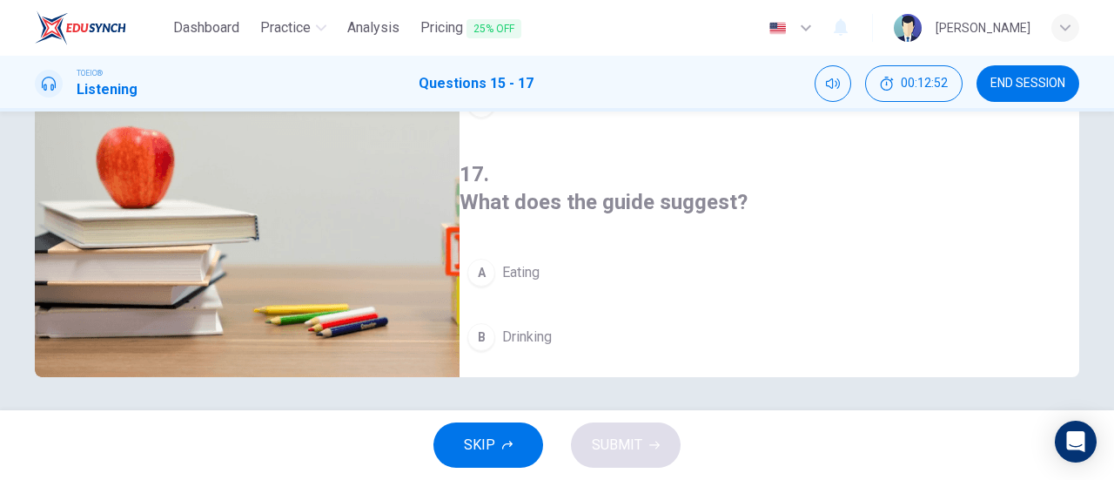
scroll to position [383, 0]
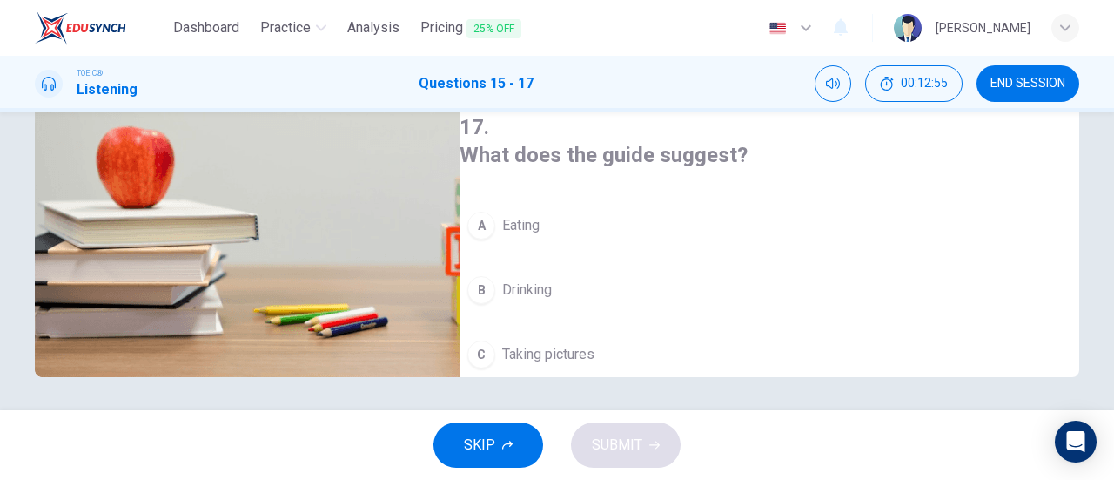
click at [495, 405] on div "D" at bounding box center [481, 419] width 28 height 28
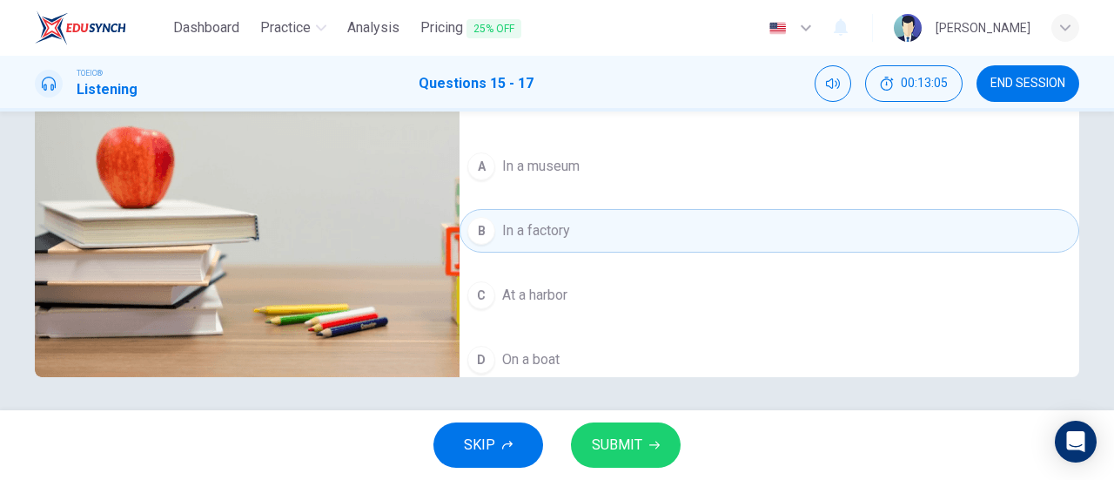
scroll to position [84, 0]
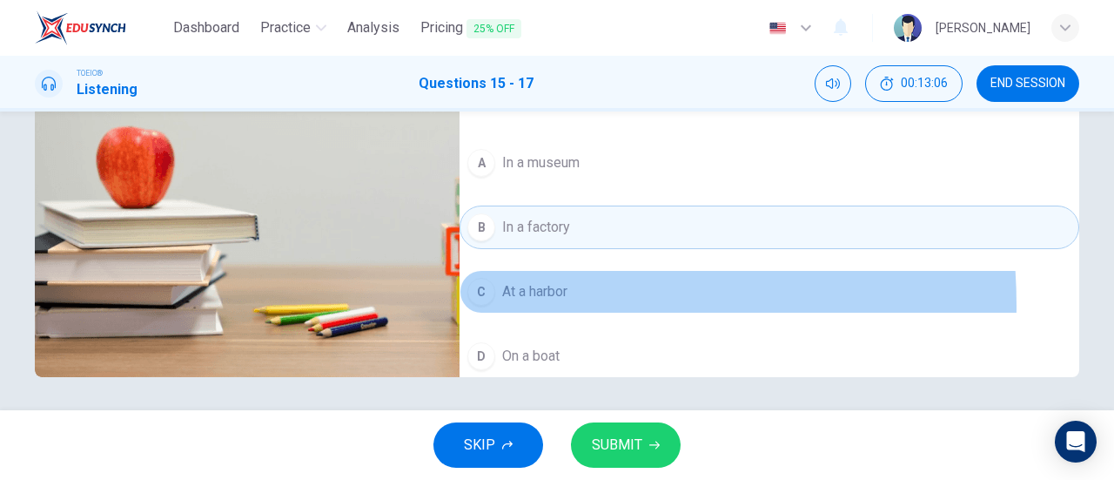
click at [497, 270] on button "C At a harbor" at bounding box center [769, 292] width 620 height 44
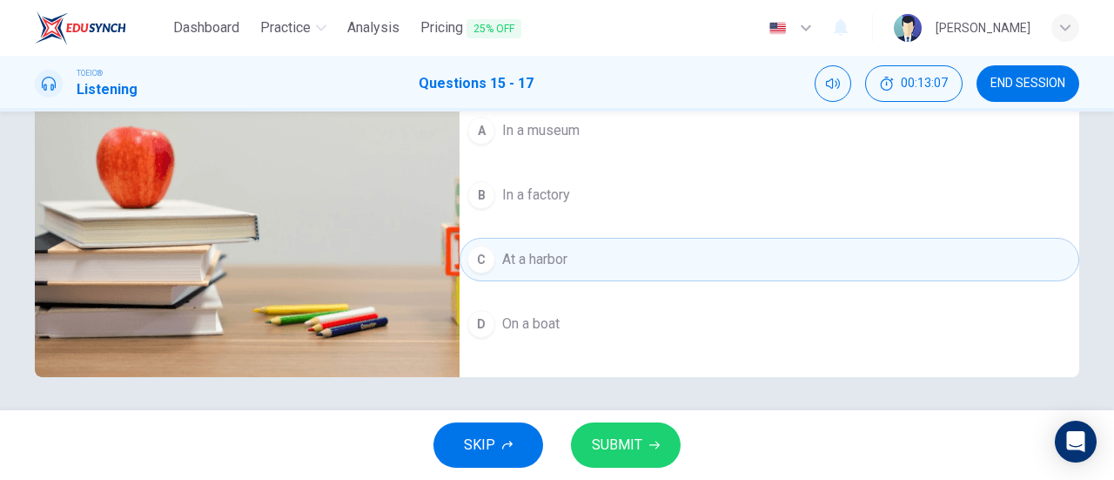
scroll to position [117, 0]
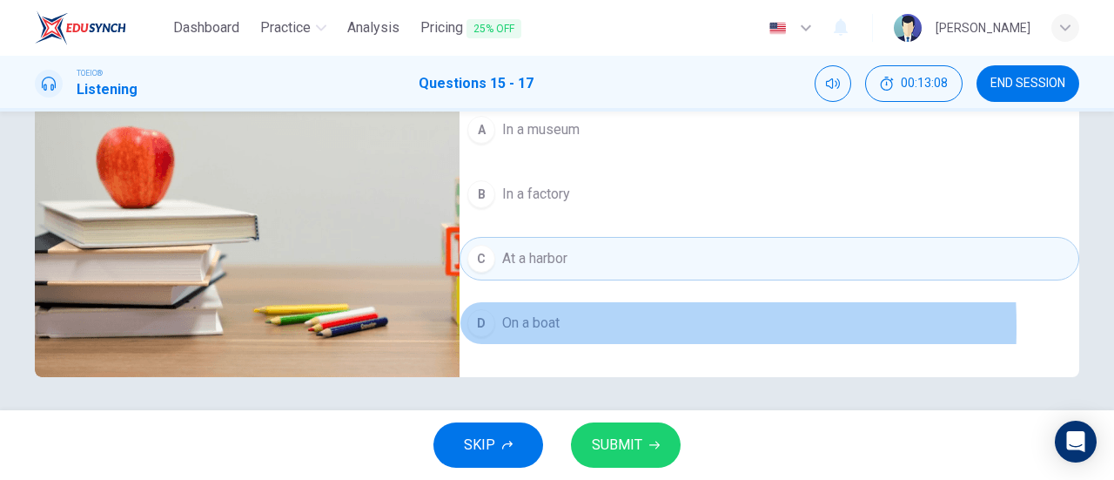
click at [495, 309] on div "D" at bounding box center [481, 323] width 28 height 28
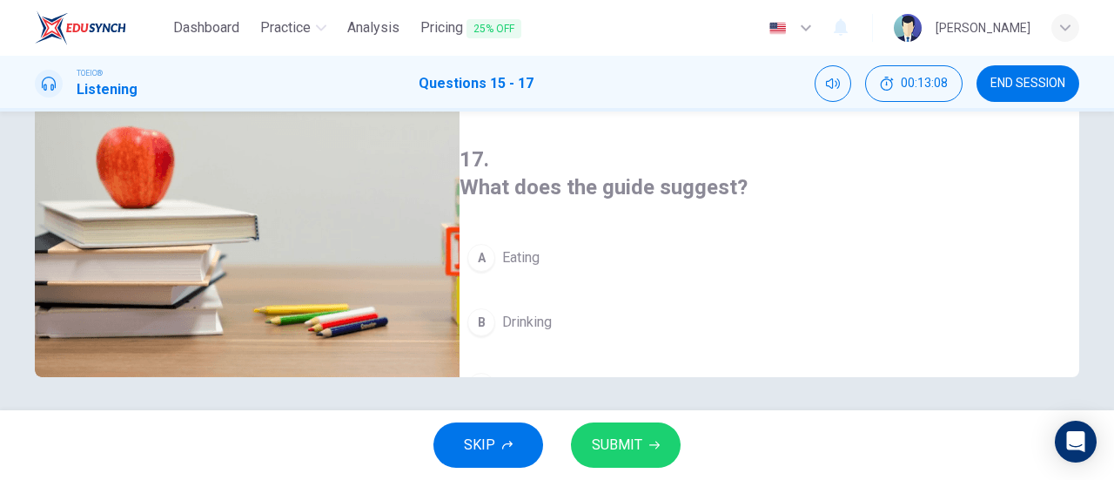
scroll to position [390, 0]
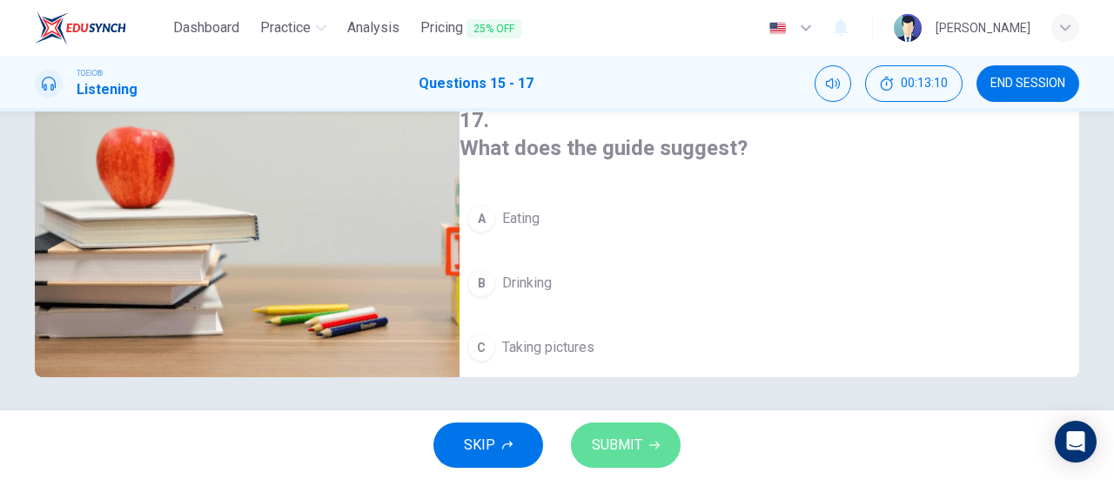
click at [626, 428] on button "SUBMIT" at bounding box center [626, 444] width 110 height 45
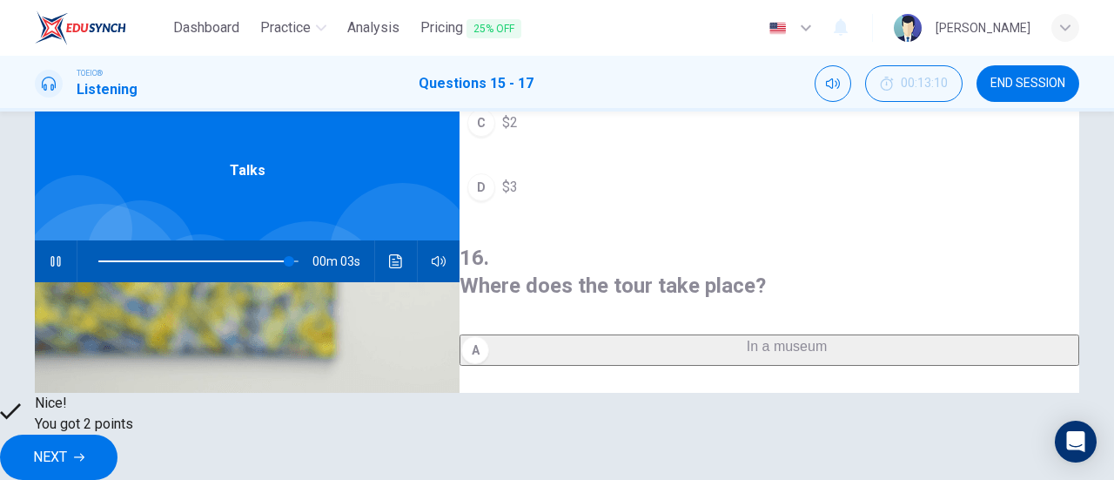
scroll to position [208, 0]
type input "98"
click at [67, 452] on span "NEXT" at bounding box center [50, 457] width 34 height 24
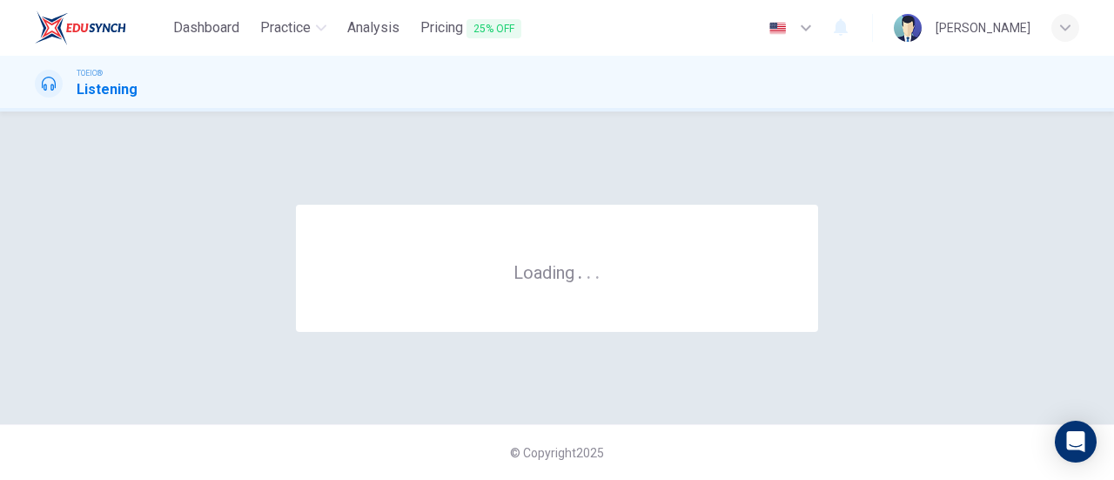
scroll to position [0, 0]
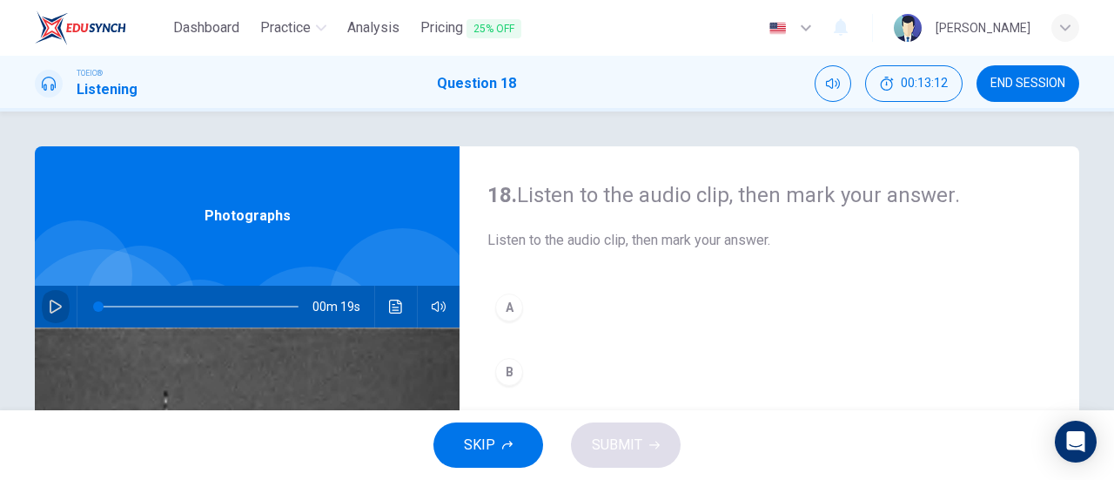
click at [56, 306] on icon "button" at bounding box center [56, 306] width 12 height 14
click at [52, 312] on icon "button" at bounding box center [56, 306] width 14 height 14
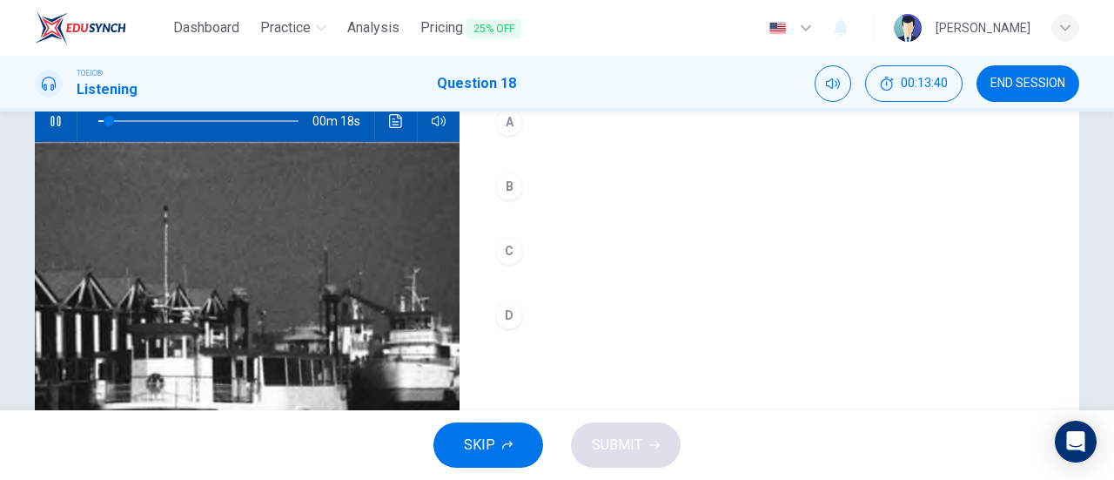
scroll to position [280, 0]
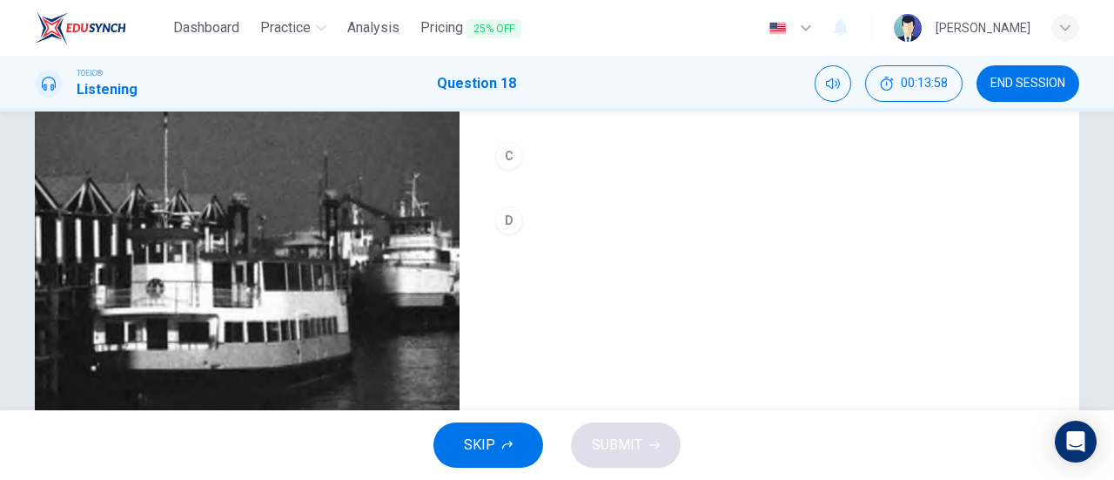
type input "0"
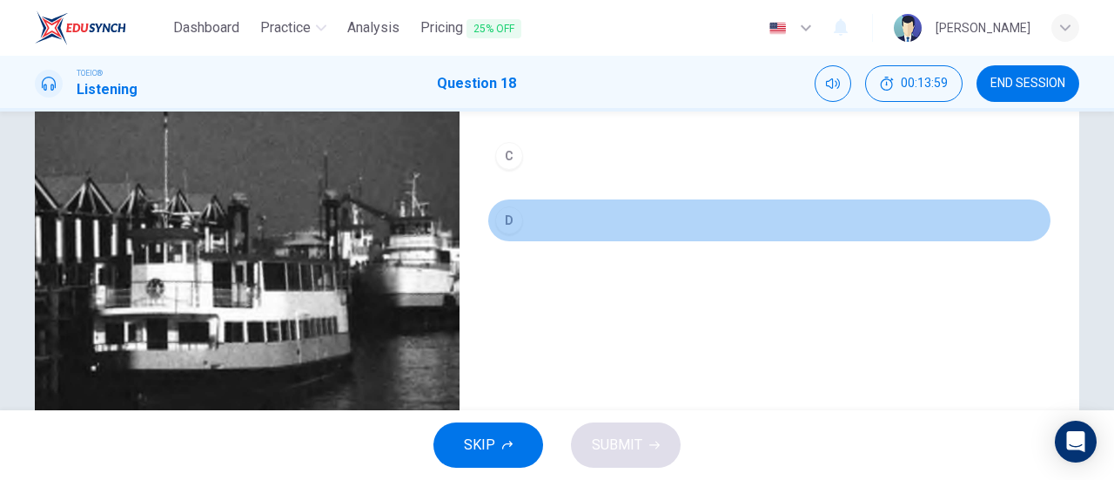
click at [508, 218] on div "D" at bounding box center [509, 220] width 28 height 28
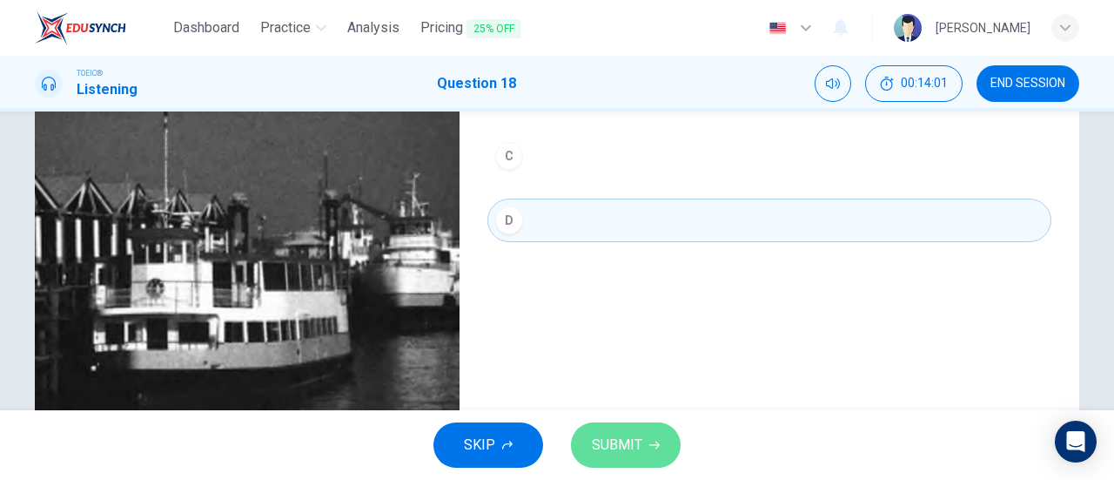
click at [641, 445] on button "SUBMIT" at bounding box center [626, 444] width 110 height 45
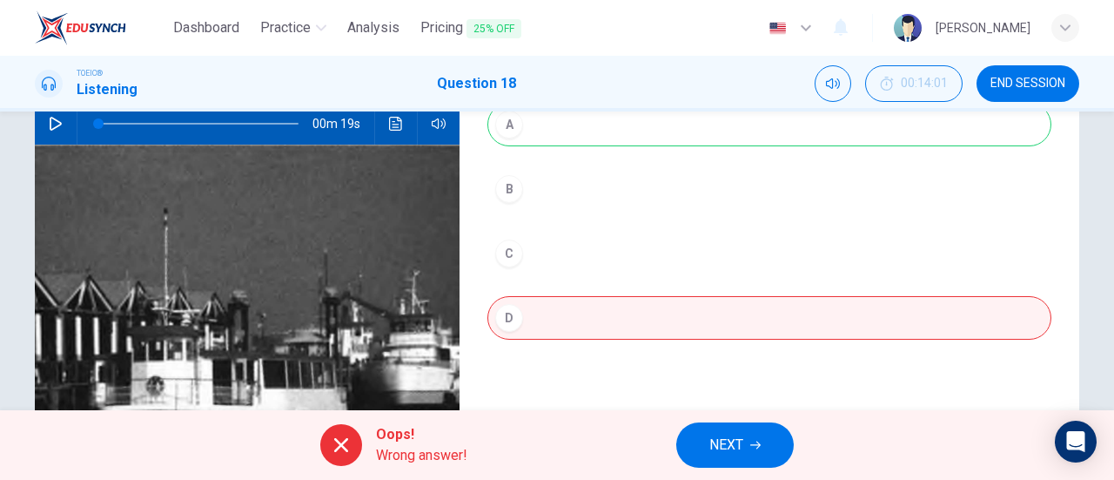
scroll to position [223, 0]
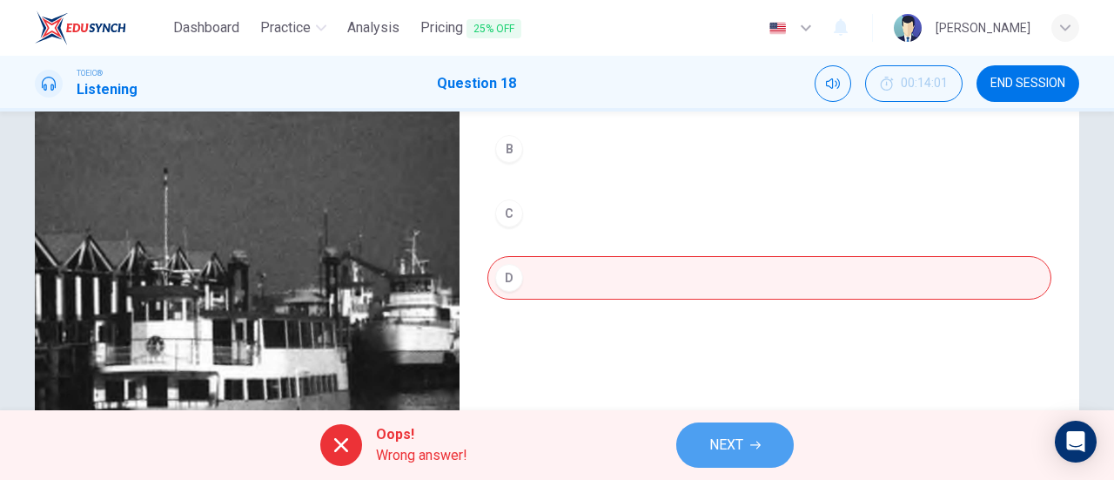
click at [775, 460] on button "NEXT" at bounding box center [734, 444] width 117 height 45
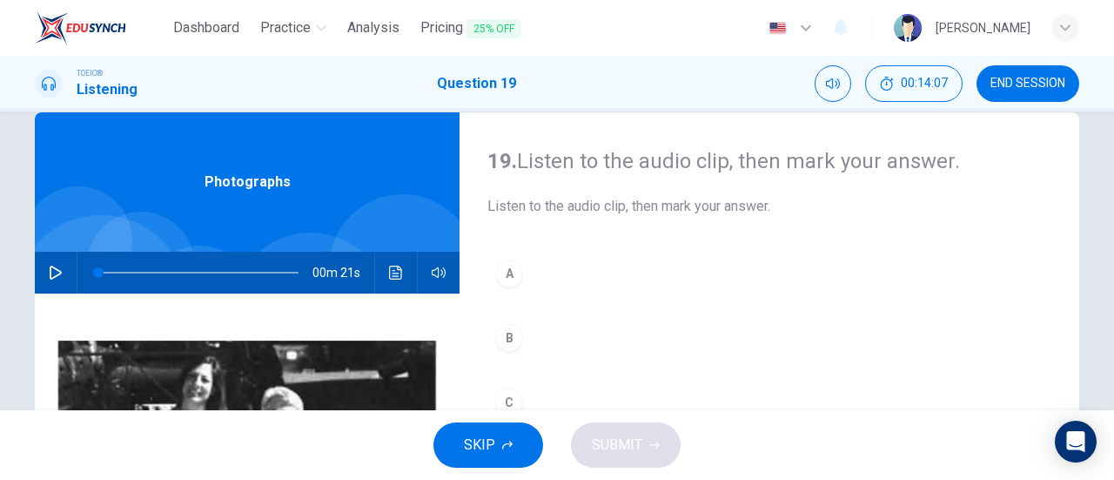
scroll to position [0, 0]
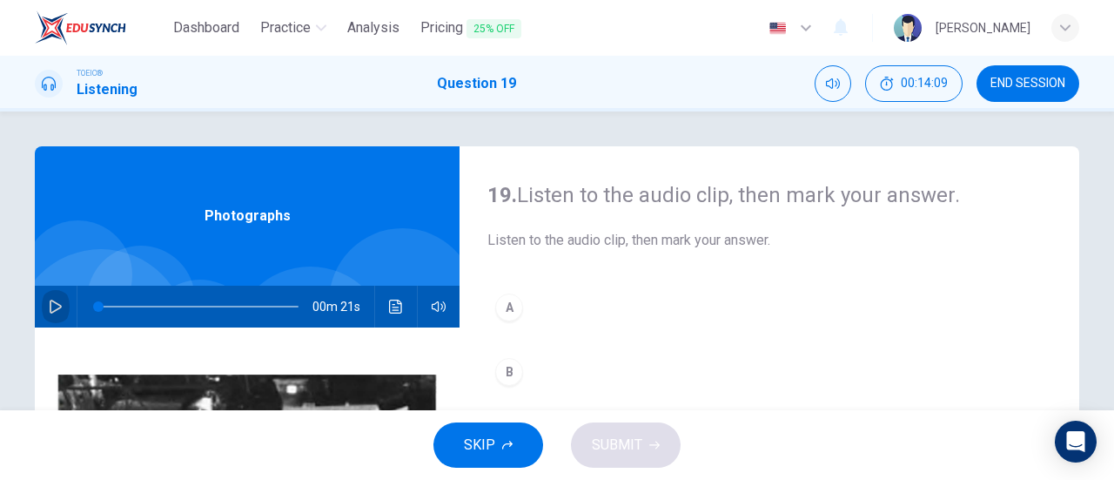
click at [51, 311] on icon "button" at bounding box center [56, 306] width 12 height 14
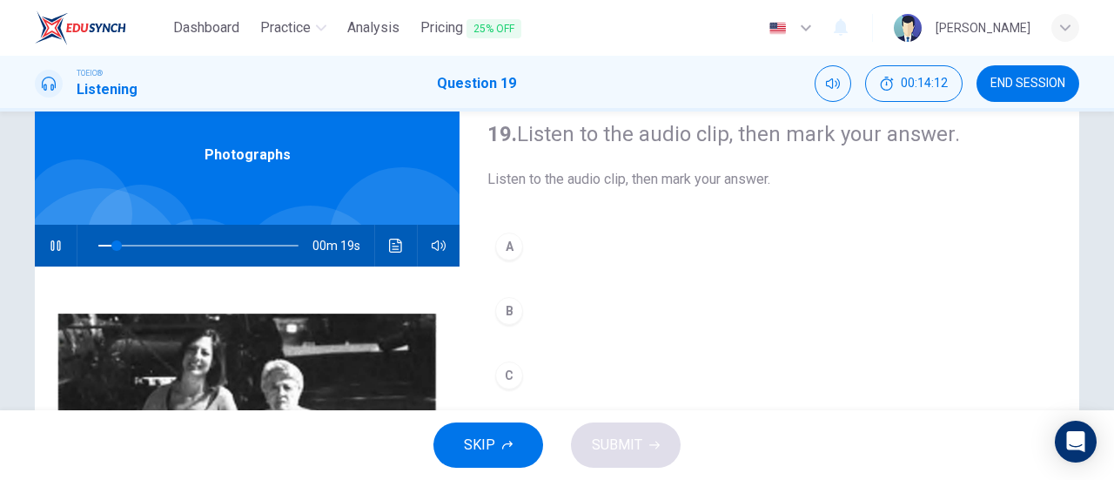
scroll to position [37, 0]
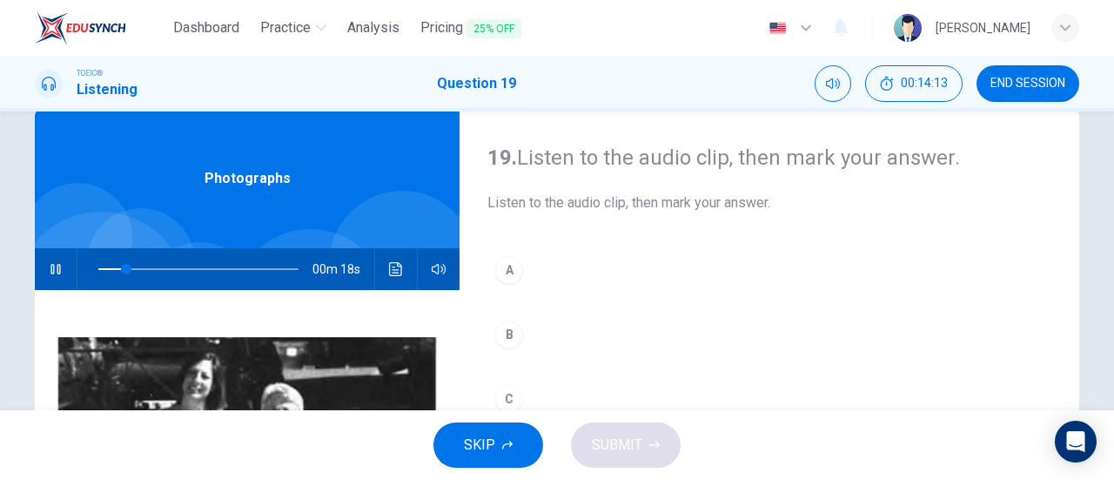
click at [122, 184] on div "Photographs" at bounding box center [247, 178] width 425 height 139
click at [52, 272] on icon "button" at bounding box center [56, 269] width 14 height 14
click at [37, 267] on div "00m 10s" at bounding box center [247, 269] width 425 height 42
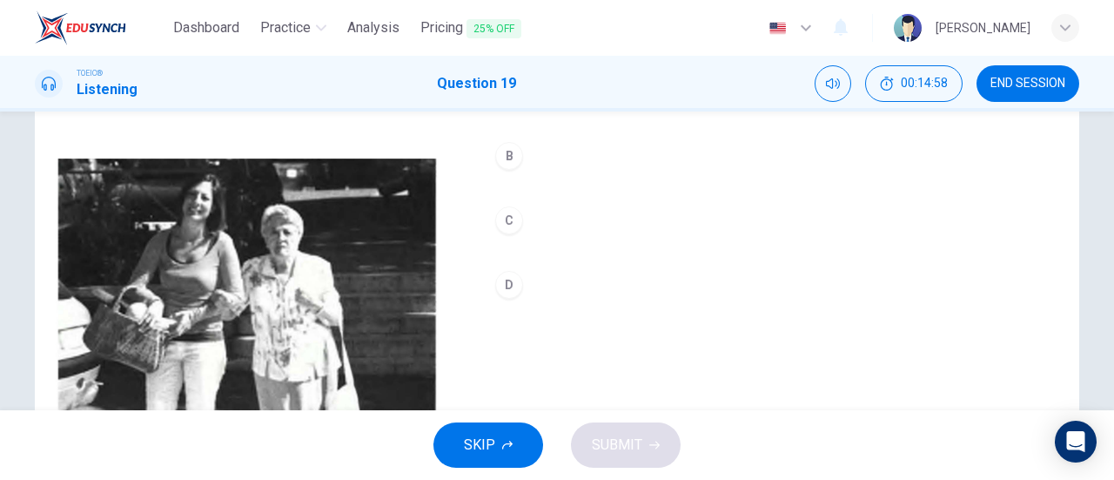
scroll to position [114, 0]
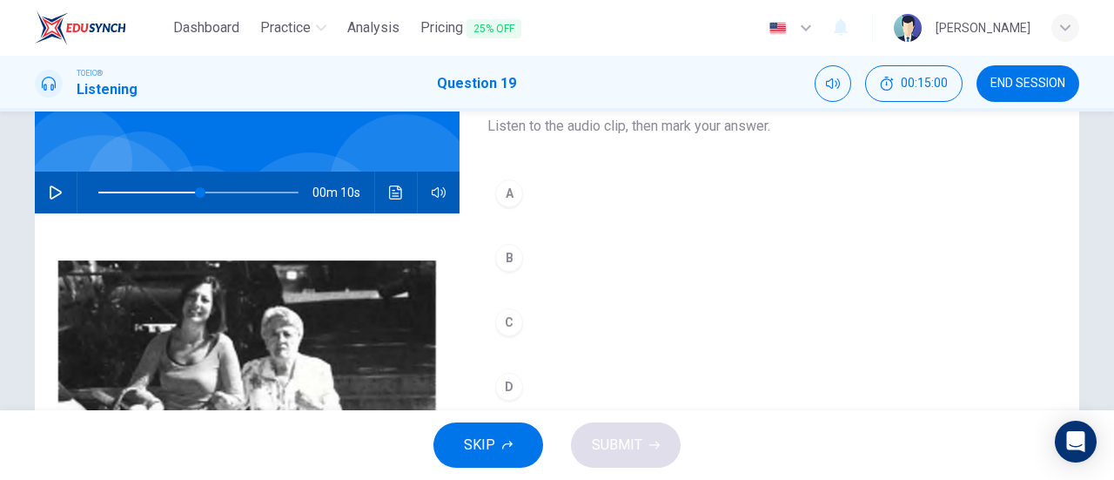
drag, startPoint x: 45, startPoint y: 198, endPoint x: 99, endPoint y: 192, distance: 54.3
click at [99, 192] on div "00m 10s" at bounding box center [247, 192] width 425 height 42
click at [99, 192] on span at bounding box center [198, 192] width 200 height 24
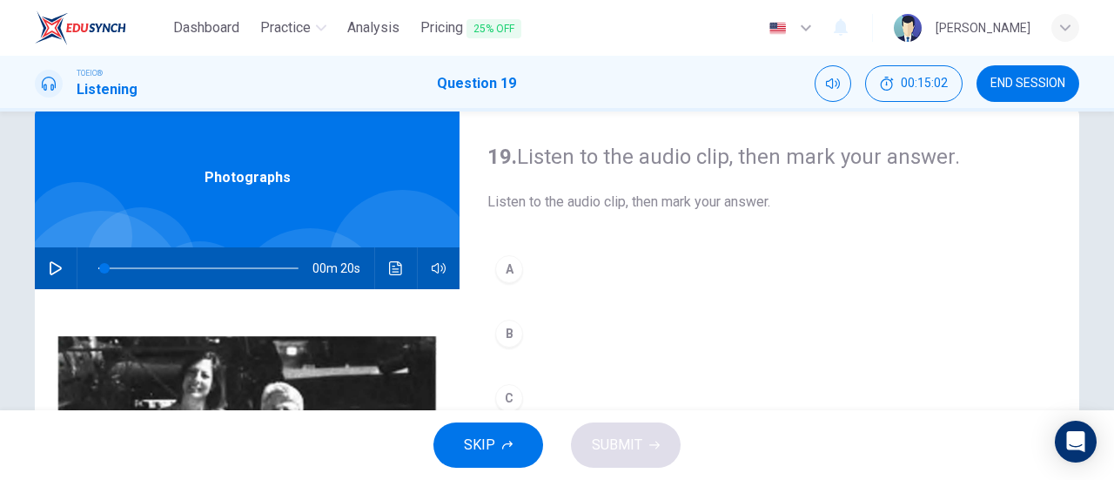
scroll to position [34, 0]
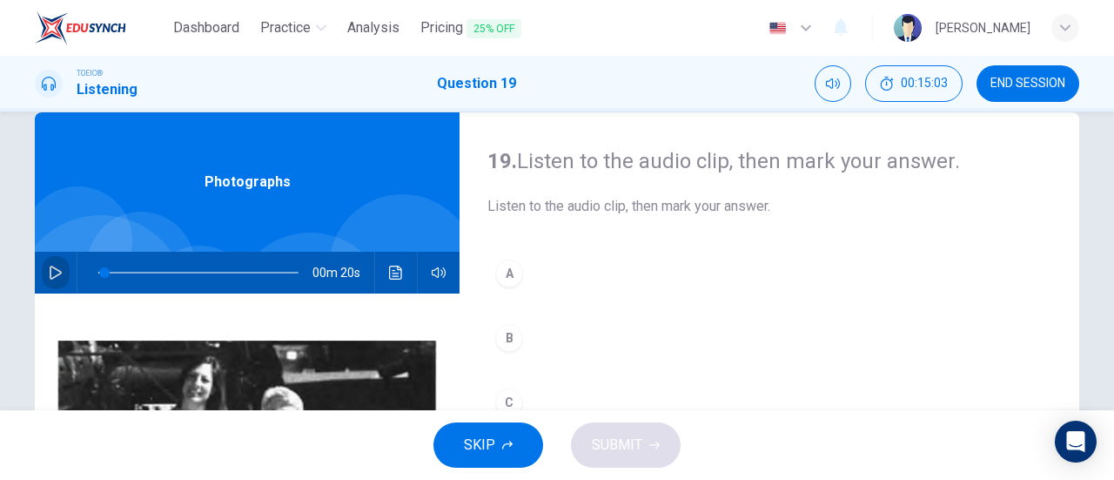
click at [54, 271] on icon "button" at bounding box center [56, 272] width 14 height 14
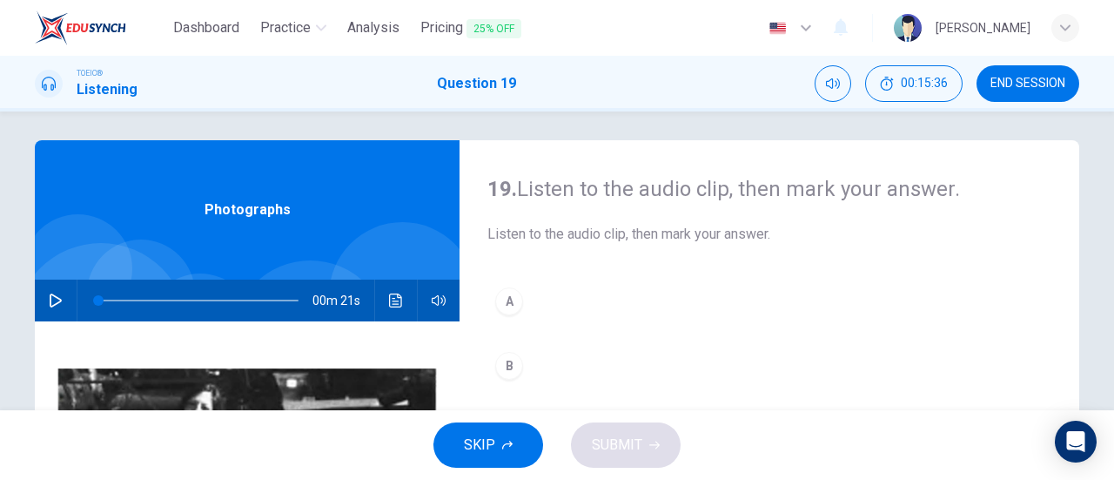
scroll to position [8, 0]
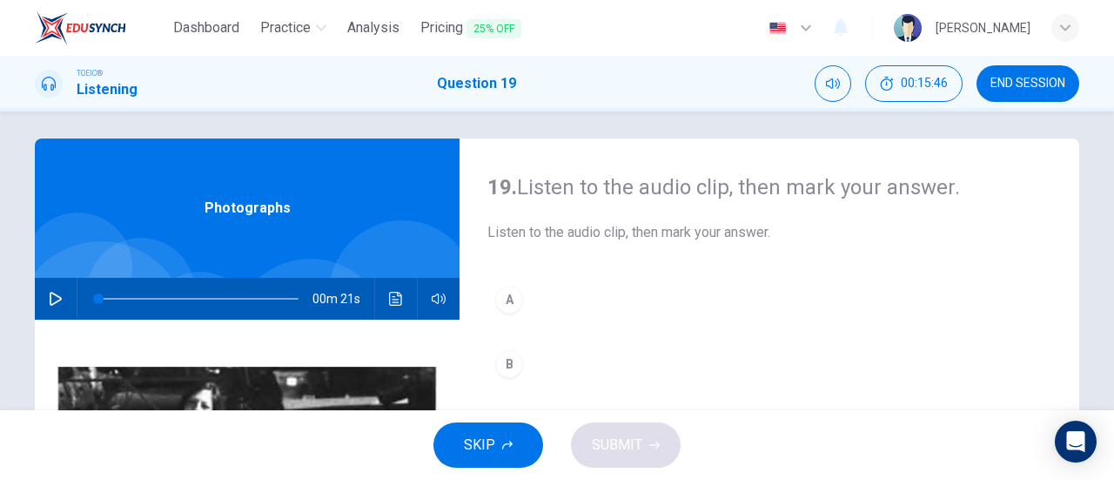
drag, startPoint x: 120, startPoint y: 288, endPoint x: 104, endPoint y: 279, distance: 17.9
click at [104, 279] on div at bounding box center [194, 299] width 235 height 42
type input "5"
click at [104, 279] on div at bounding box center [194, 299] width 235 height 42
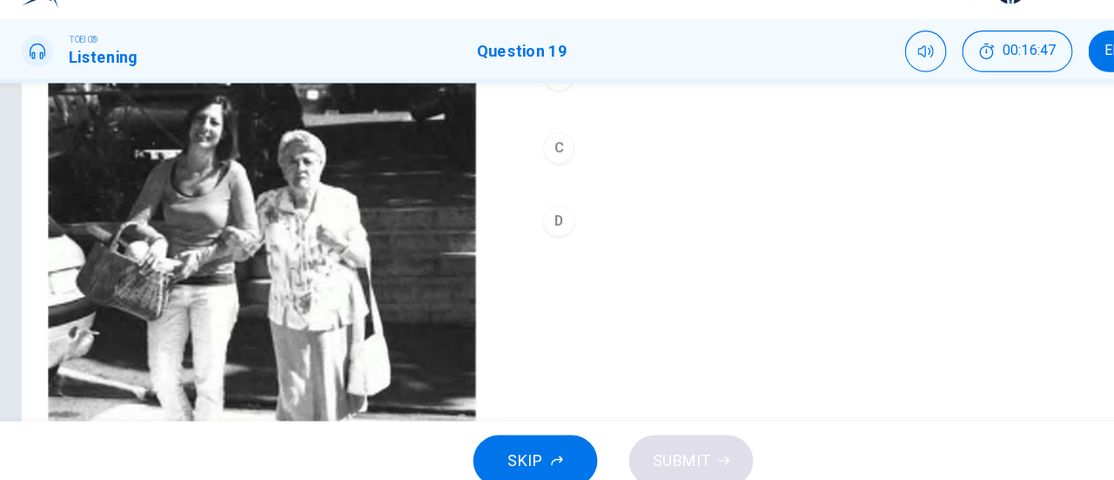
scroll to position [376, 0]
